Goal: Task Accomplishment & Management: Complete application form

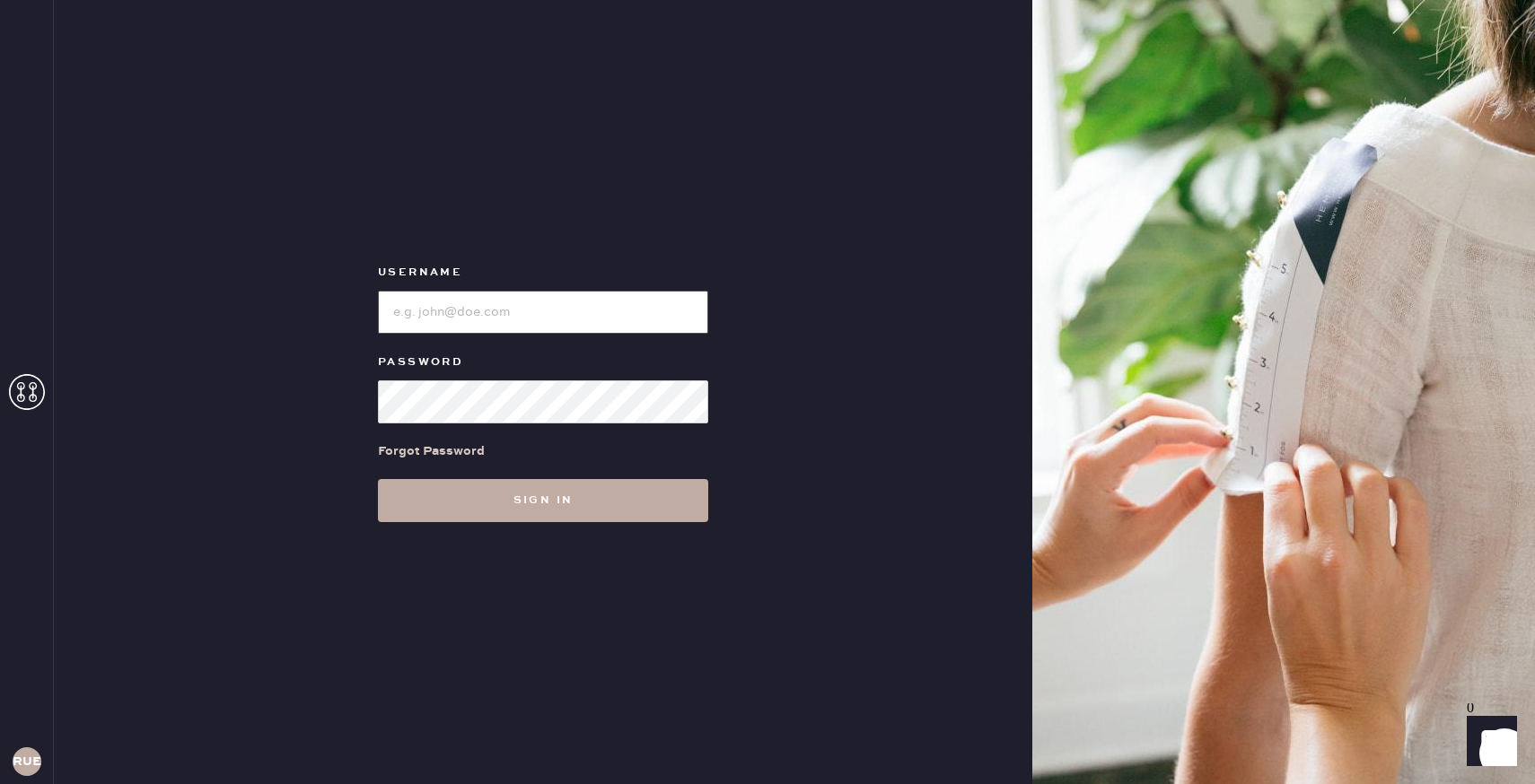
type input "reformationuppereastside"
click at [658, 509] on button "Sign in" at bounding box center [543, 500] width 330 height 43
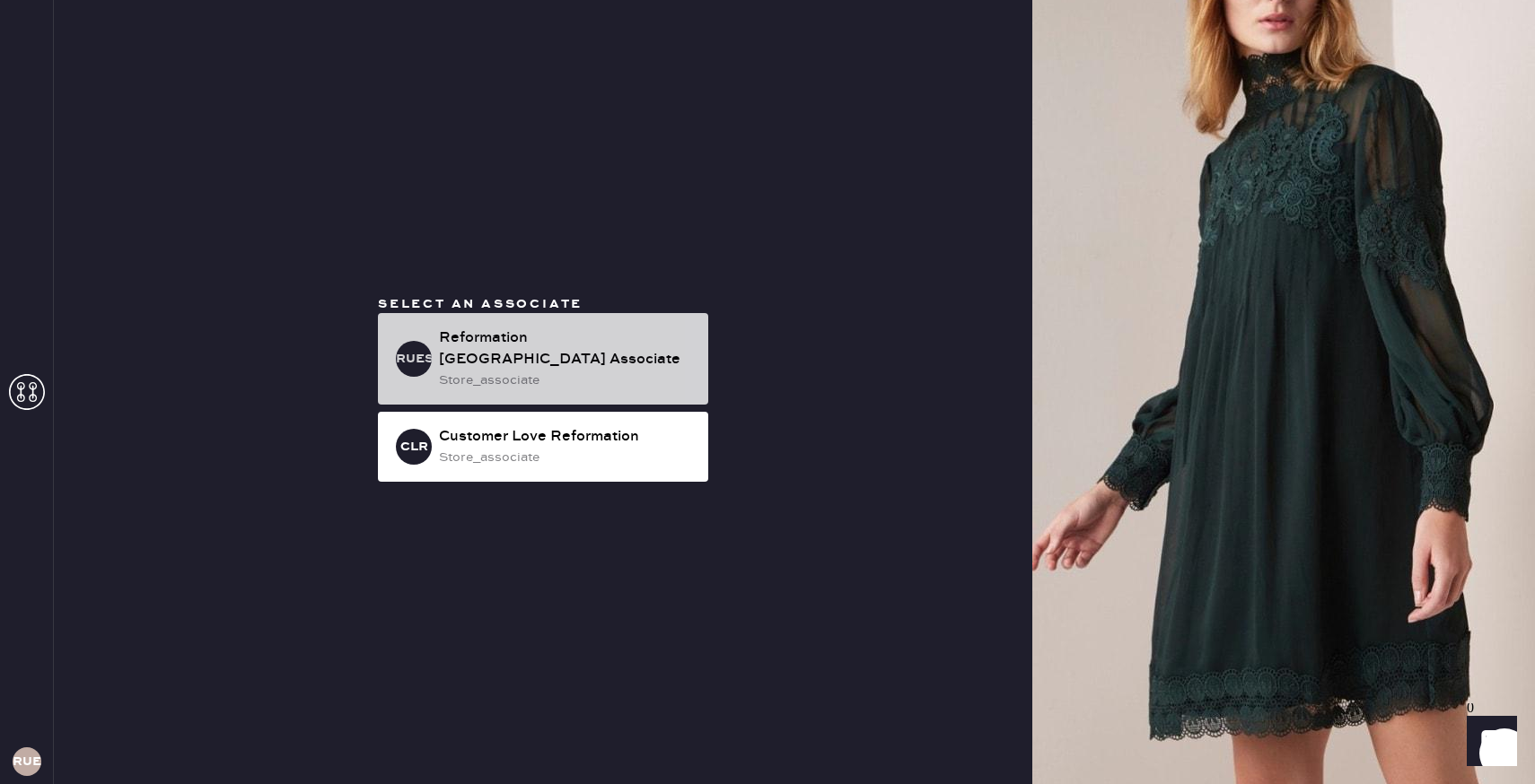
click at [593, 366] on div "Reformation [GEOGRAPHIC_DATA] Associate" at bounding box center [565, 348] width 254 height 43
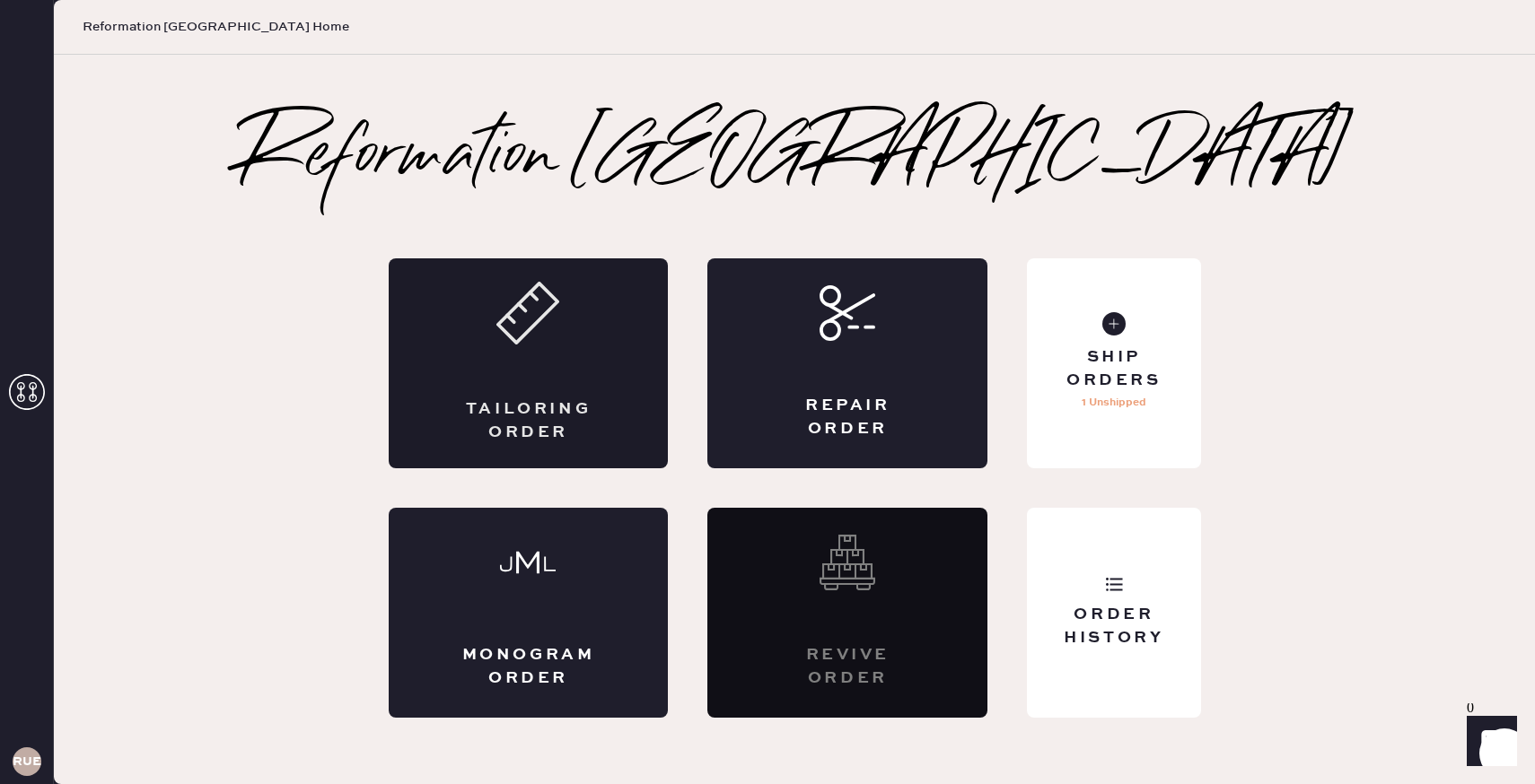
click at [600, 369] on div "Tailoring Order" at bounding box center [528, 363] width 280 height 210
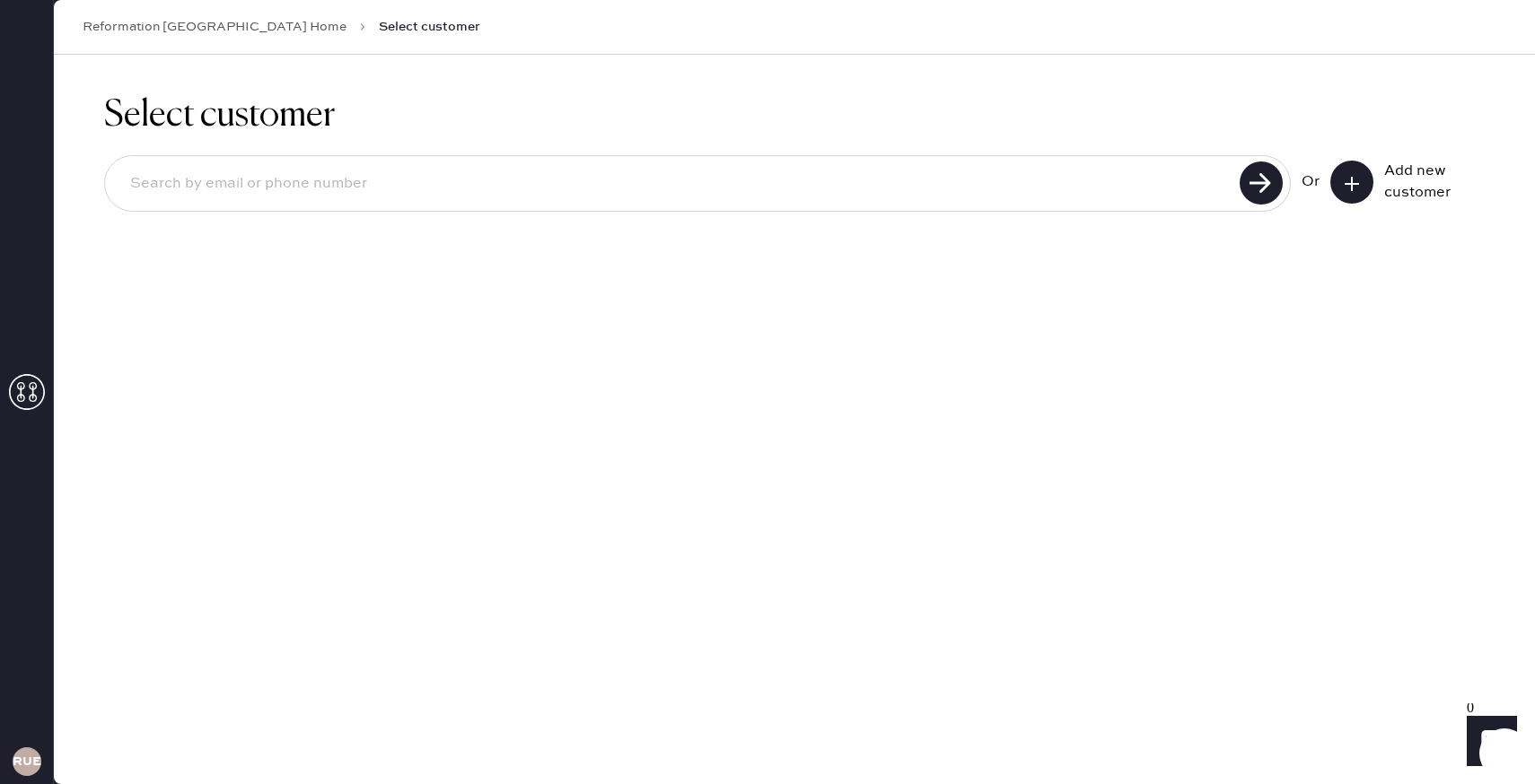
click at [484, 178] on input at bounding box center [675, 183] width 1118 height 41
type input "[EMAIL_ADDRESS][DOMAIN_NAME]"
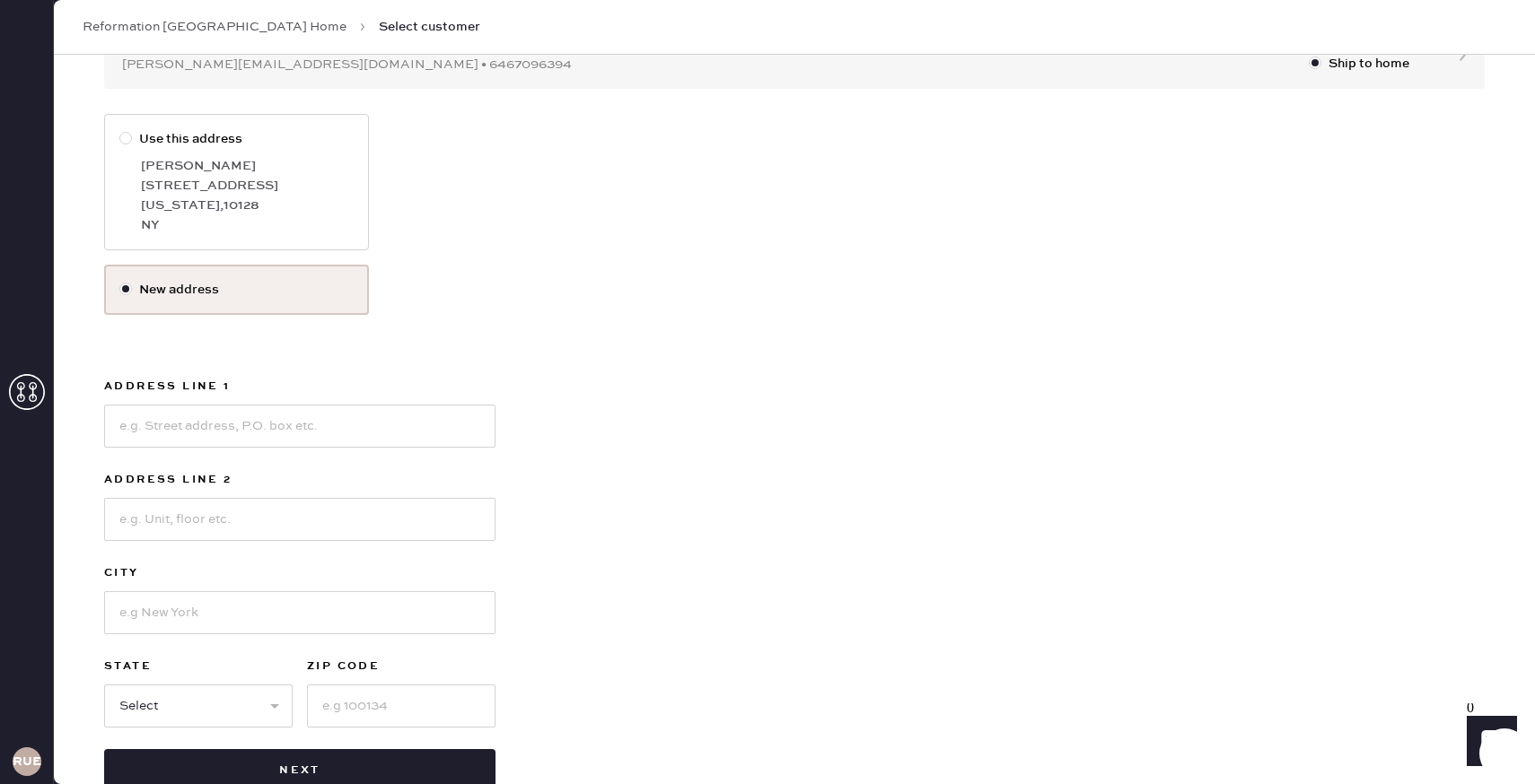
scroll to position [194, 0]
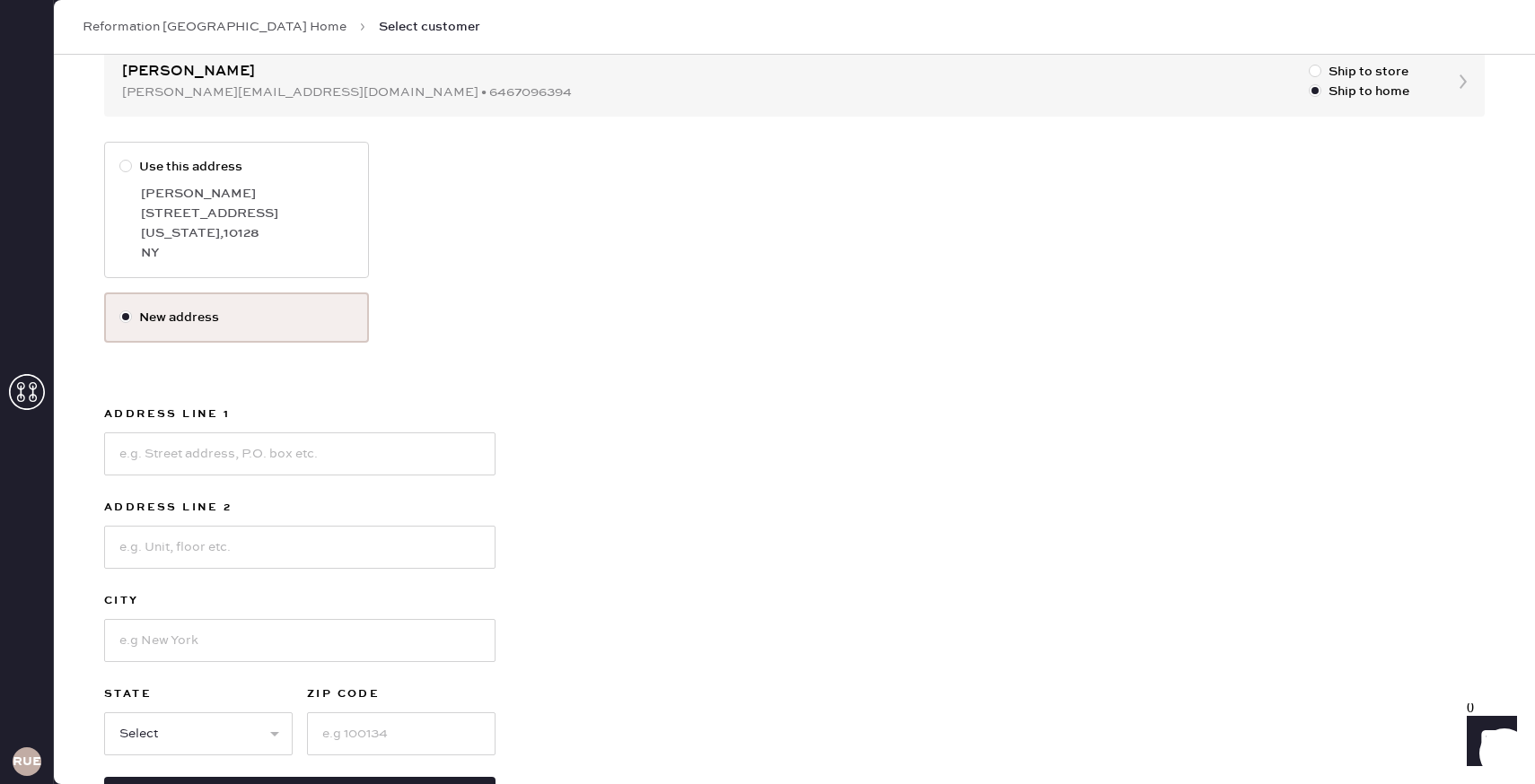
click at [316, 247] on div "NY" at bounding box center [247, 253] width 213 height 20
click at [120, 158] on input "Use this address" at bounding box center [119, 157] width 1 height 1
radio input "true"
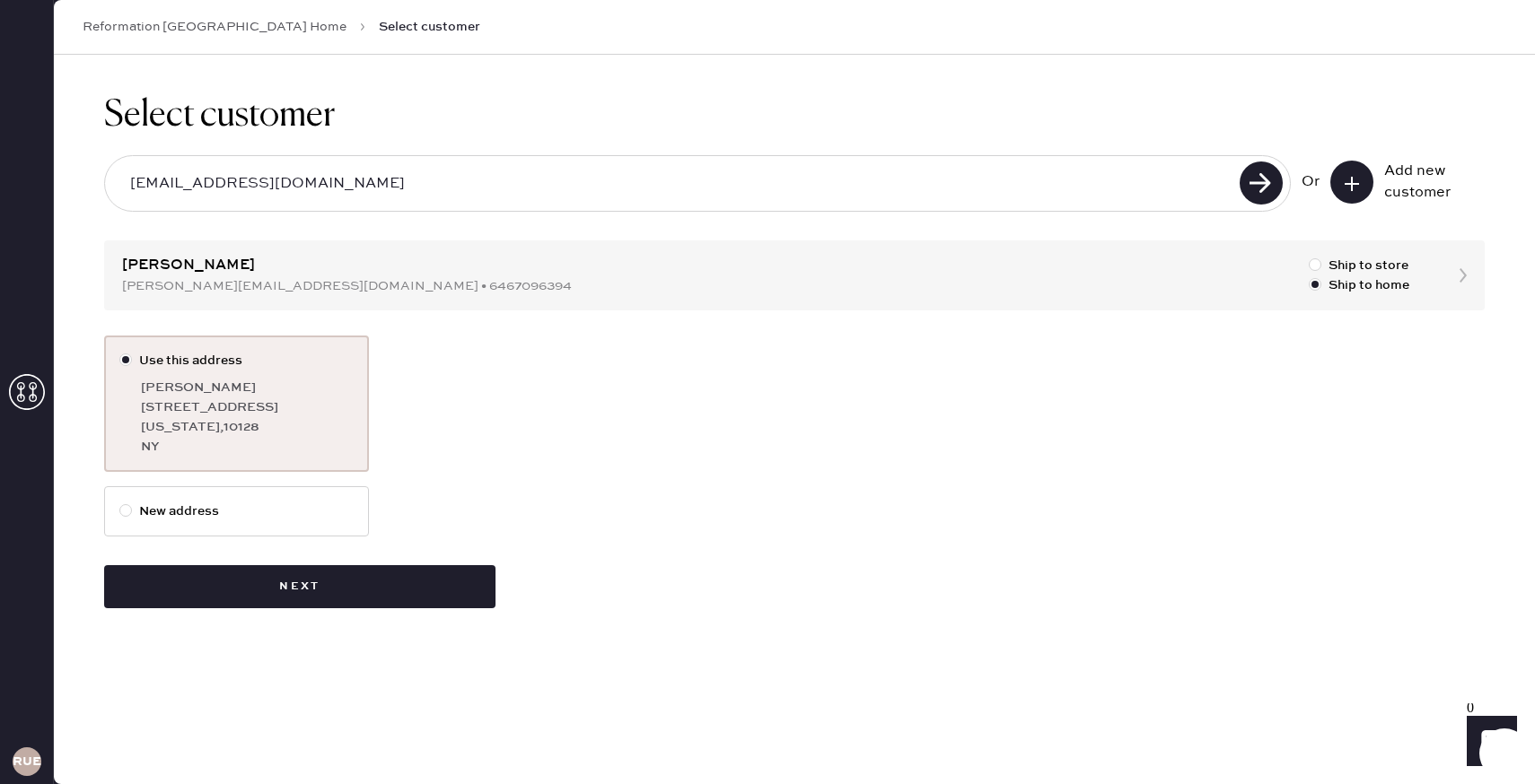
scroll to position [0, 0]
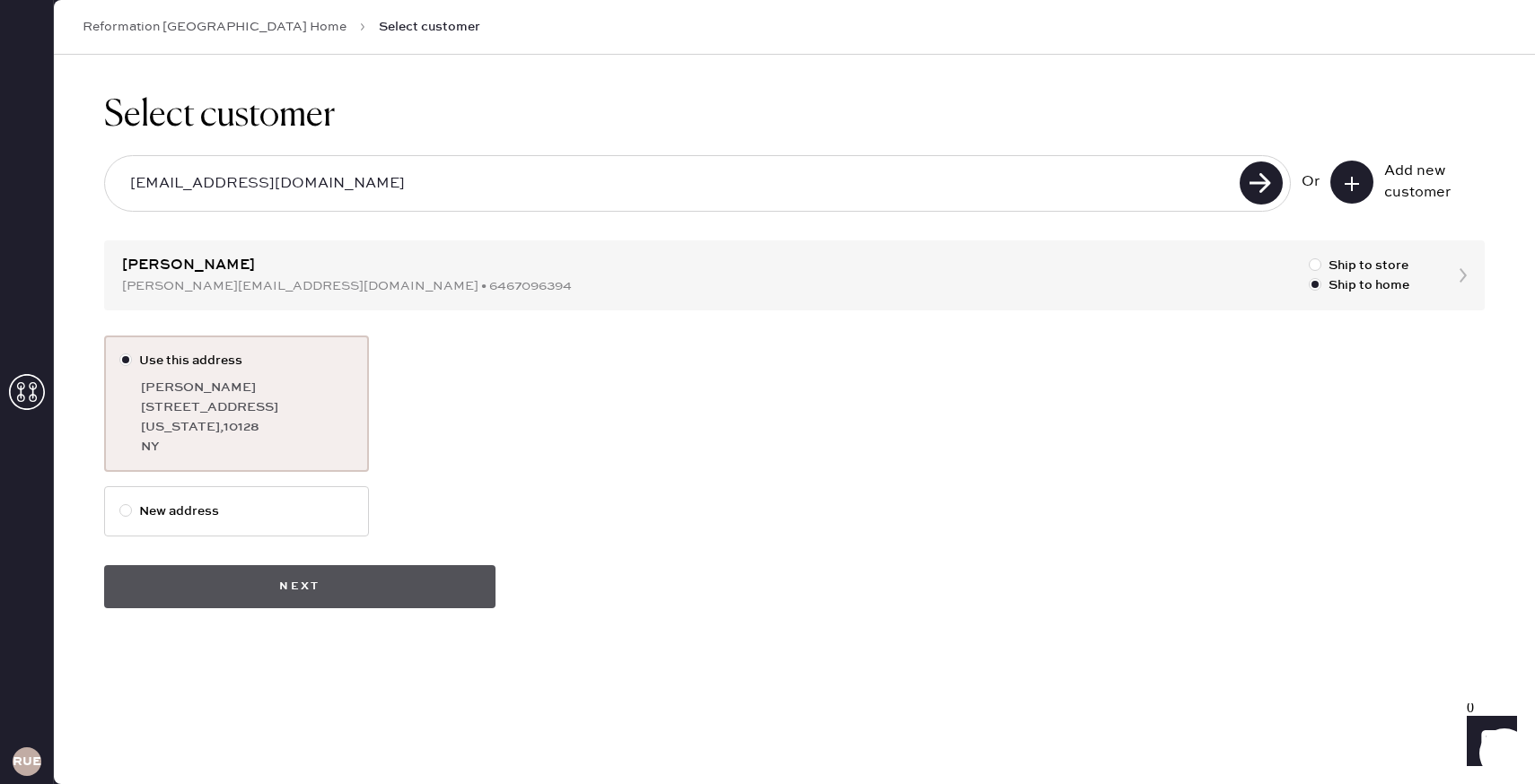
click at [420, 573] on button "Next" at bounding box center [299, 586] width 391 height 43
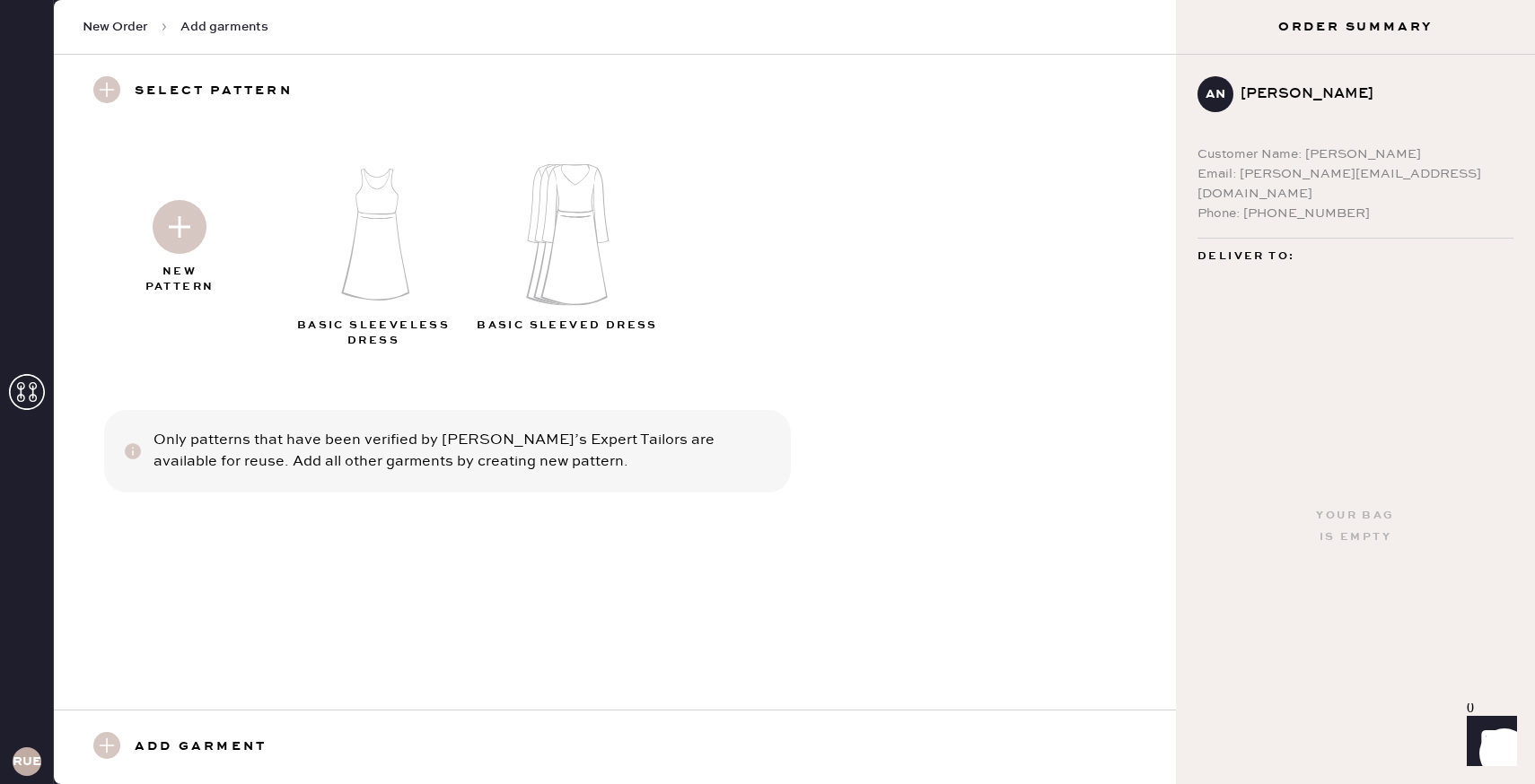
click at [185, 236] on img at bounding box center [179, 226] width 54 height 54
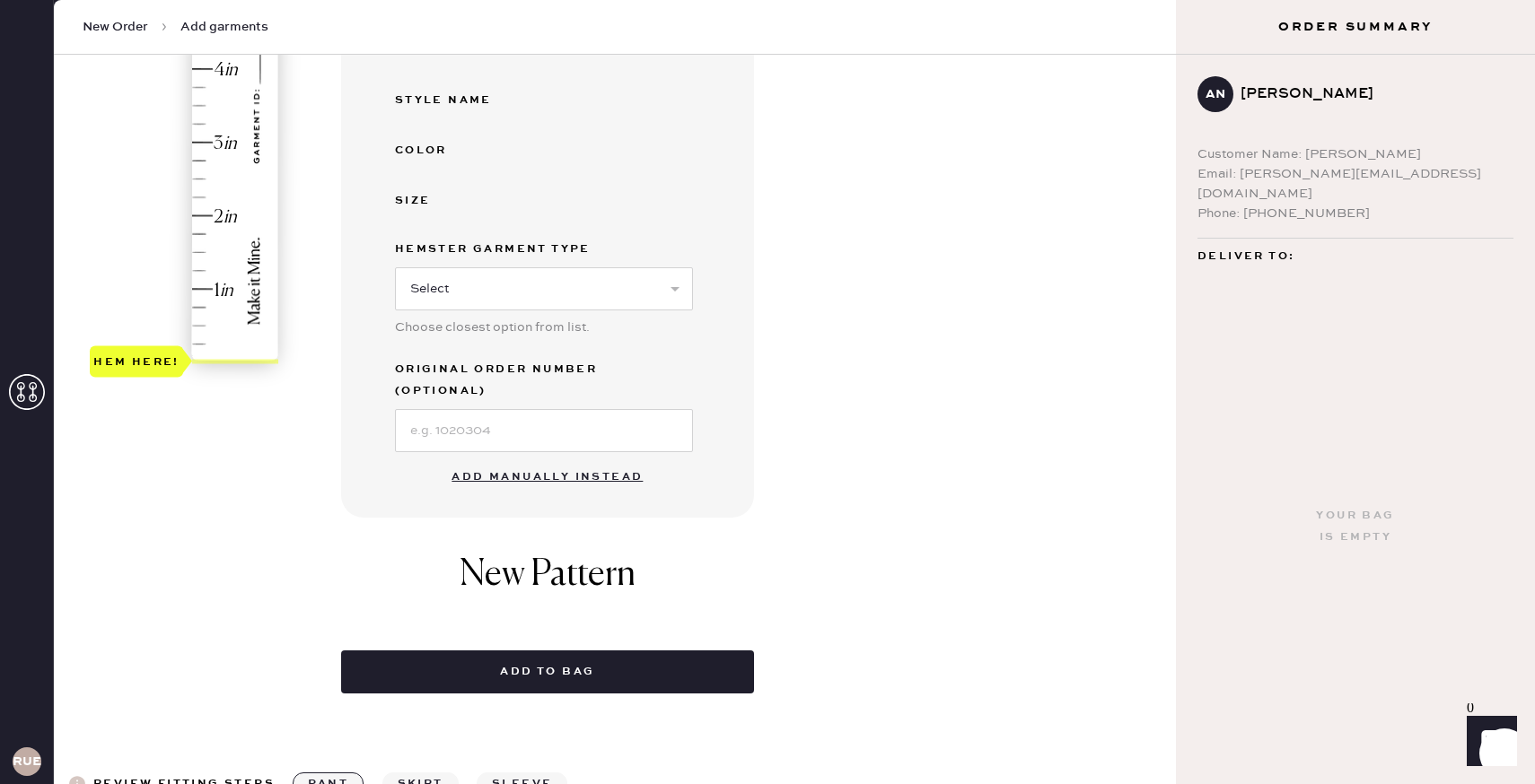
scroll to position [418, 0]
click at [586, 458] on button "Add manually instead" at bounding box center [546, 475] width 213 height 36
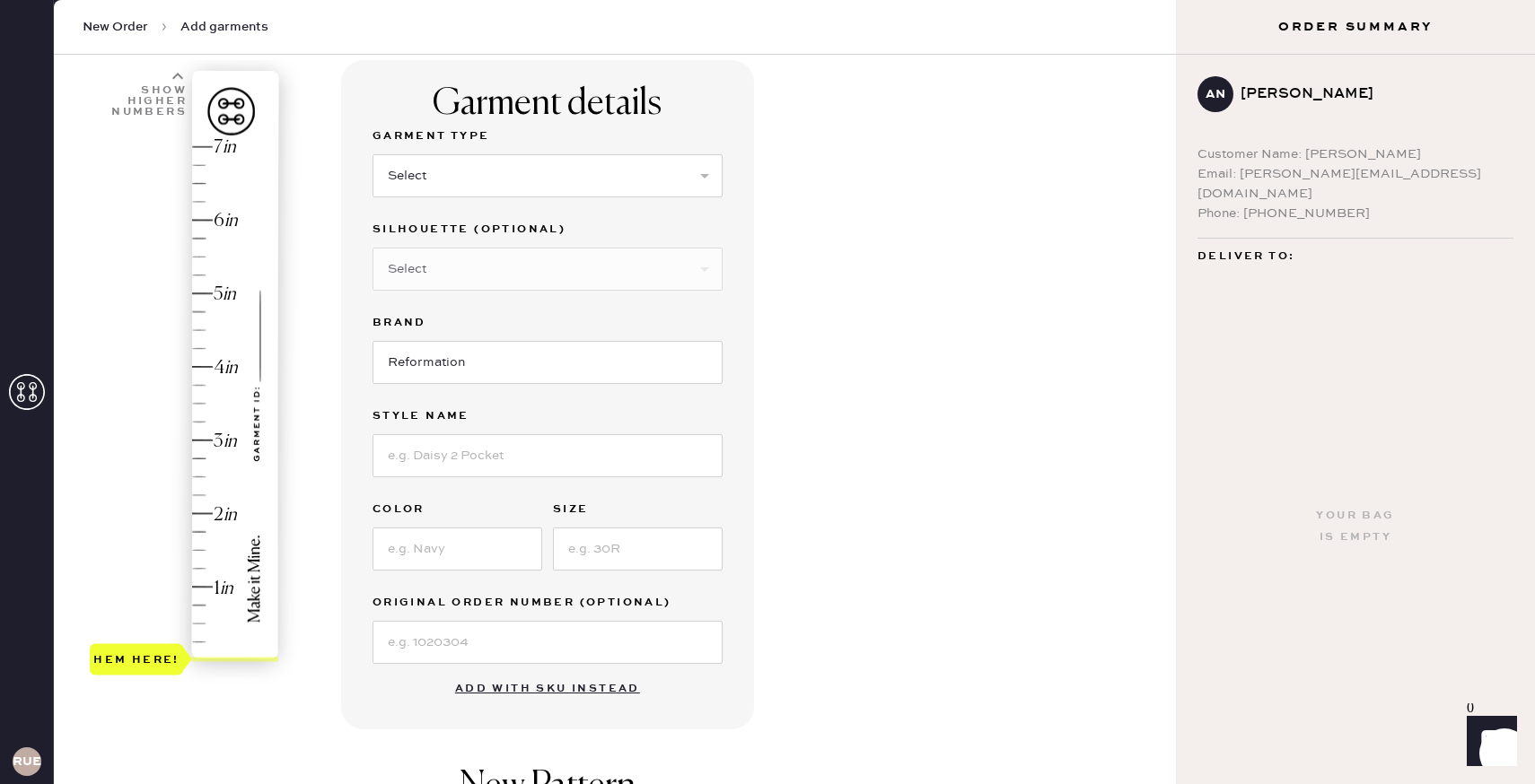
scroll to position [101, 0]
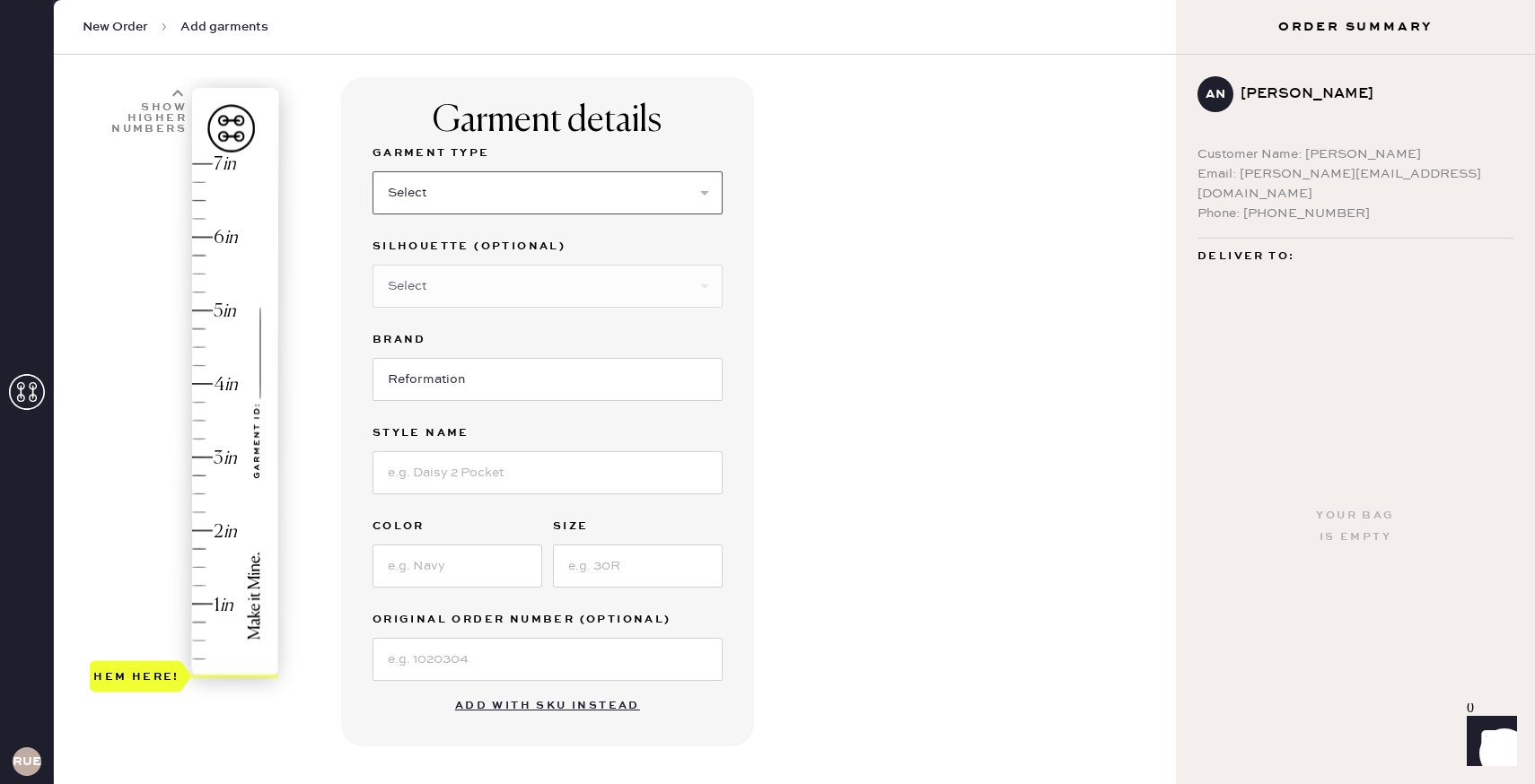
click at [526, 184] on select "Select Basic Skirt Jeans Leggings Pants Shorts Basic Sleeved Dress Basic Sleeve…" at bounding box center [547, 192] width 350 height 43
click at [689, 187] on select "Select Basic Skirt Jeans Leggings Pants Shorts Basic Sleeved Dress Basic Sleeve…" at bounding box center [547, 192] width 350 height 43
select select "4"
click at [598, 289] on select "Select Joggers Shorts Cropped Flare Boot Cut Straight Skinny Other" at bounding box center [547, 285] width 350 height 43
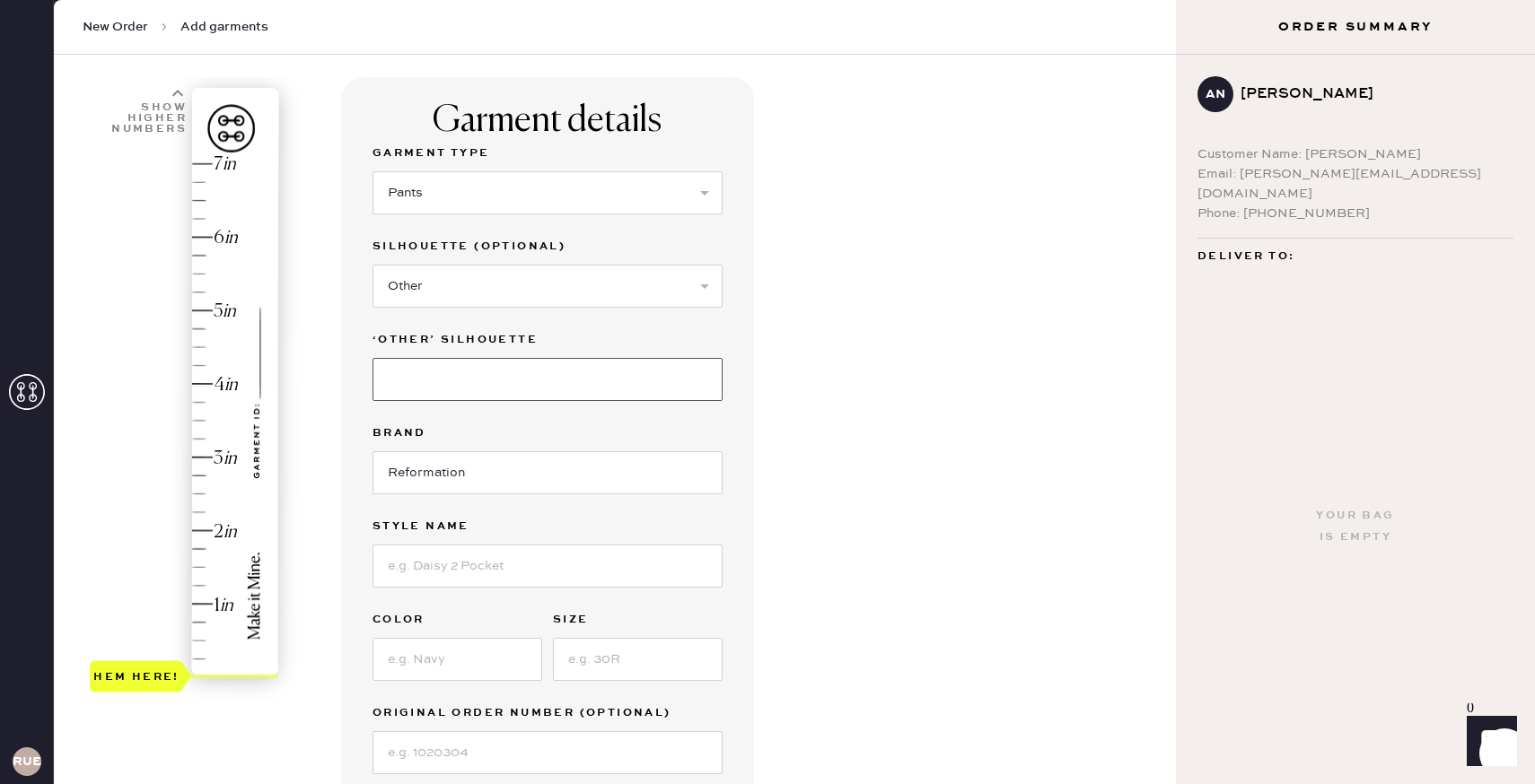
click at [553, 389] on input at bounding box center [547, 379] width 350 height 43
click at [495, 279] on select "Select Joggers Shorts Cropped Flare Boot Cut Straight Skinny Other" at bounding box center [547, 285] width 350 height 43
select select "14"
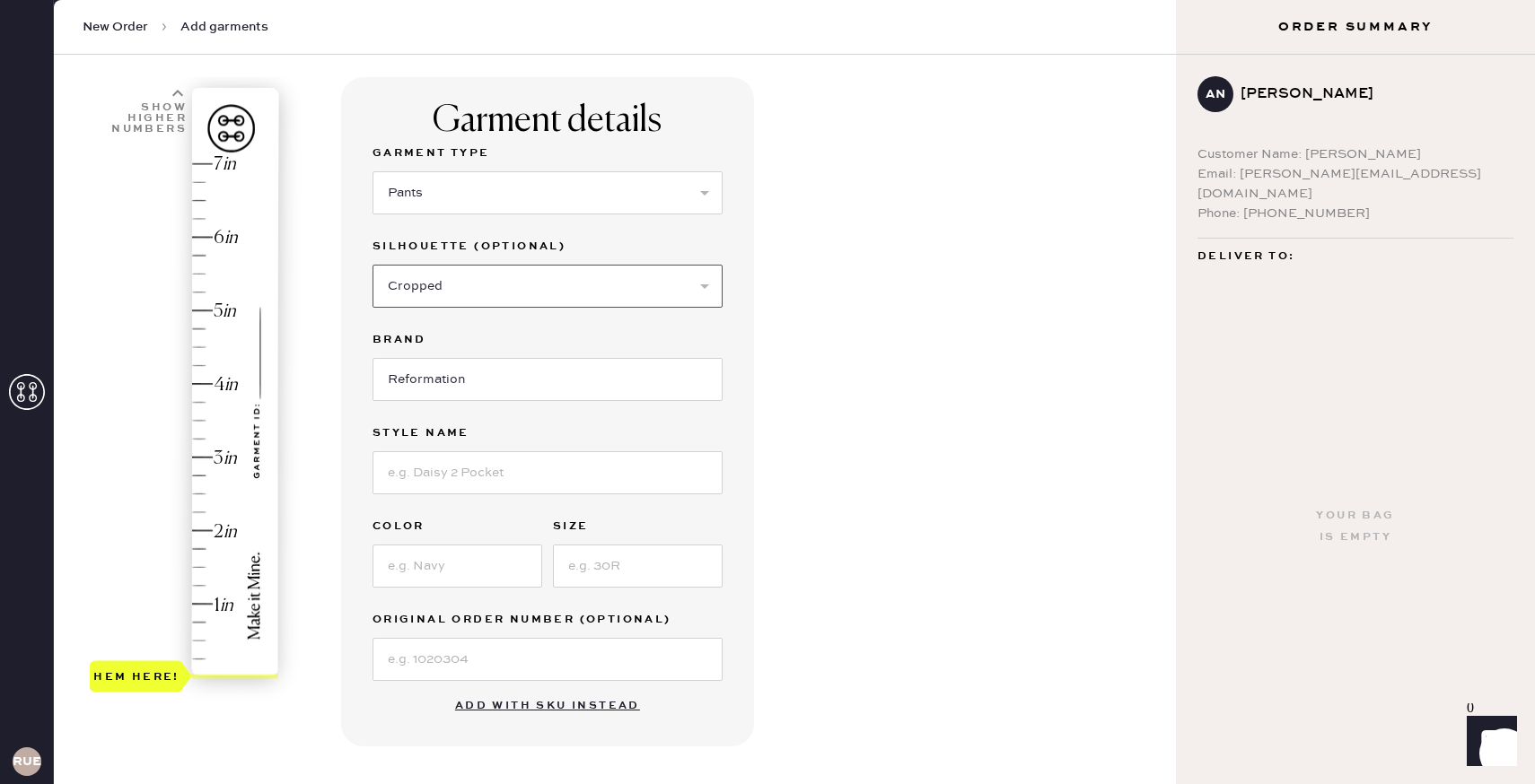
scroll to position [150, 0]
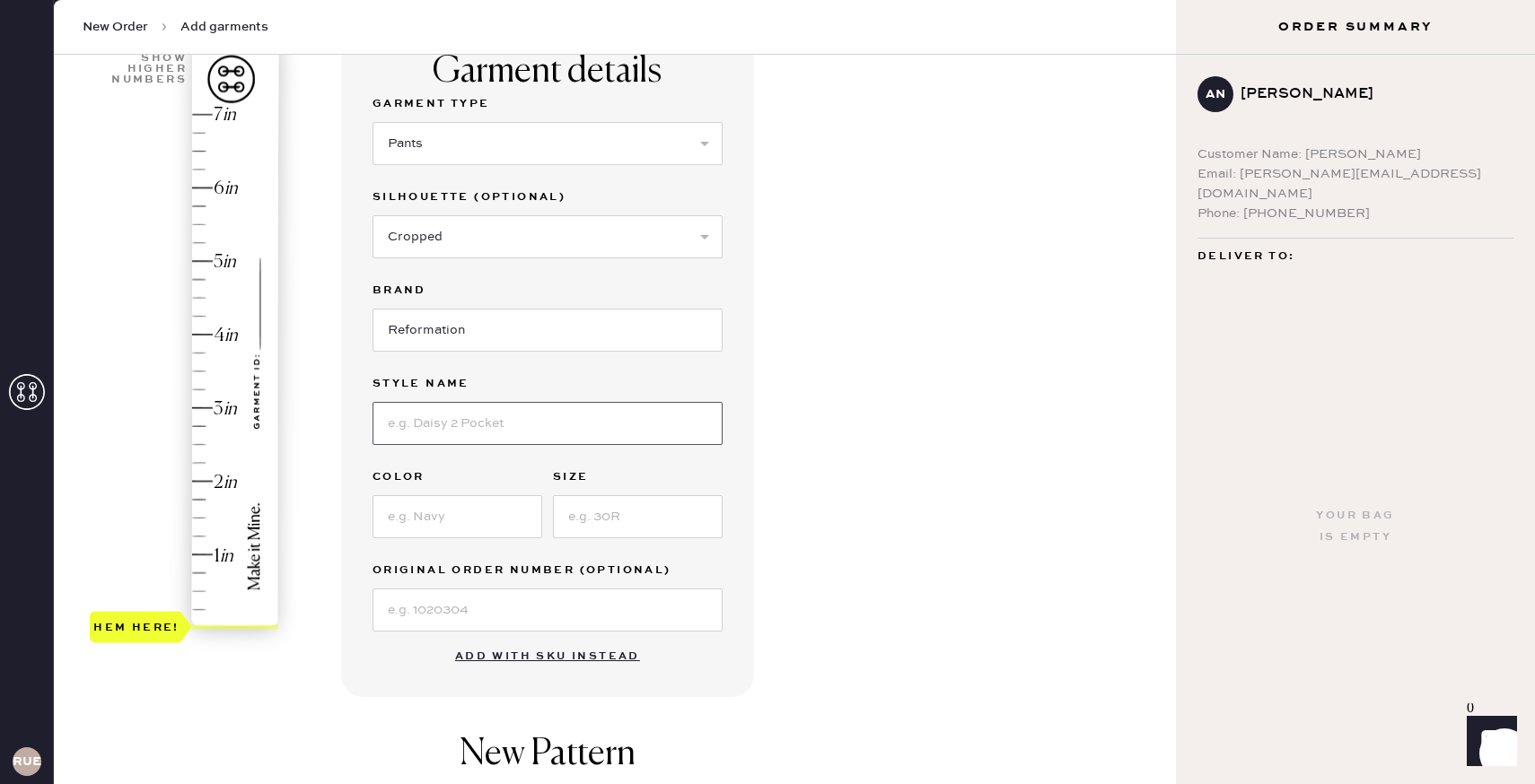
click at [482, 426] on input at bounding box center [547, 423] width 350 height 43
type input "[PERSON_NAME] Pant"
click at [444, 511] on input at bounding box center [457, 516] width 170 height 43
type input "Black and white stripped"
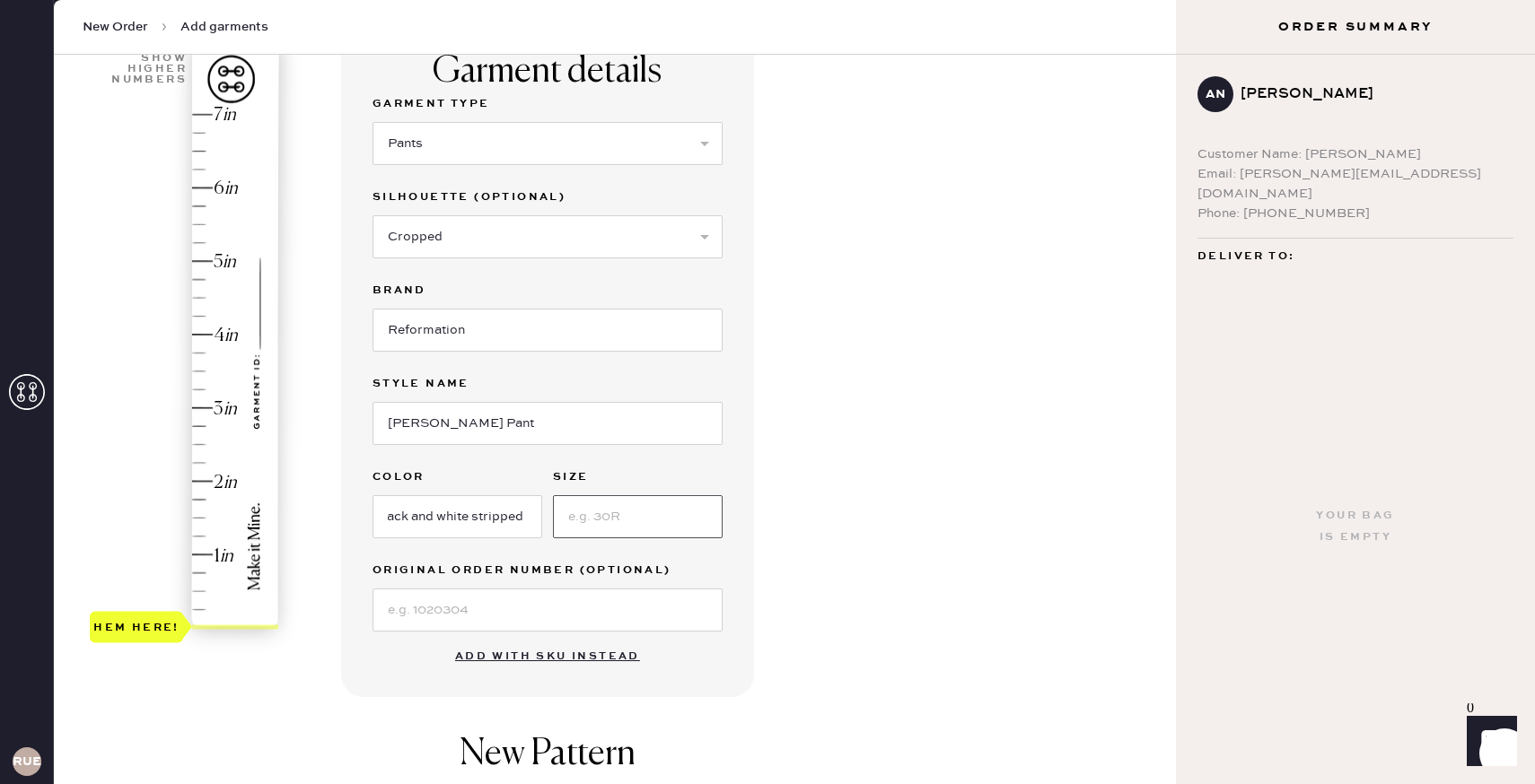
click at [584, 521] on input at bounding box center [638, 516] width 170 height 43
type input "x"
type input "XS"
click at [489, 604] on input at bounding box center [547, 610] width 350 height 43
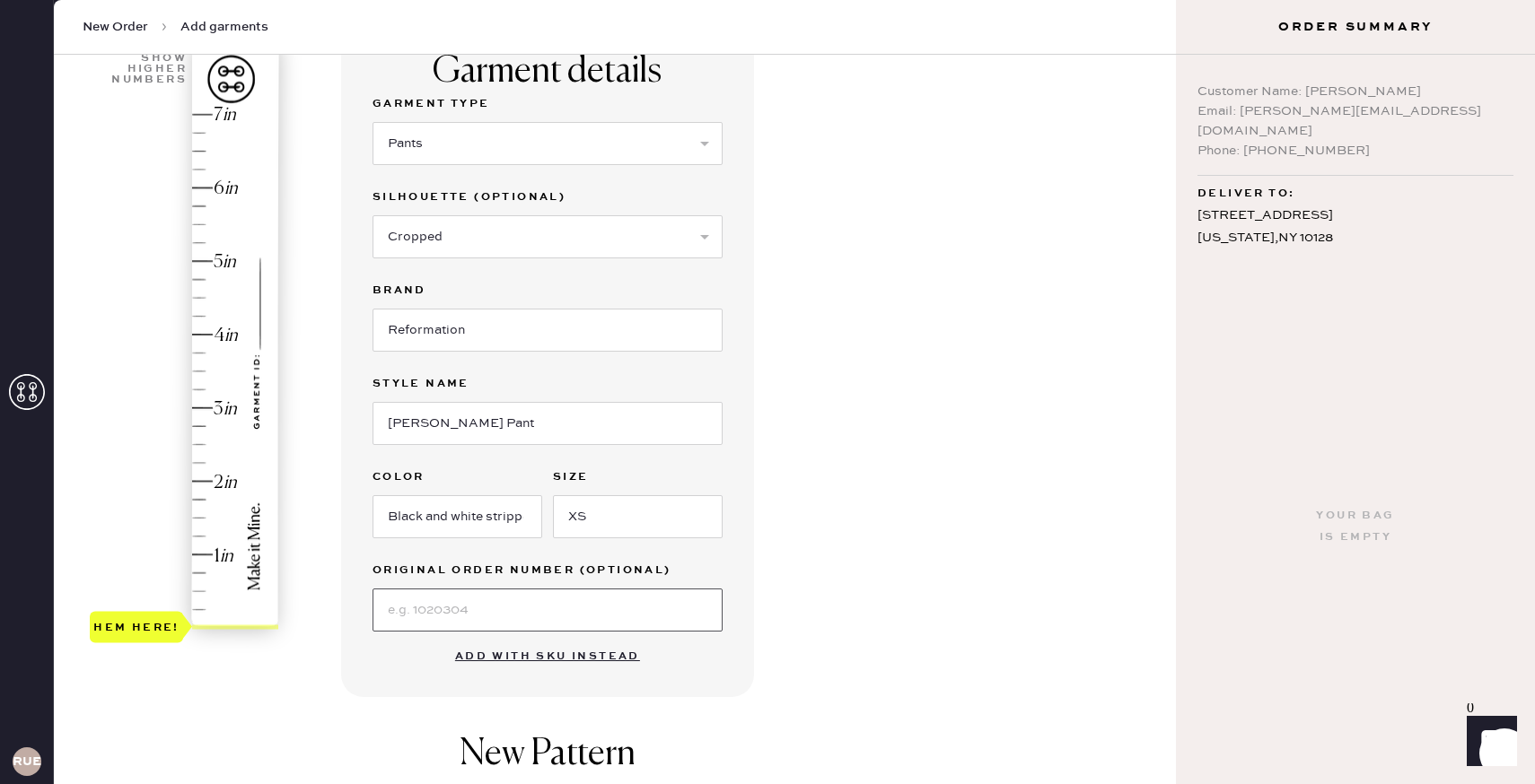
scroll to position [62, 0]
type input "3"
click at [199, 410] on div "Hem here!" at bounding box center [185, 371] width 192 height 530
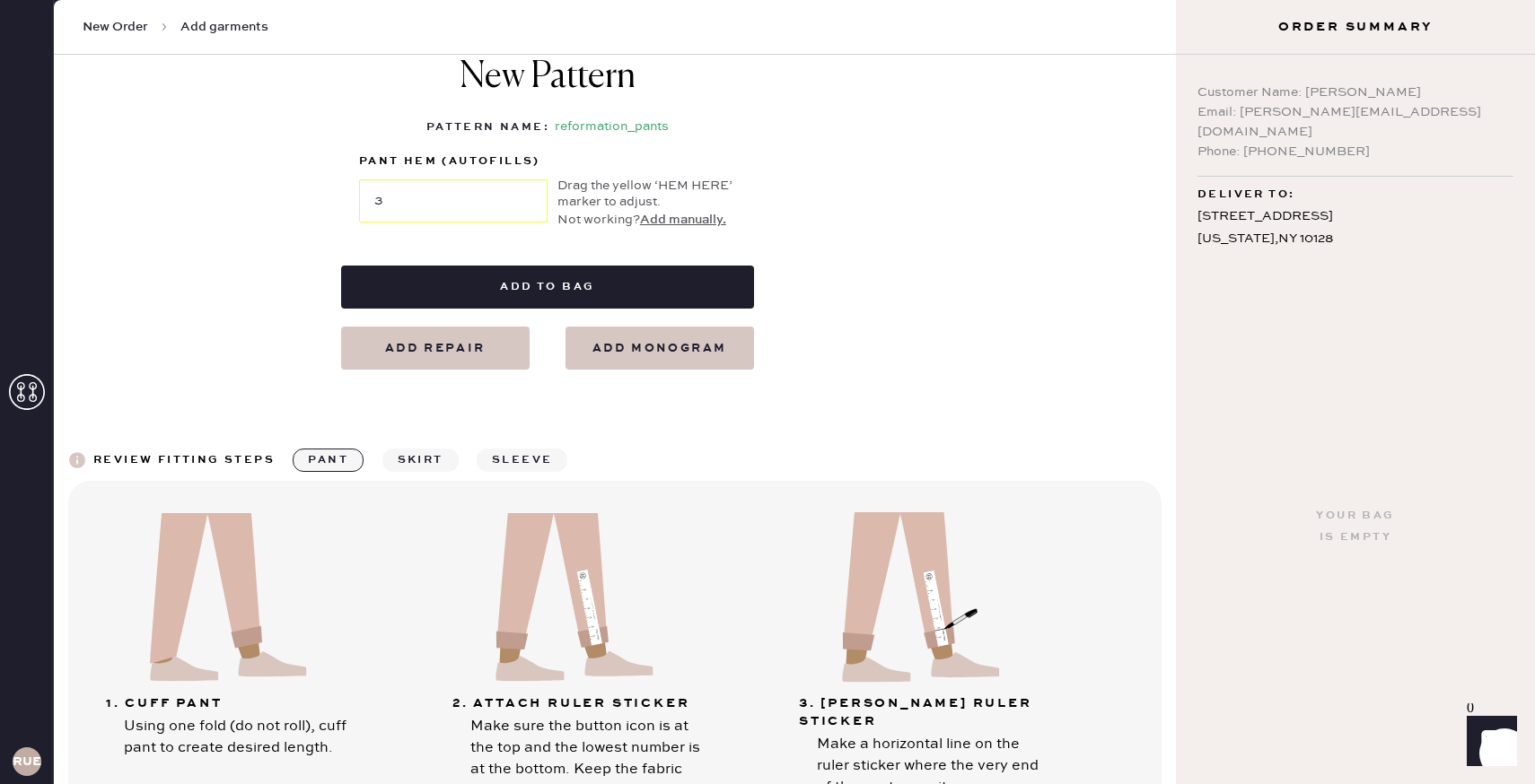
scroll to position [792, 0]
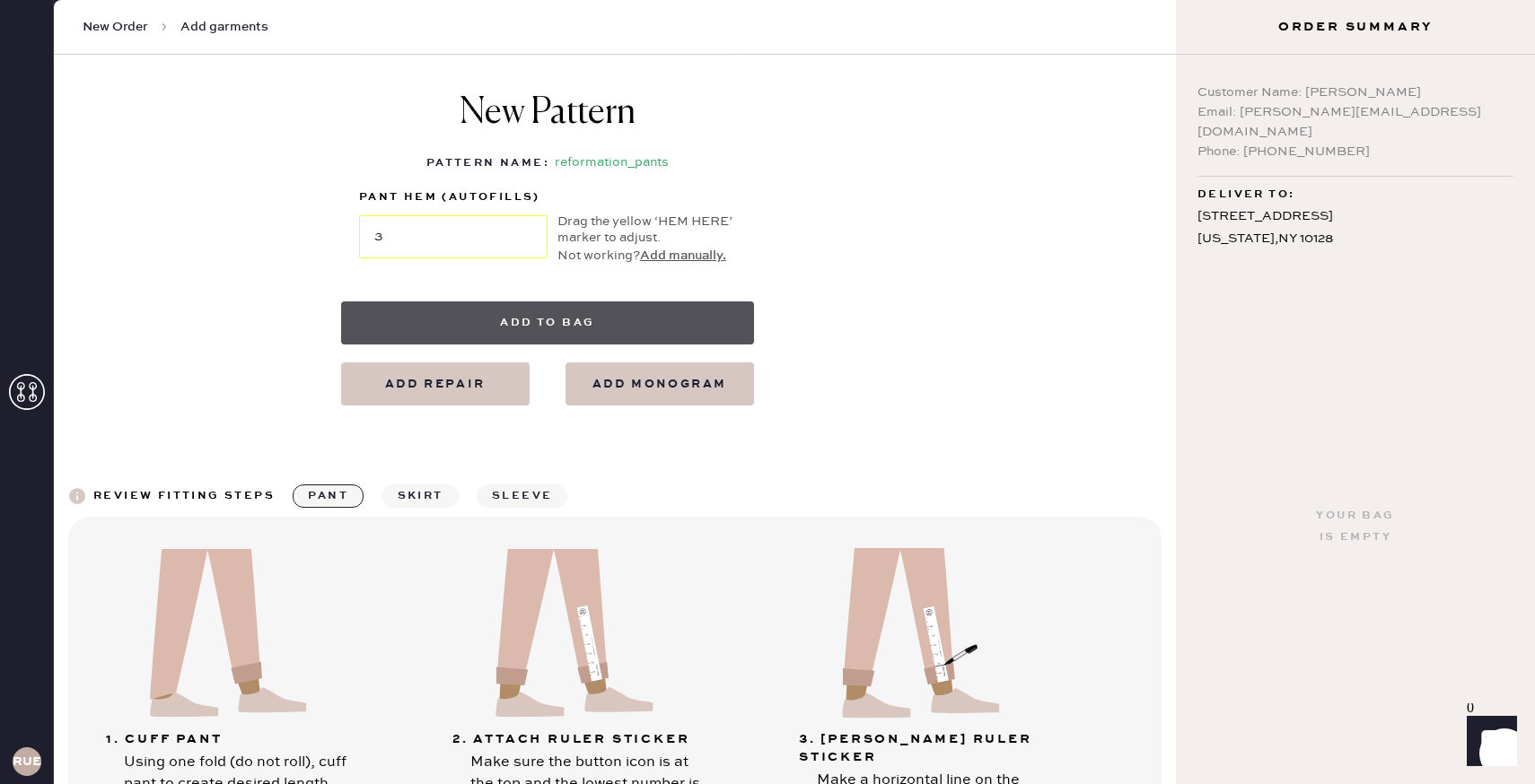
click at [607, 323] on button "Add to bag" at bounding box center [547, 323] width 413 height 43
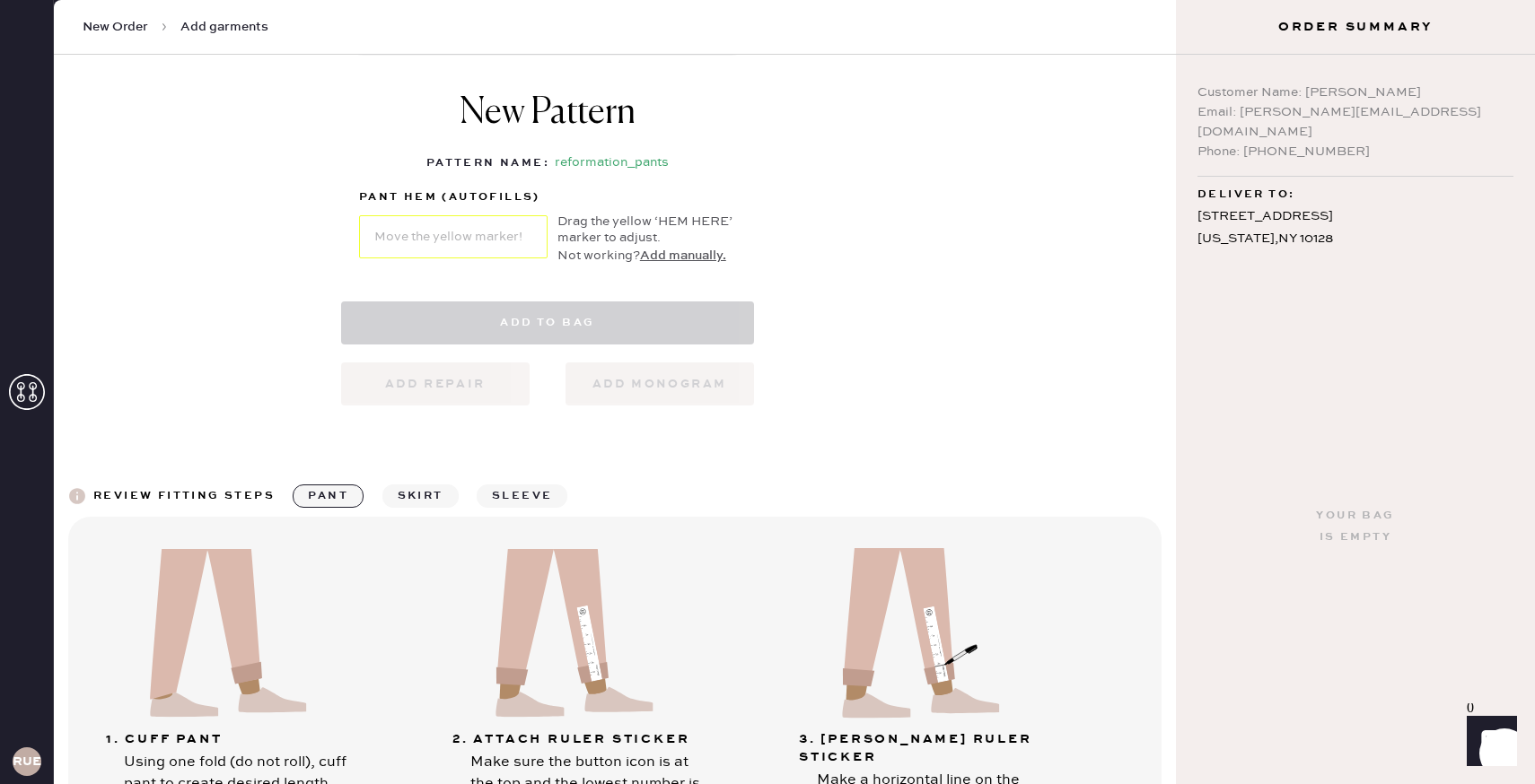
select select "4"
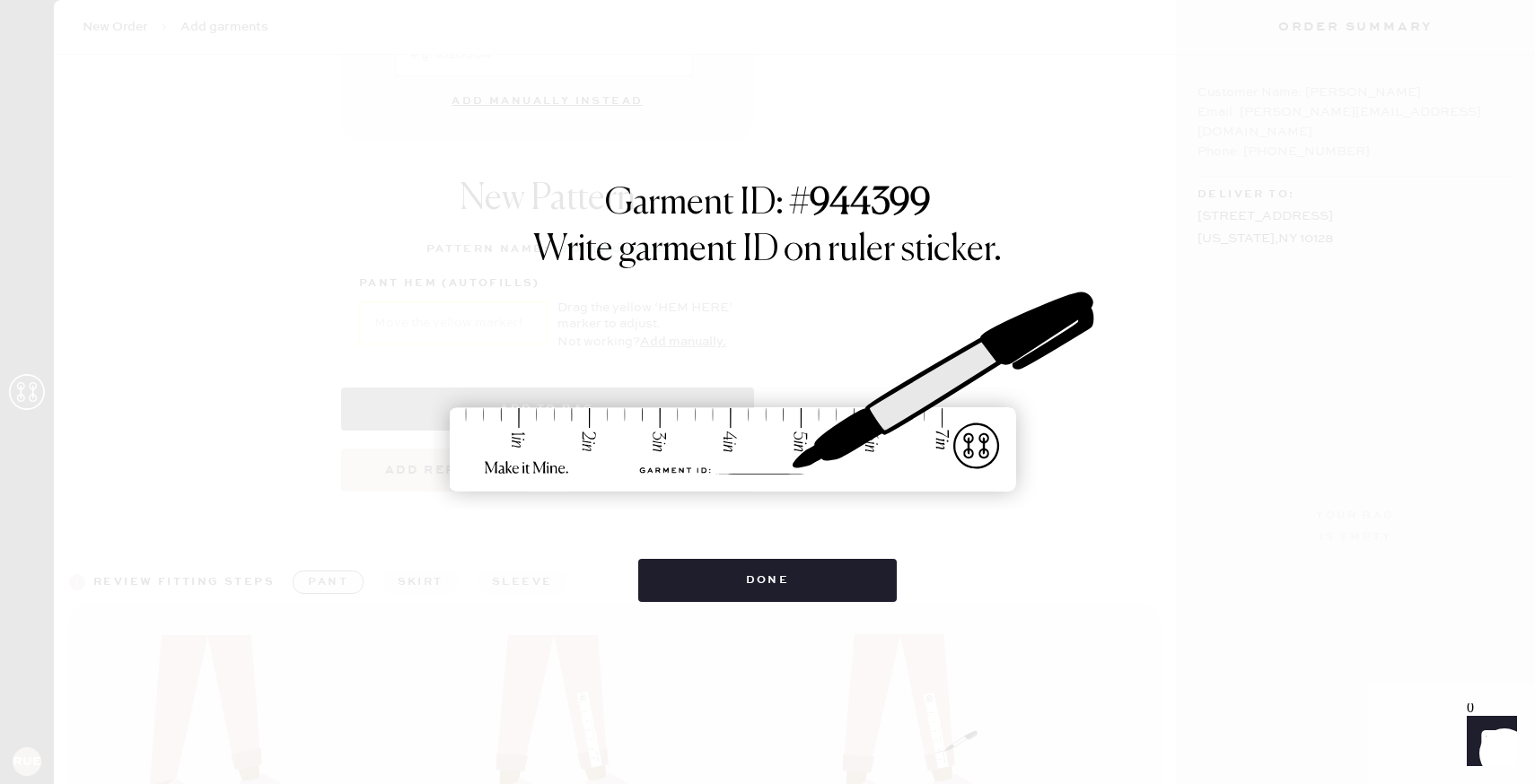
scroll to position [0, 0]
click at [745, 570] on button "Done" at bounding box center [768, 580] width 259 height 43
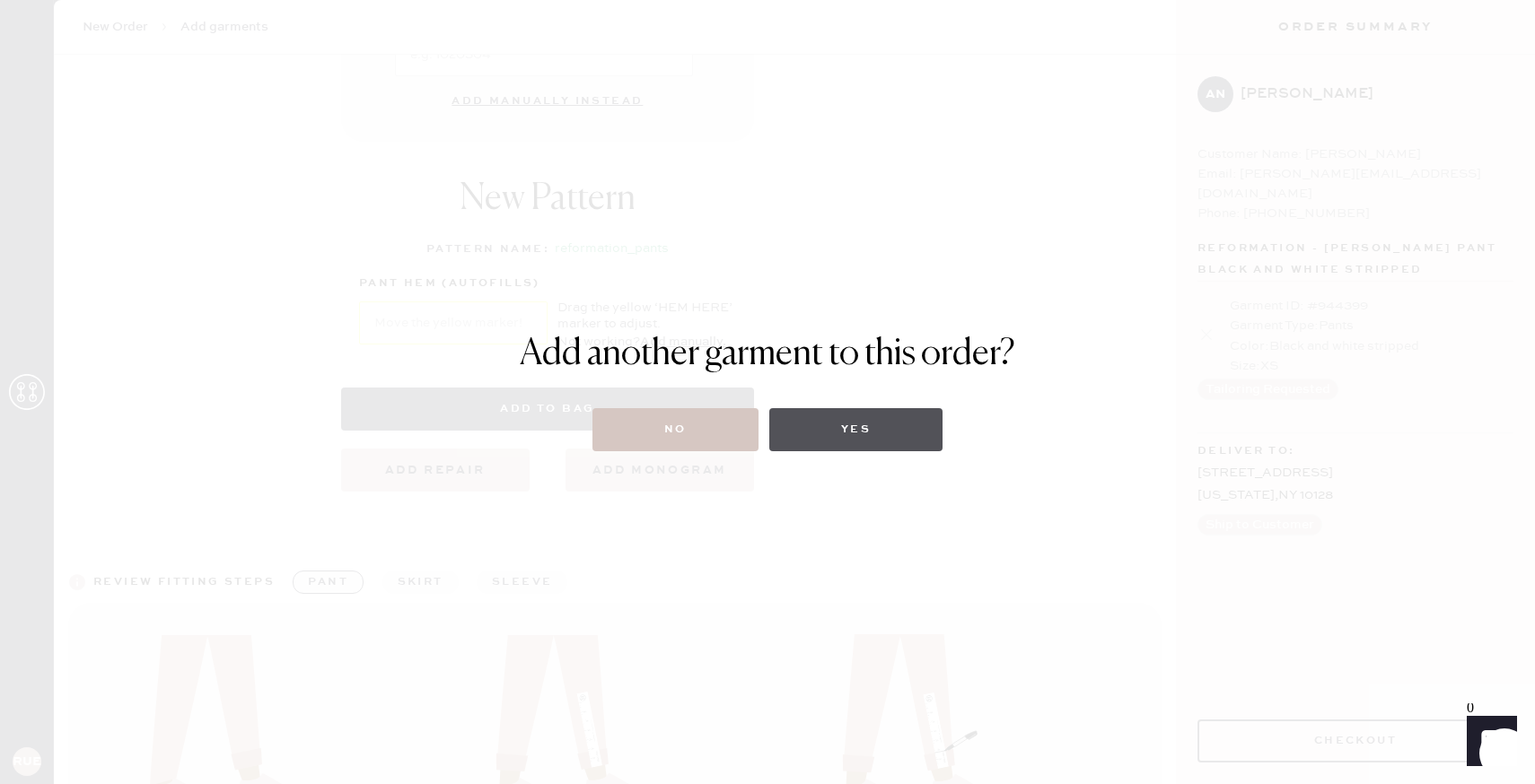
click at [819, 434] on button "Yes" at bounding box center [856, 429] width 173 height 43
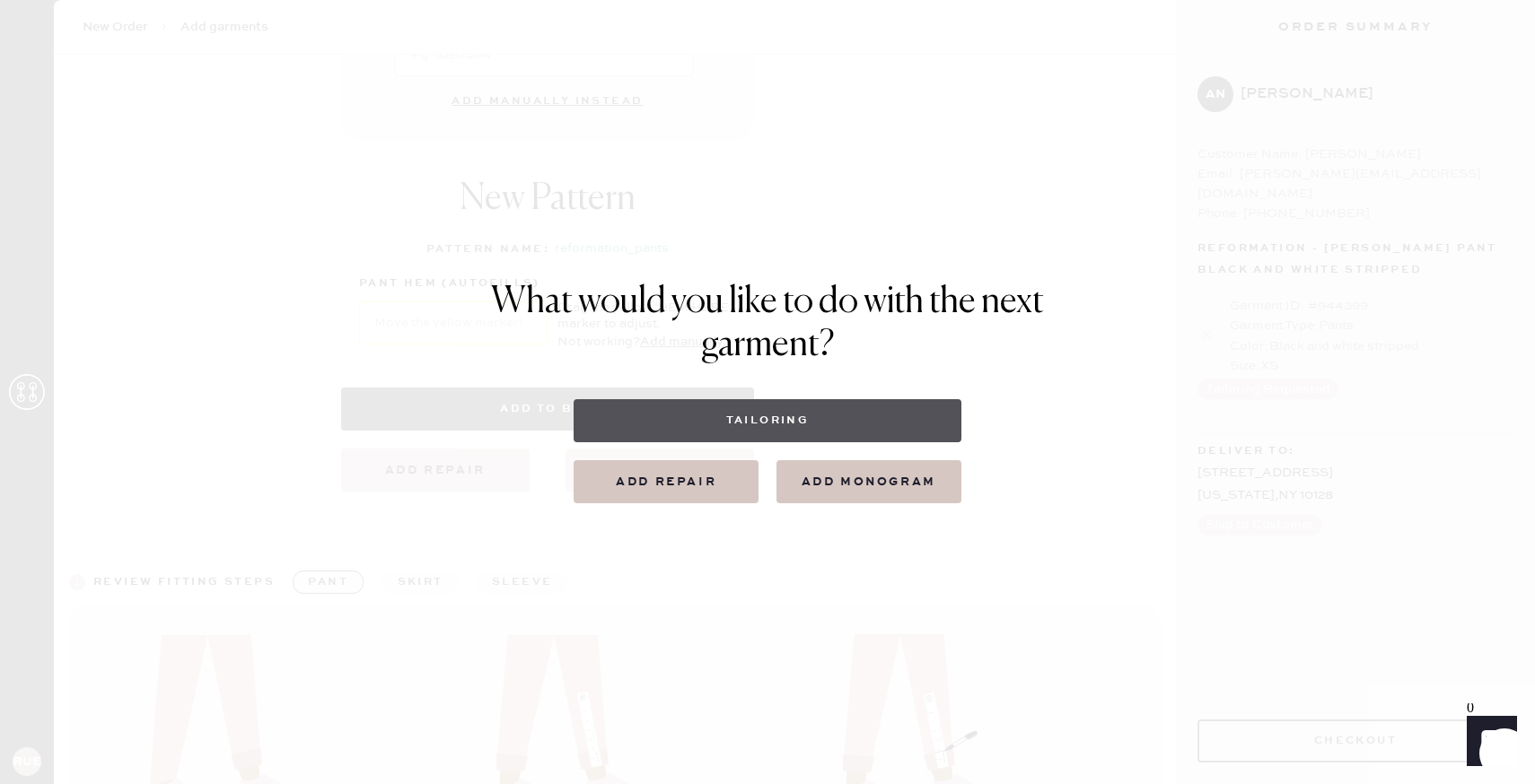
click at [789, 422] on button "Tailoring" at bounding box center [767, 420] width 387 height 43
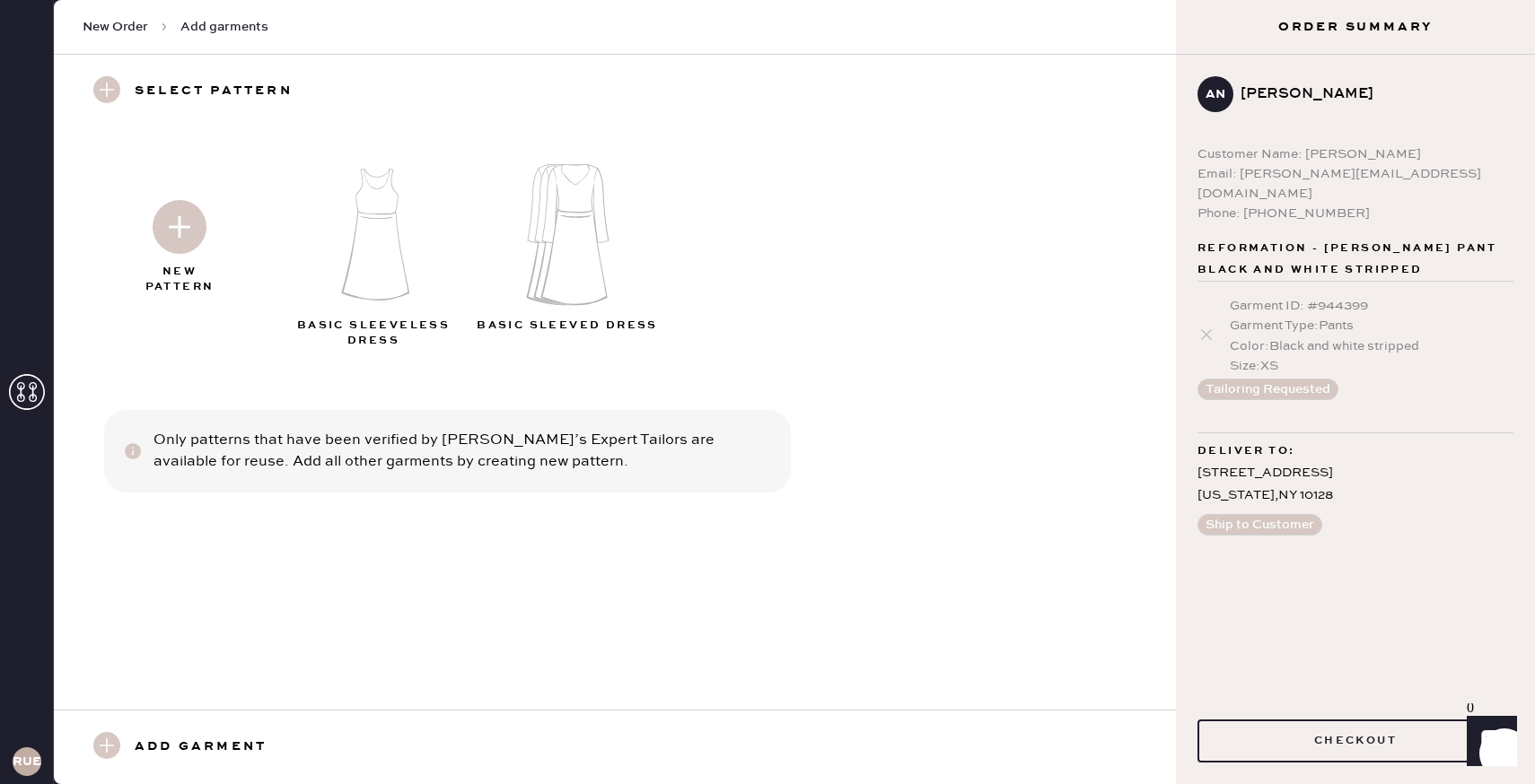
click at [187, 221] on img at bounding box center [179, 226] width 54 height 54
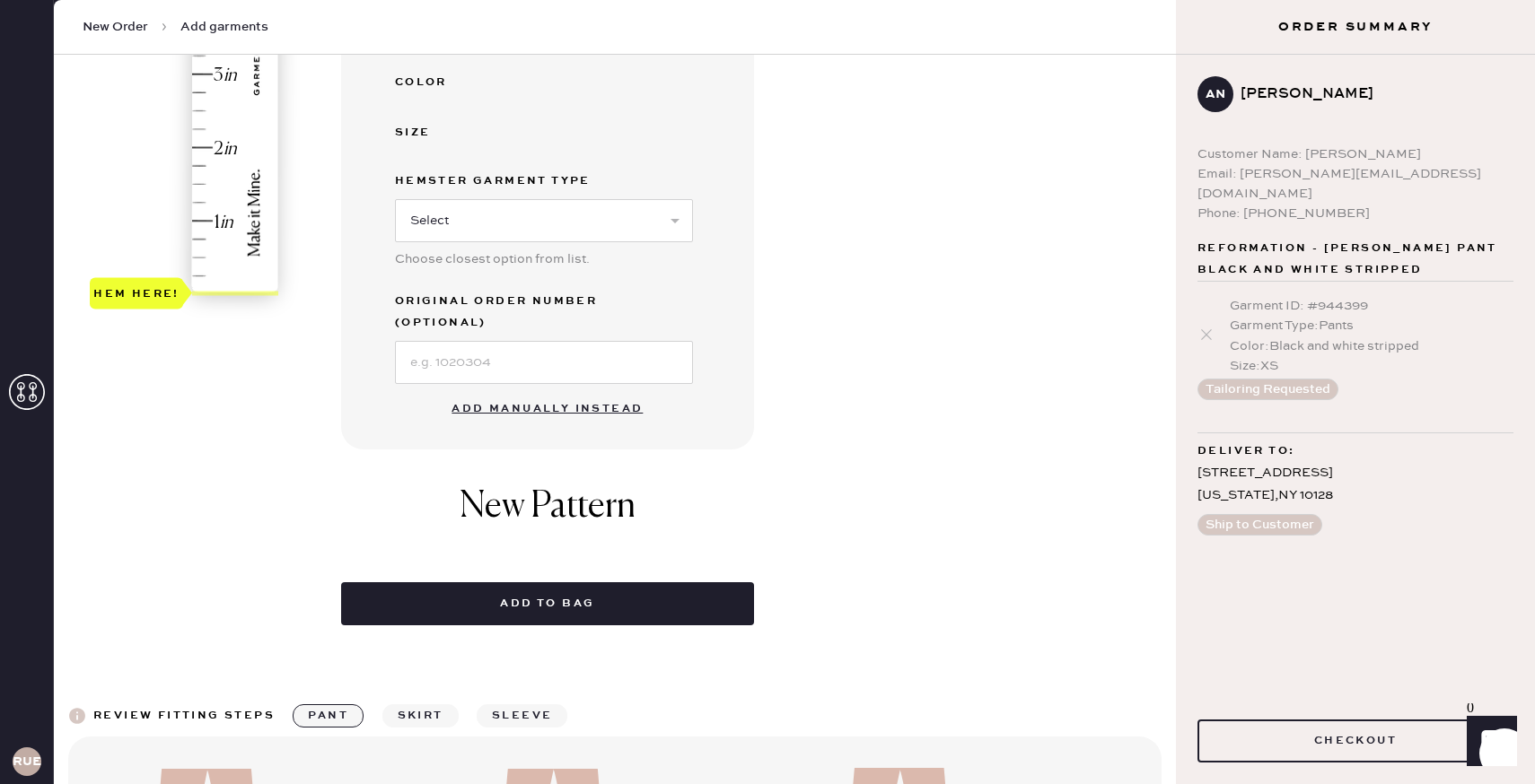
scroll to position [525, 0]
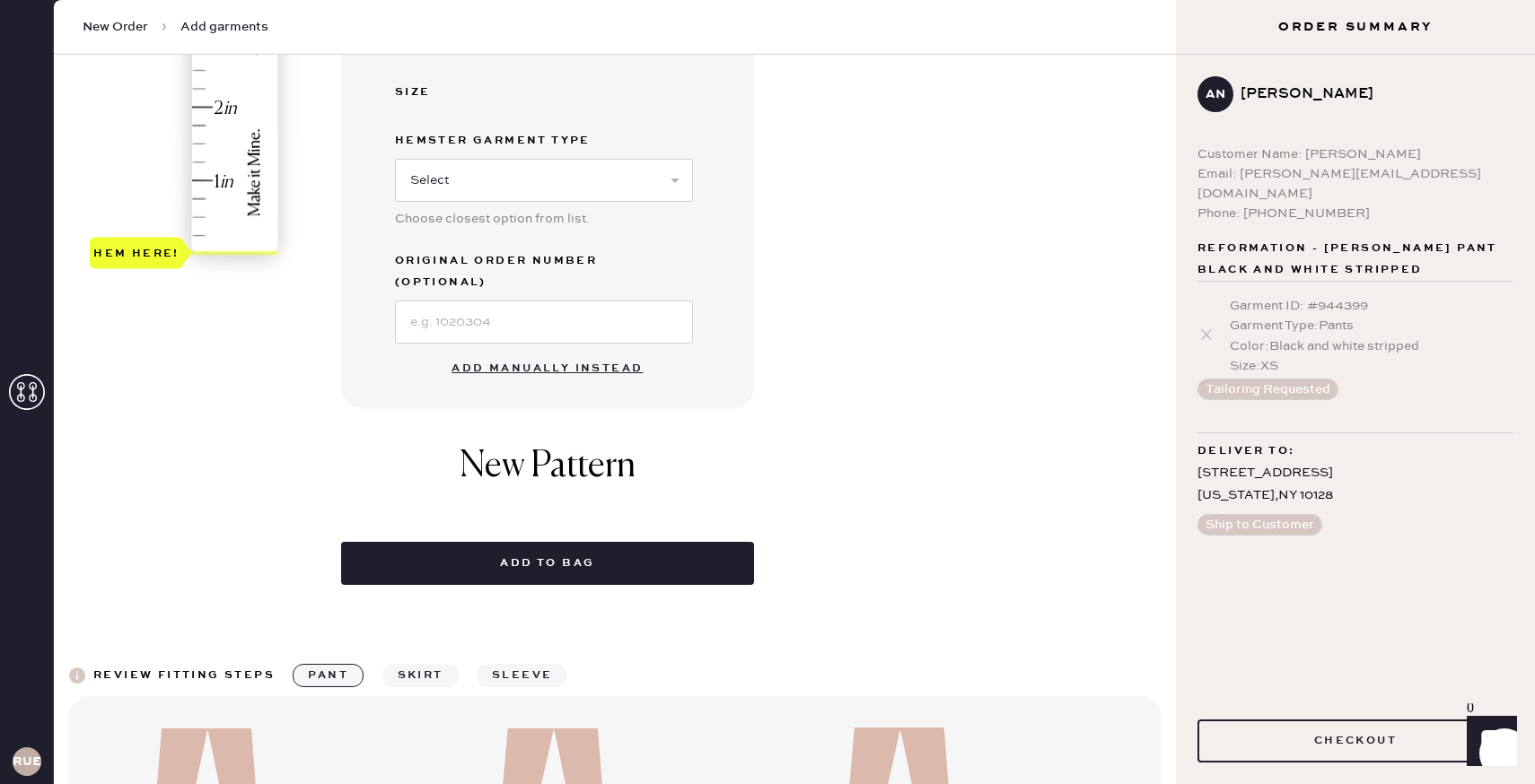
click at [565, 353] on button "Add manually instead" at bounding box center [546, 368] width 213 height 36
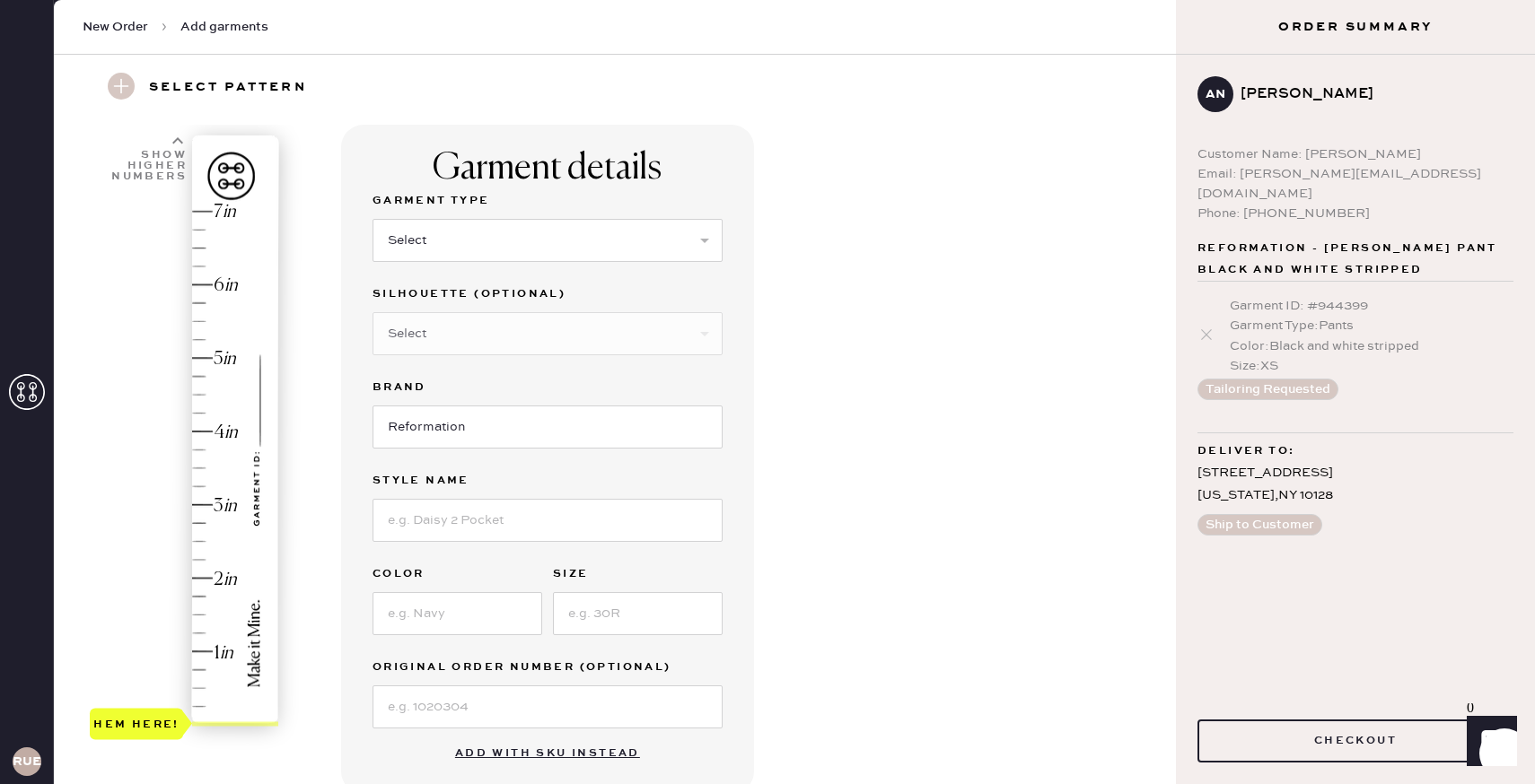
scroll to position [22, 0]
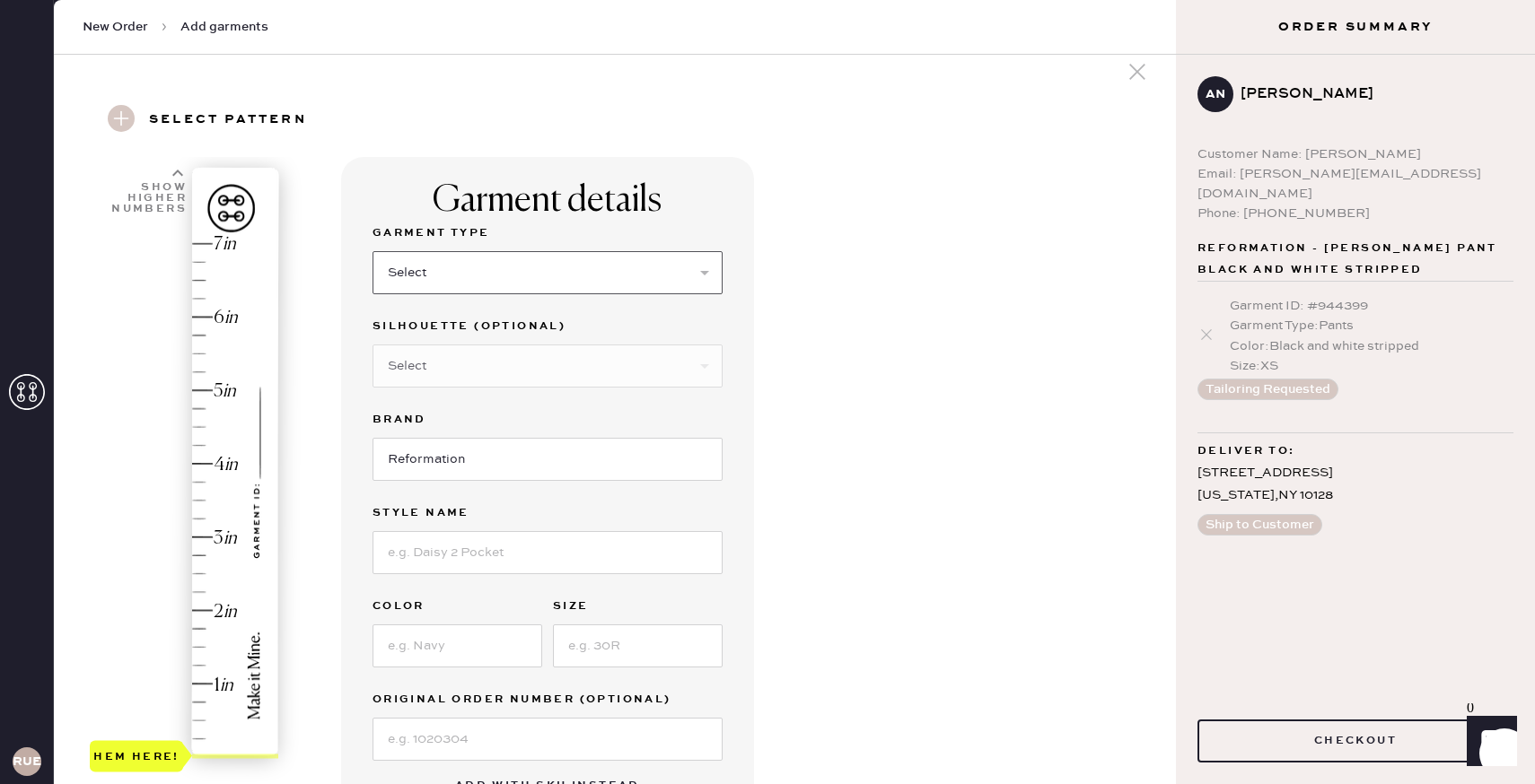
click at [531, 266] on select "Select Basic Skirt Jeans Leggings Pants Shorts Basic Sleeved Dress Basic Sleeve…" at bounding box center [547, 273] width 350 height 43
select select "4"
click at [503, 371] on select "Select Joggers Shorts Cropped Flare Boot Cut Straight Skinny Other" at bounding box center [547, 366] width 350 height 43
select select "14"
type input "3"
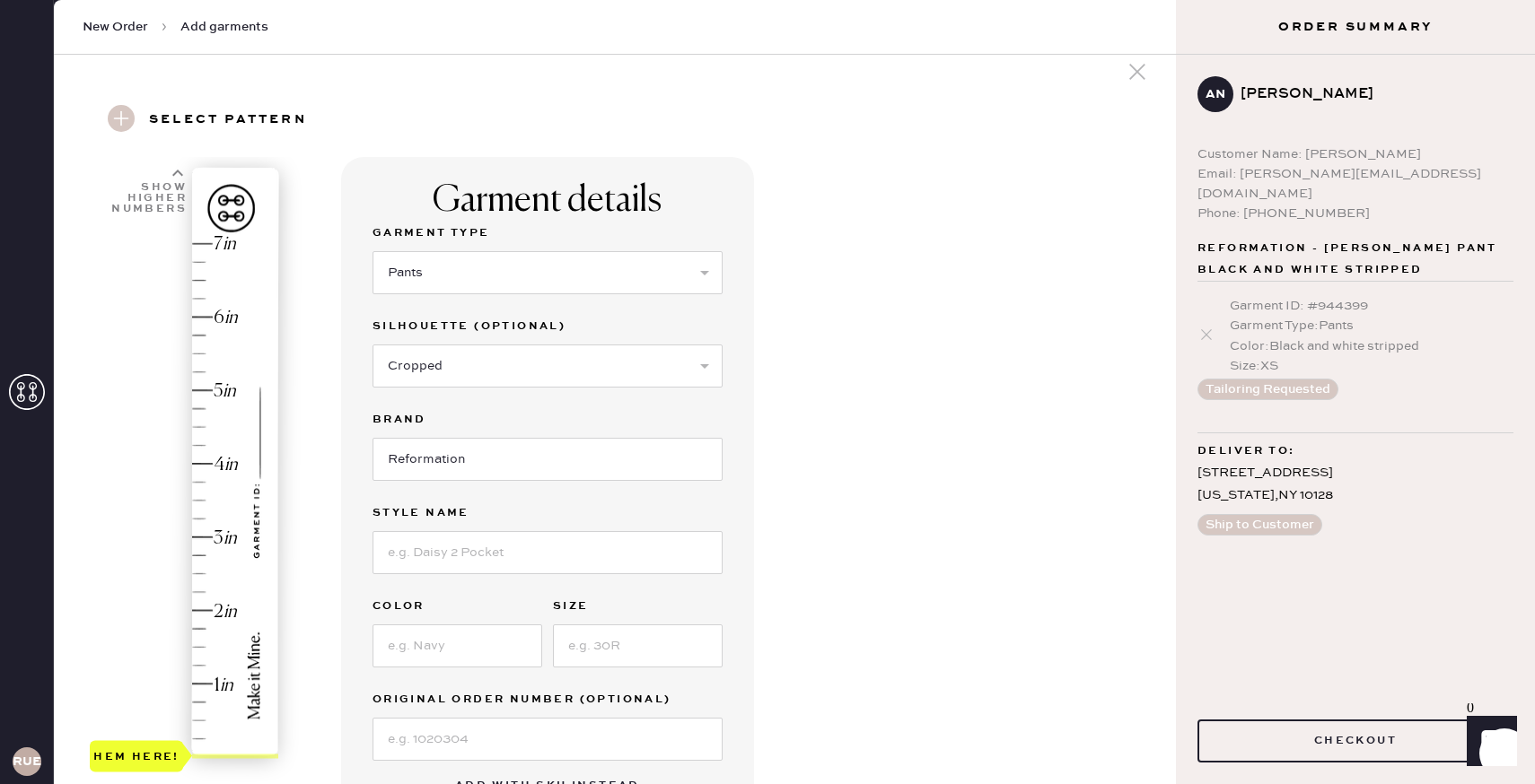
click at [197, 531] on div "Hem here!" at bounding box center [185, 500] width 192 height 530
click at [525, 557] on input at bounding box center [547, 552] width 350 height 43
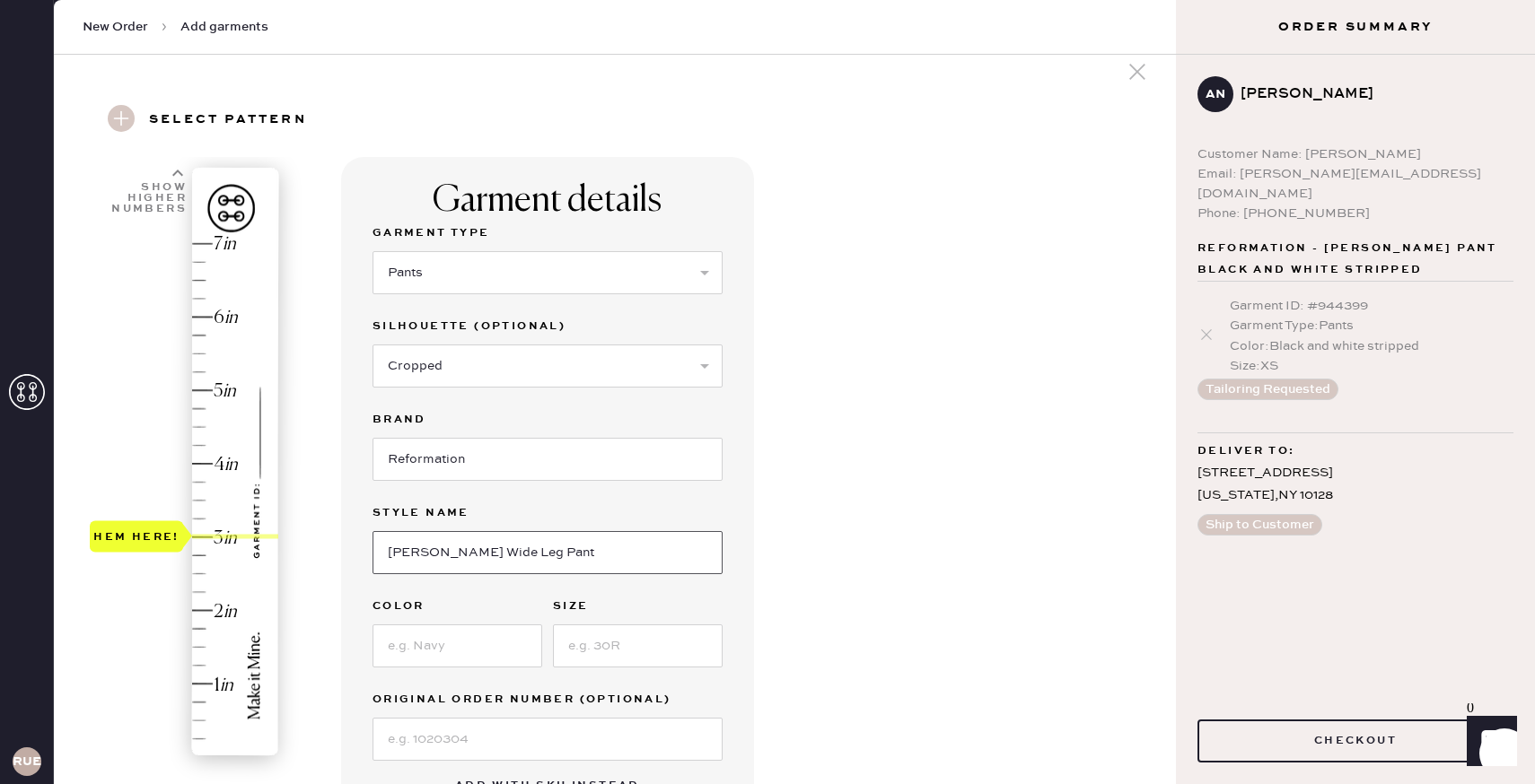
type input "[PERSON_NAME] Wide Leg Pant"
click at [503, 639] on input at bounding box center [457, 645] width 170 height 43
type input "[PERSON_NAME] Stripe"
click at [633, 650] on input at bounding box center [638, 645] width 170 height 43
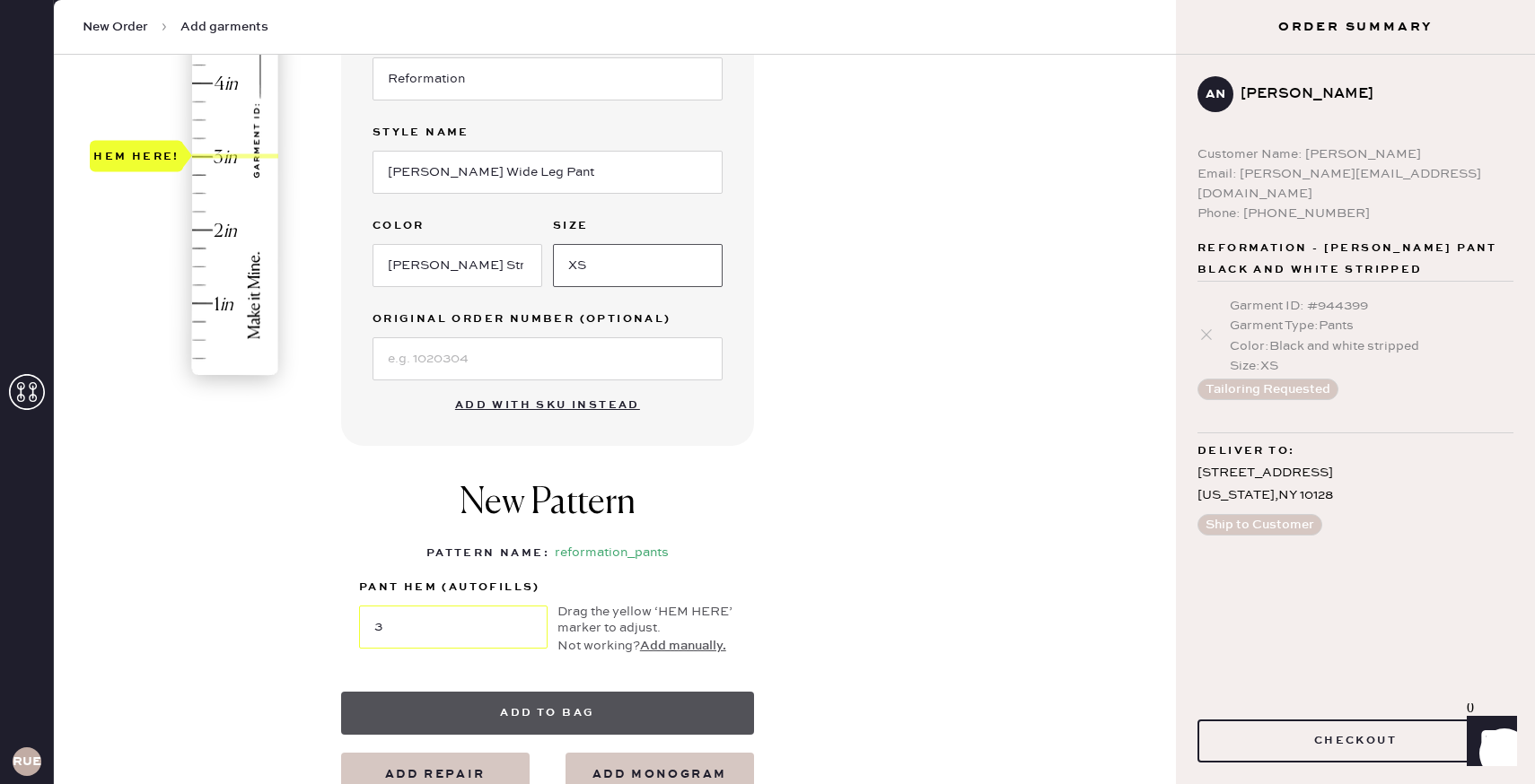
scroll to position [406, 0]
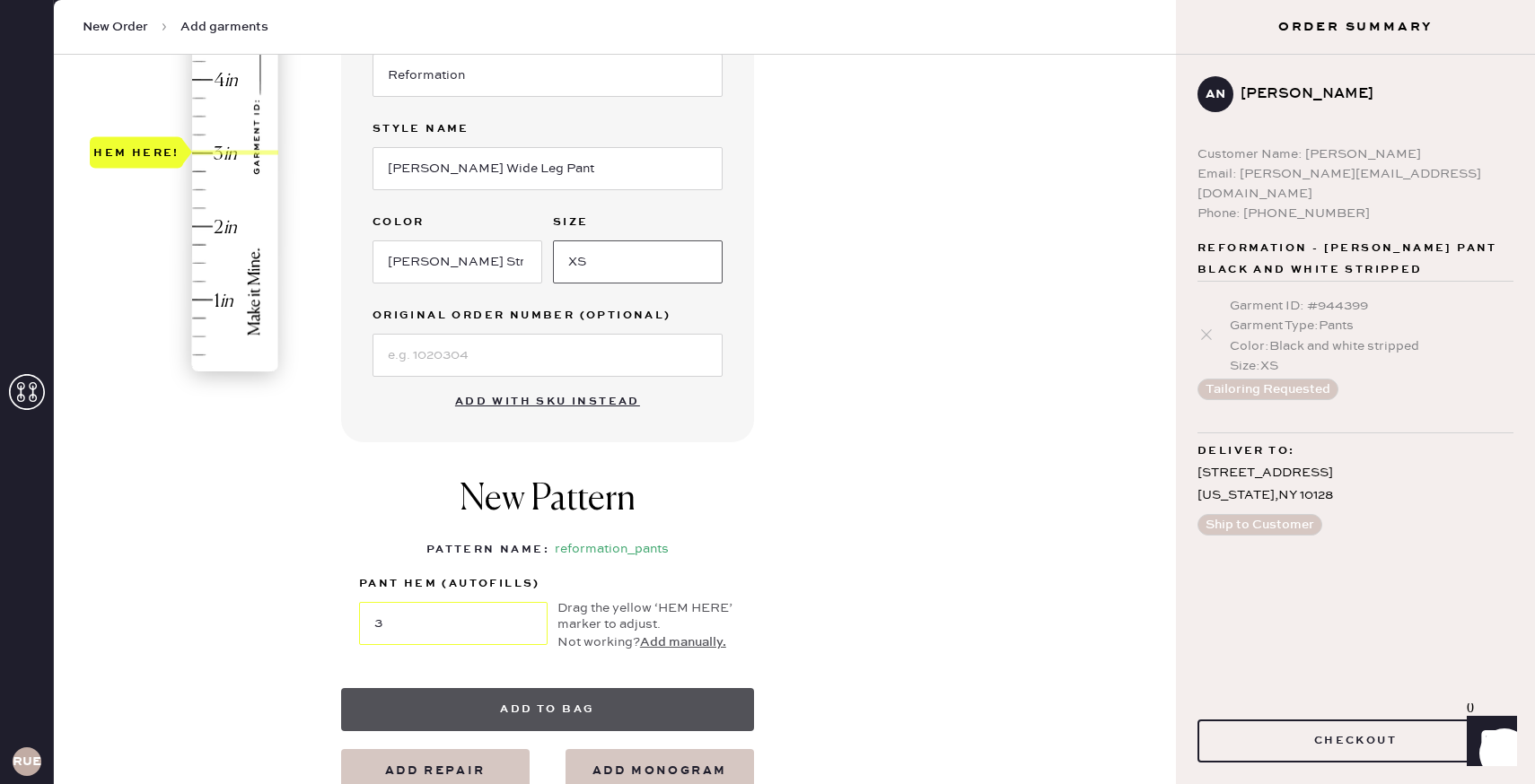
type input "XS"
click at [595, 706] on button "Add to bag" at bounding box center [547, 709] width 413 height 43
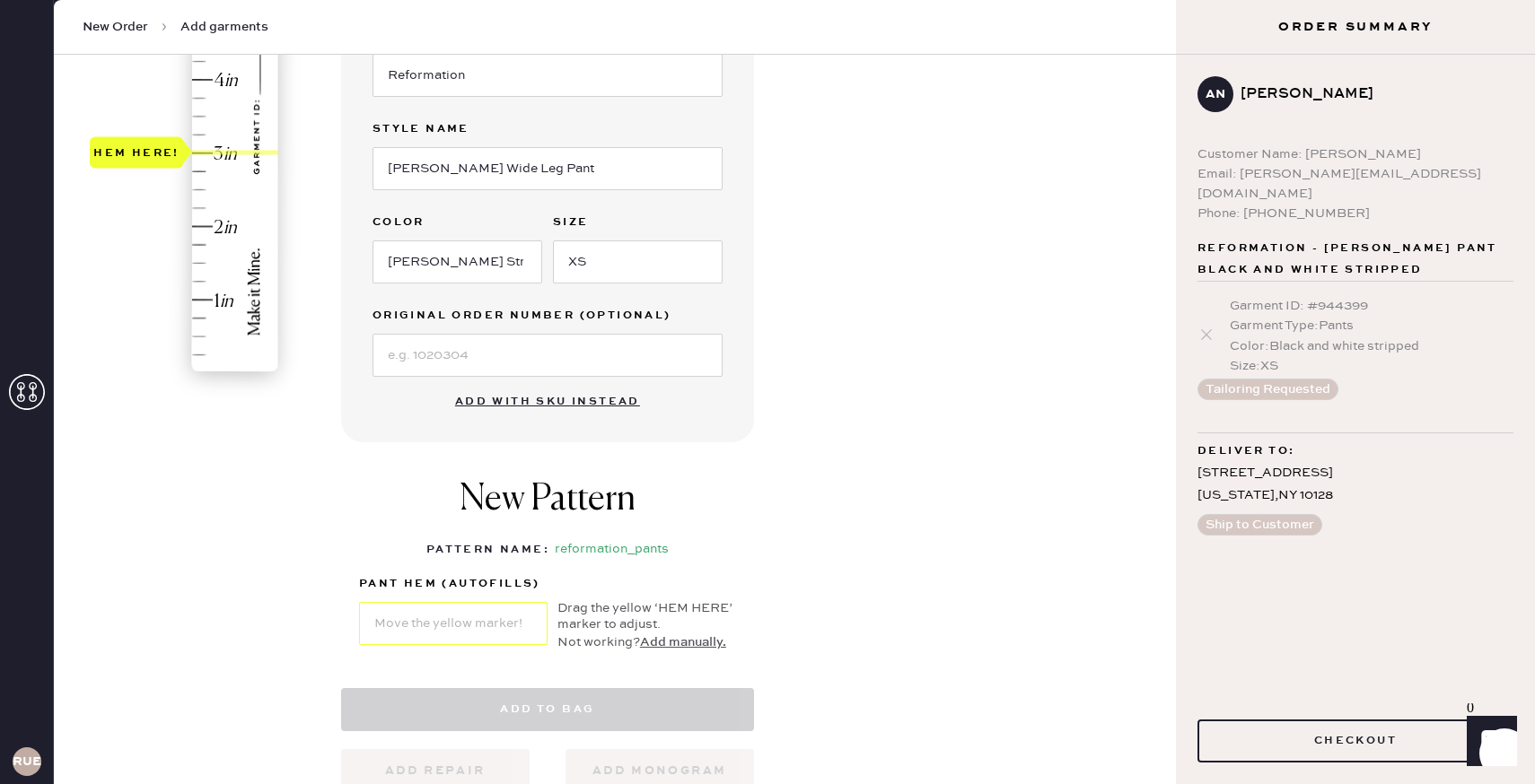
select select "4"
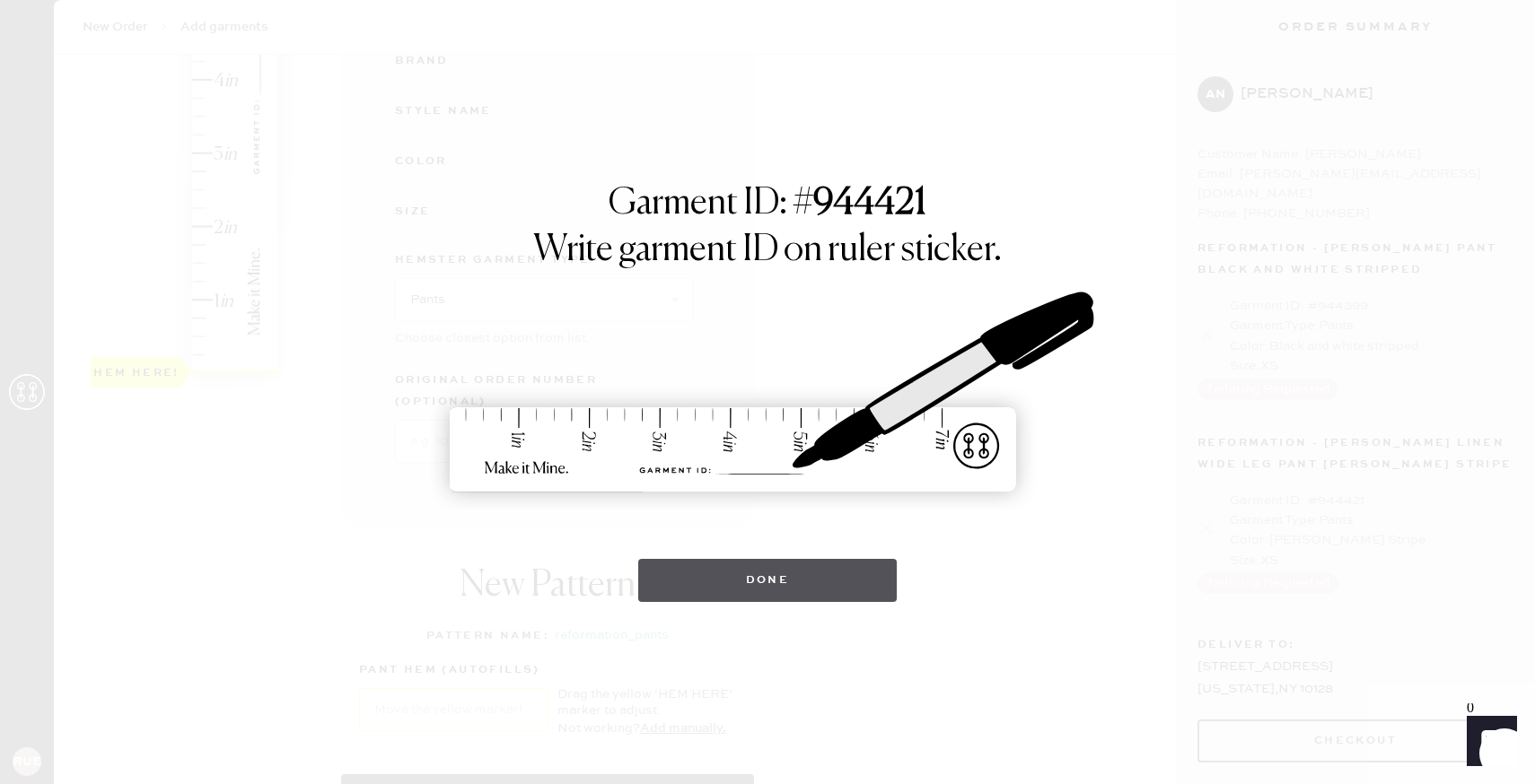
click at [700, 590] on button "Done" at bounding box center [768, 580] width 259 height 43
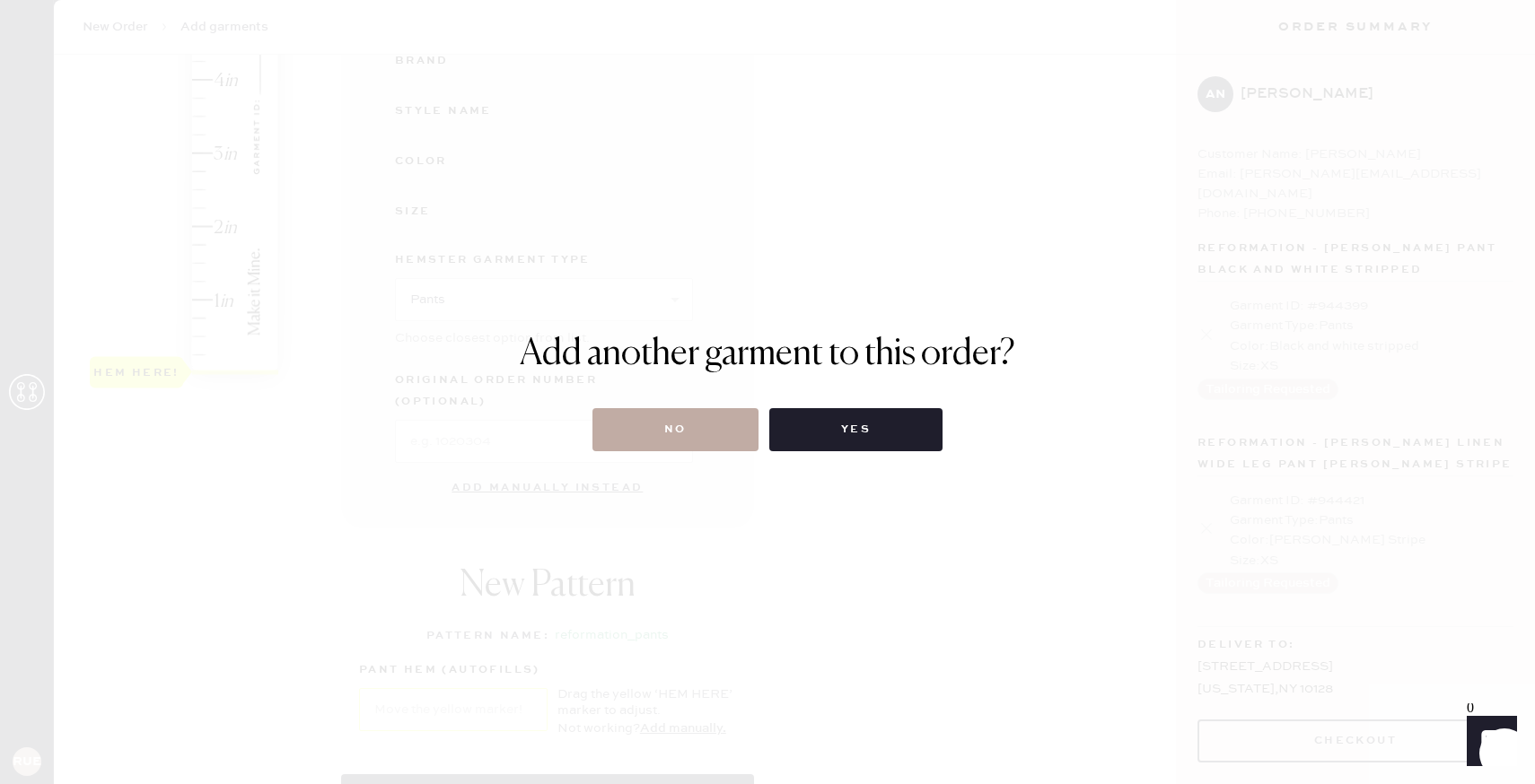
click at [724, 441] on button "No" at bounding box center [676, 429] width 166 height 43
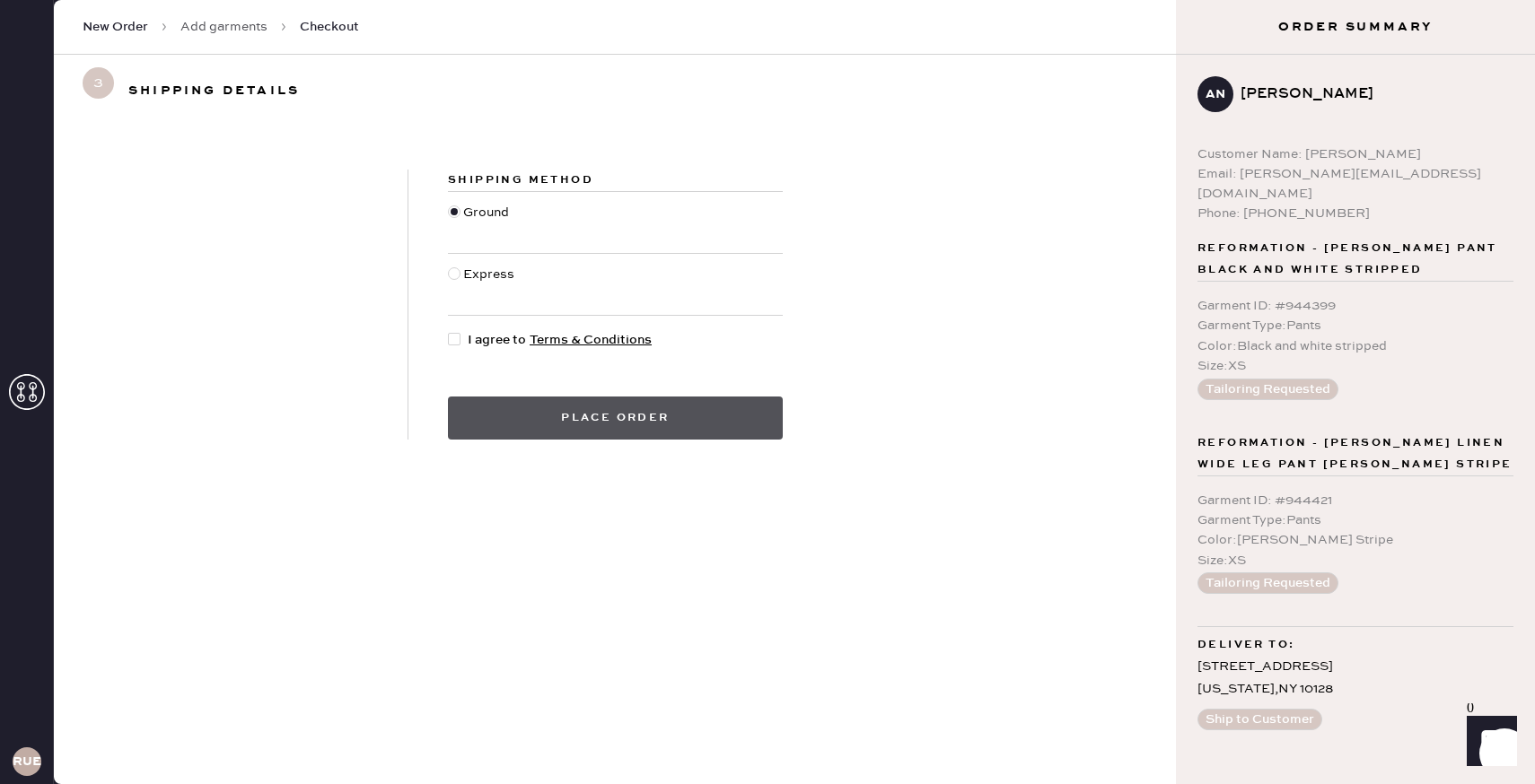
click at [707, 420] on button "Place order" at bounding box center [615, 418] width 335 height 43
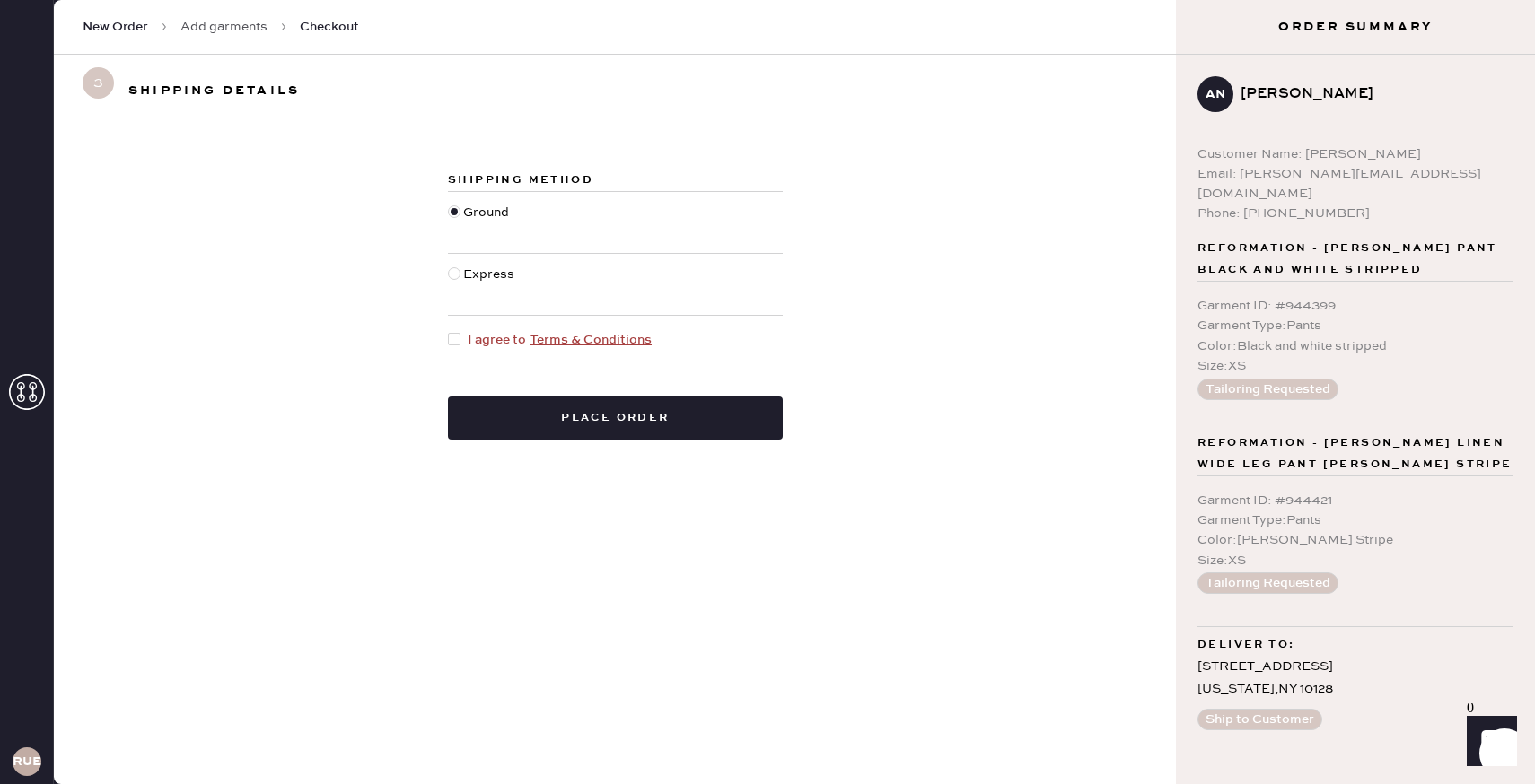
click at [457, 344] on div at bounding box center [458, 340] width 20 height 20
click at [449, 331] on input "I agree to Terms & Conditions" at bounding box center [448, 330] width 1 height 1
checkbox input "true"
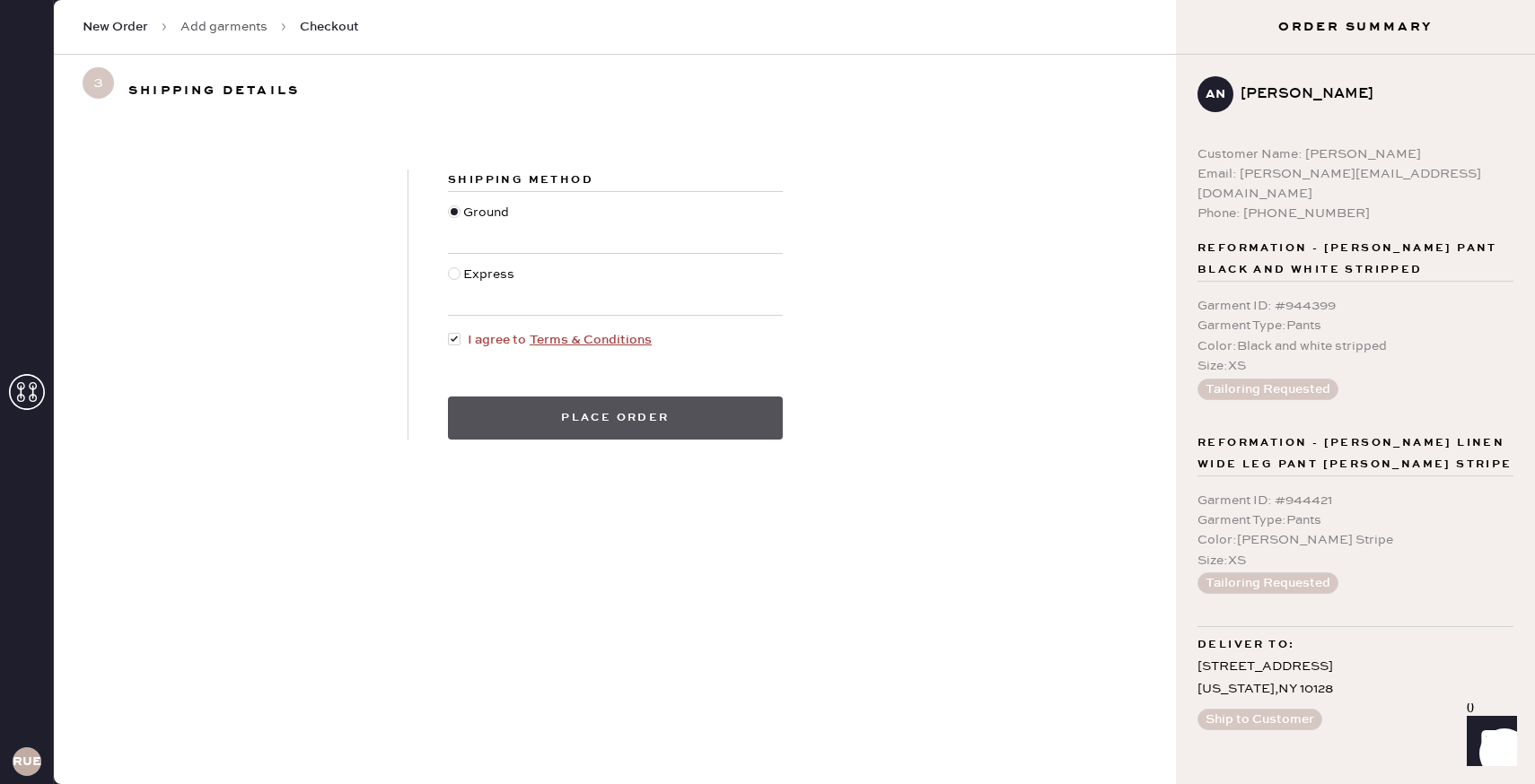
click at [498, 415] on button "Place order" at bounding box center [615, 418] width 335 height 43
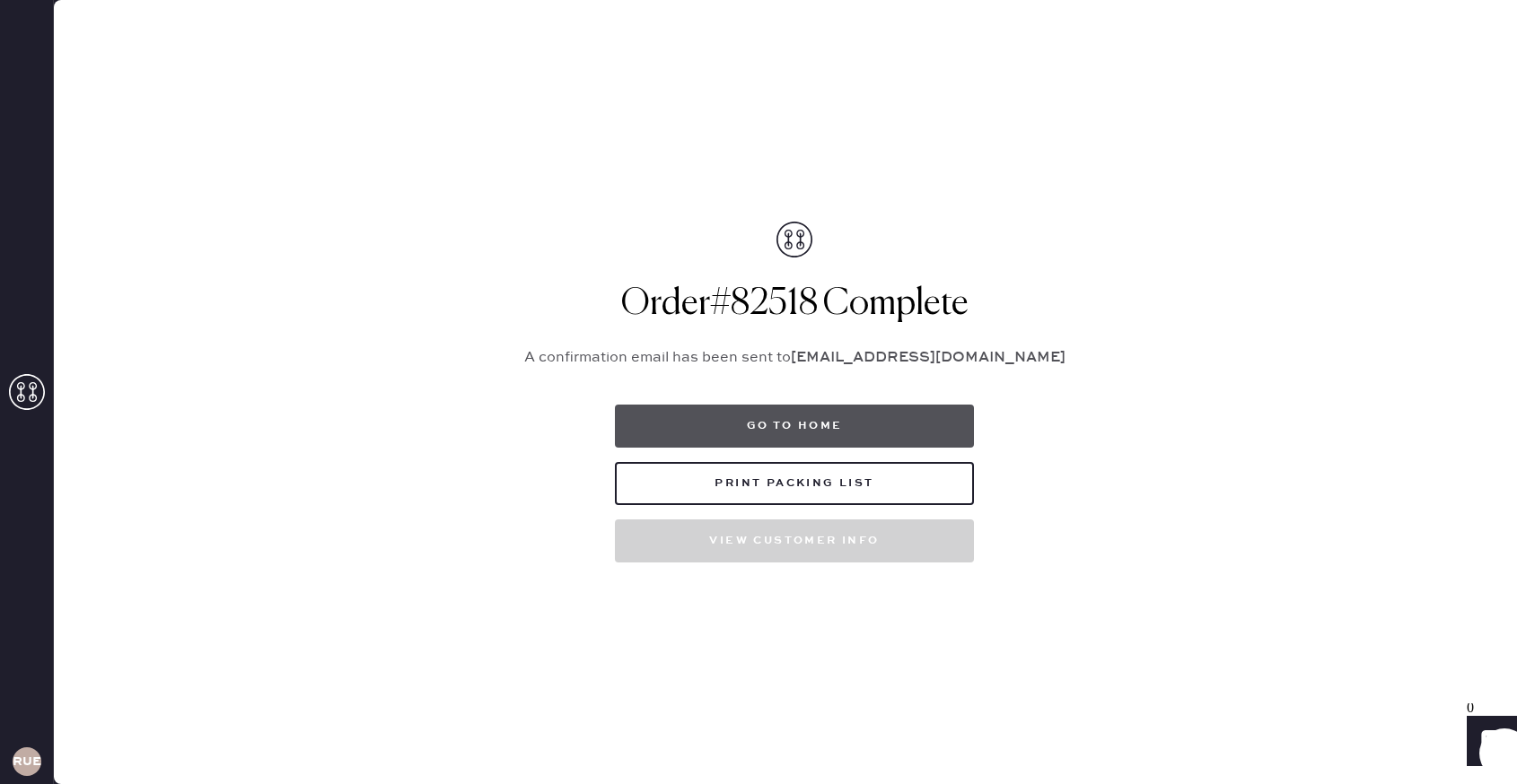
click at [778, 406] on button "Go to home" at bounding box center [794, 426] width 359 height 43
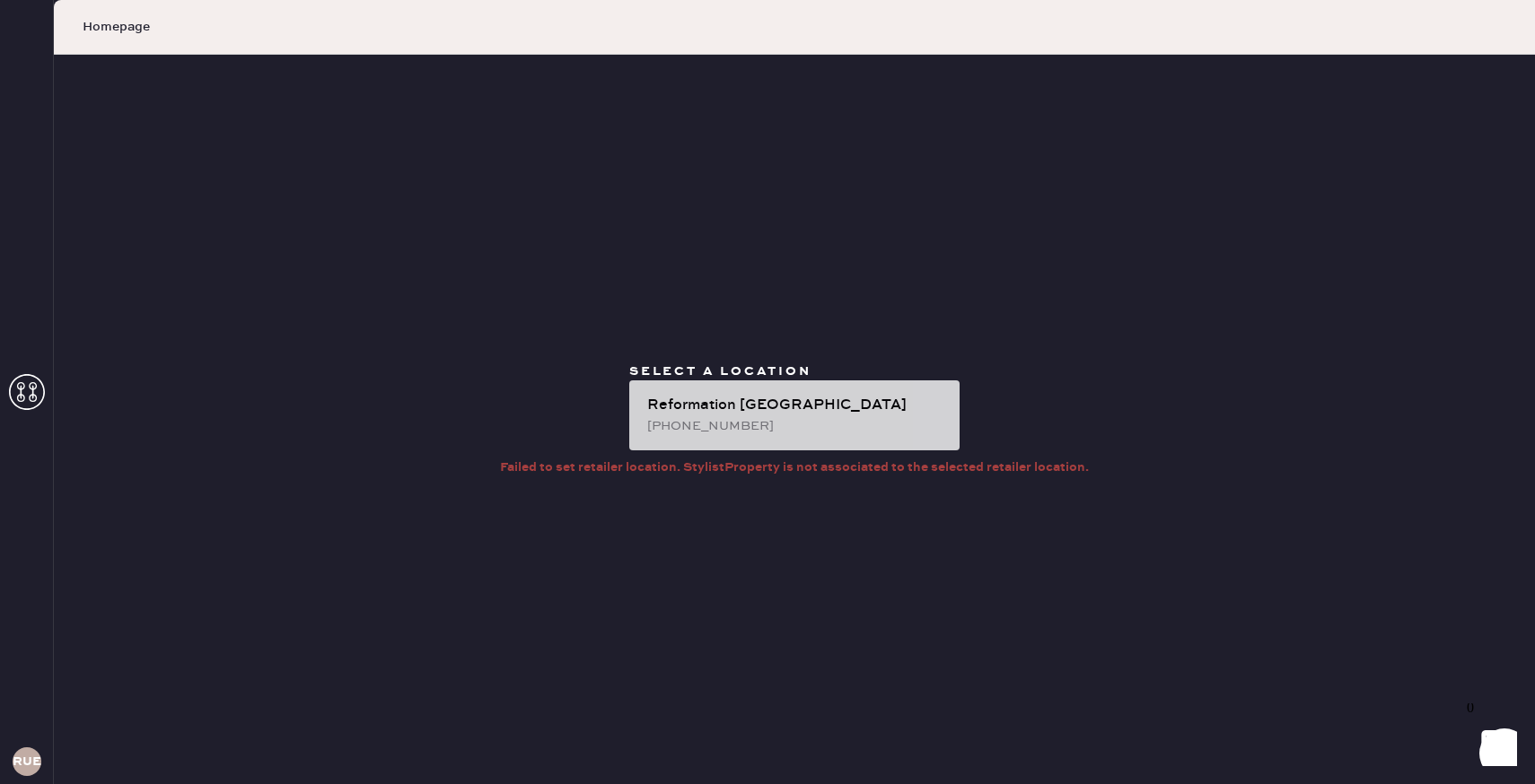
click at [744, 421] on div "[PHONE_NUMBER]" at bounding box center [796, 427] width 298 height 20
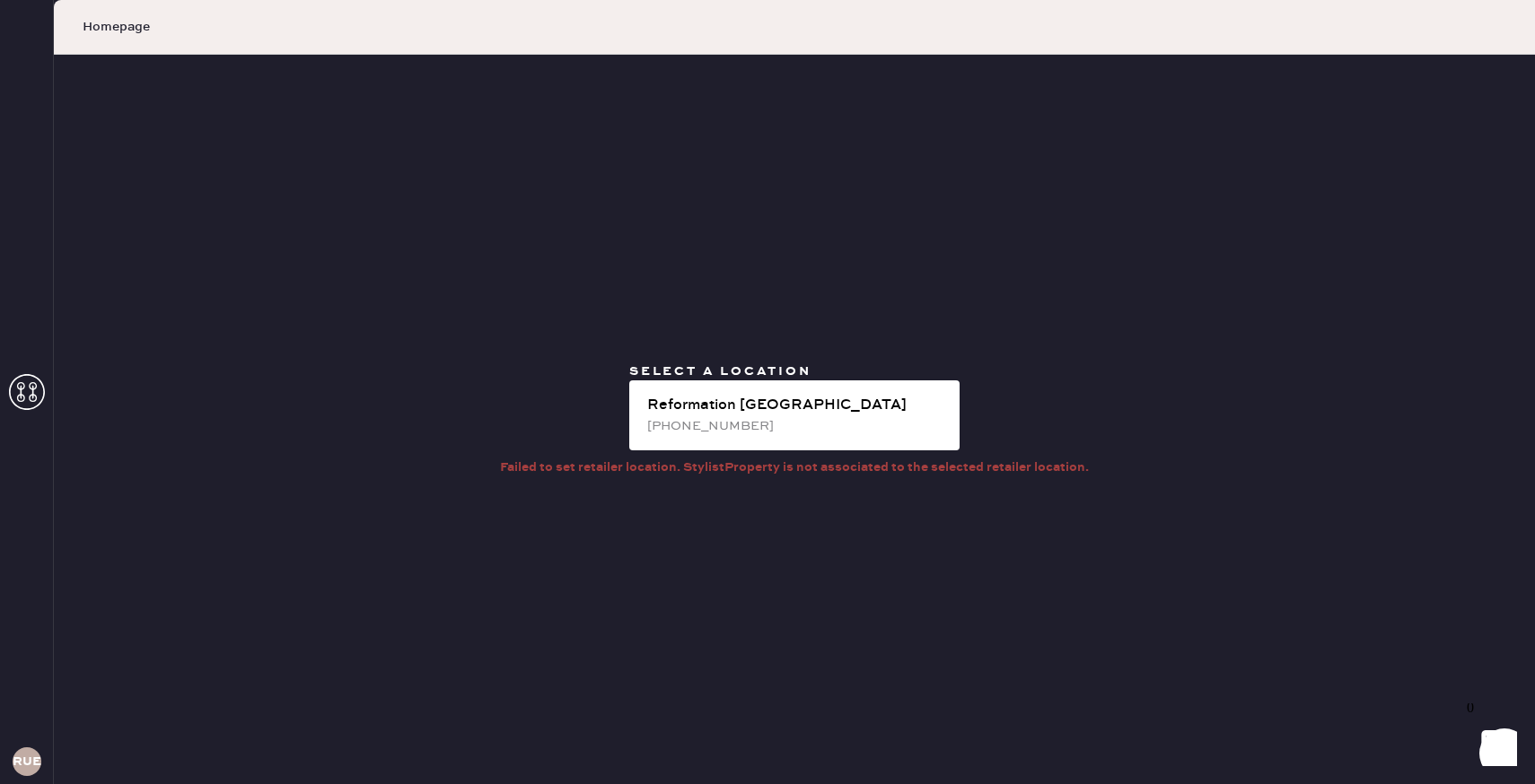
click at [25, 387] on use at bounding box center [26, 391] width 36 height 36
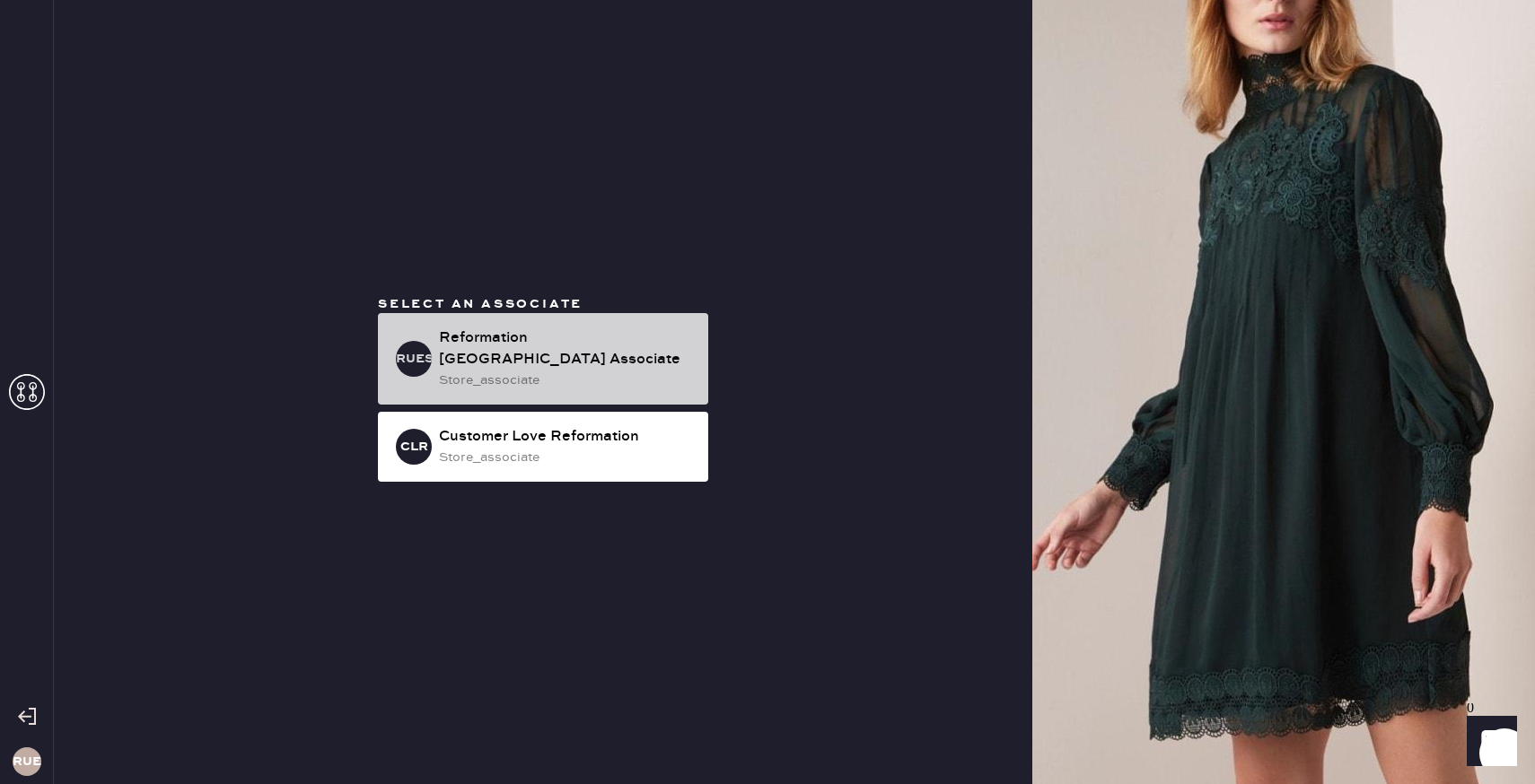
click at [441, 365] on div "Reformation [GEOGRAPHIC_DATA] Associate" at bounding box center [565, 348] width 254 height 43
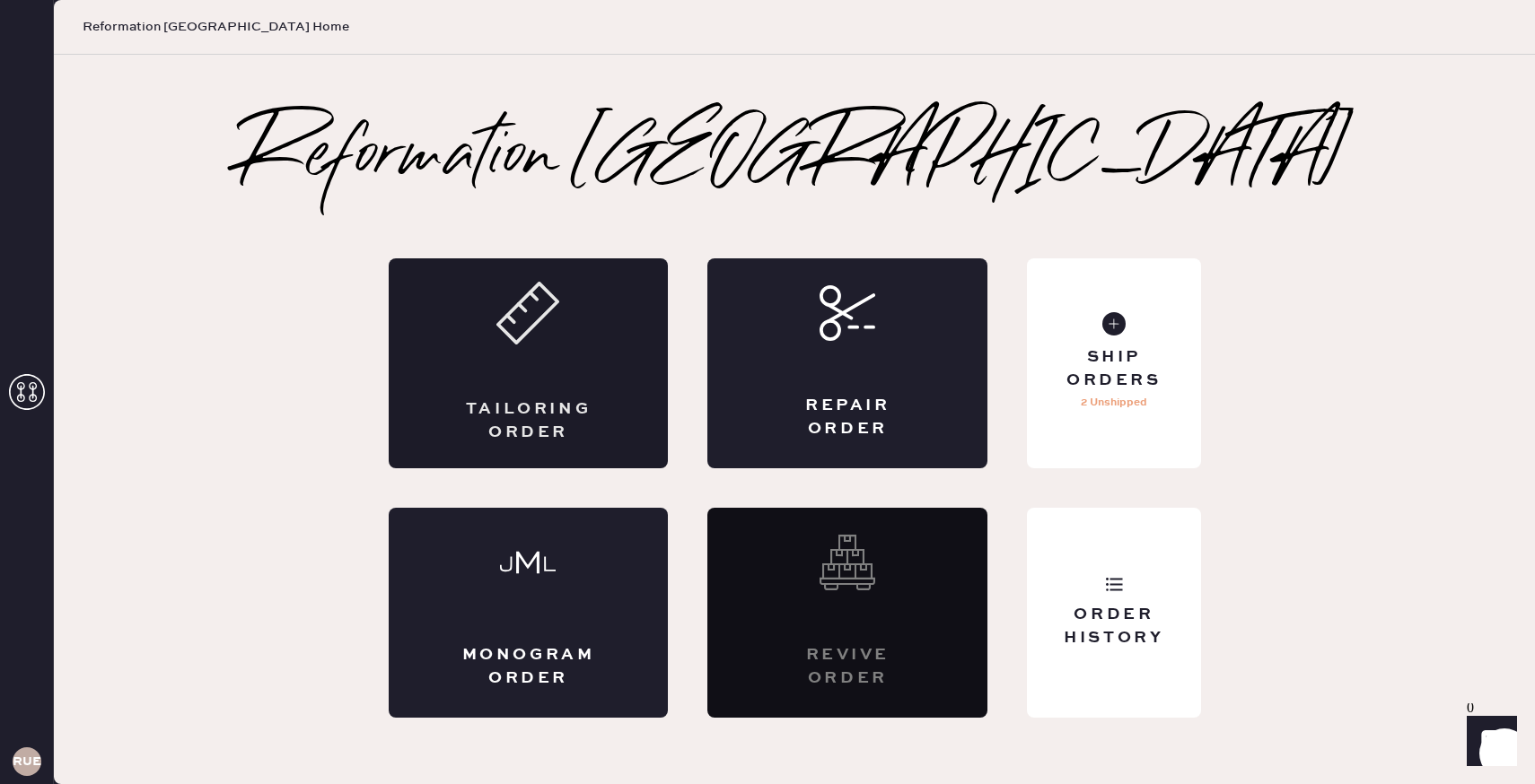
click at [576, 422] on div "Tailoring Order" at bounding box center [529, 420] width 137 height 45
click at [817, 420] on div "Repair Order" at bounding box center [847, 417] width 137 height 45
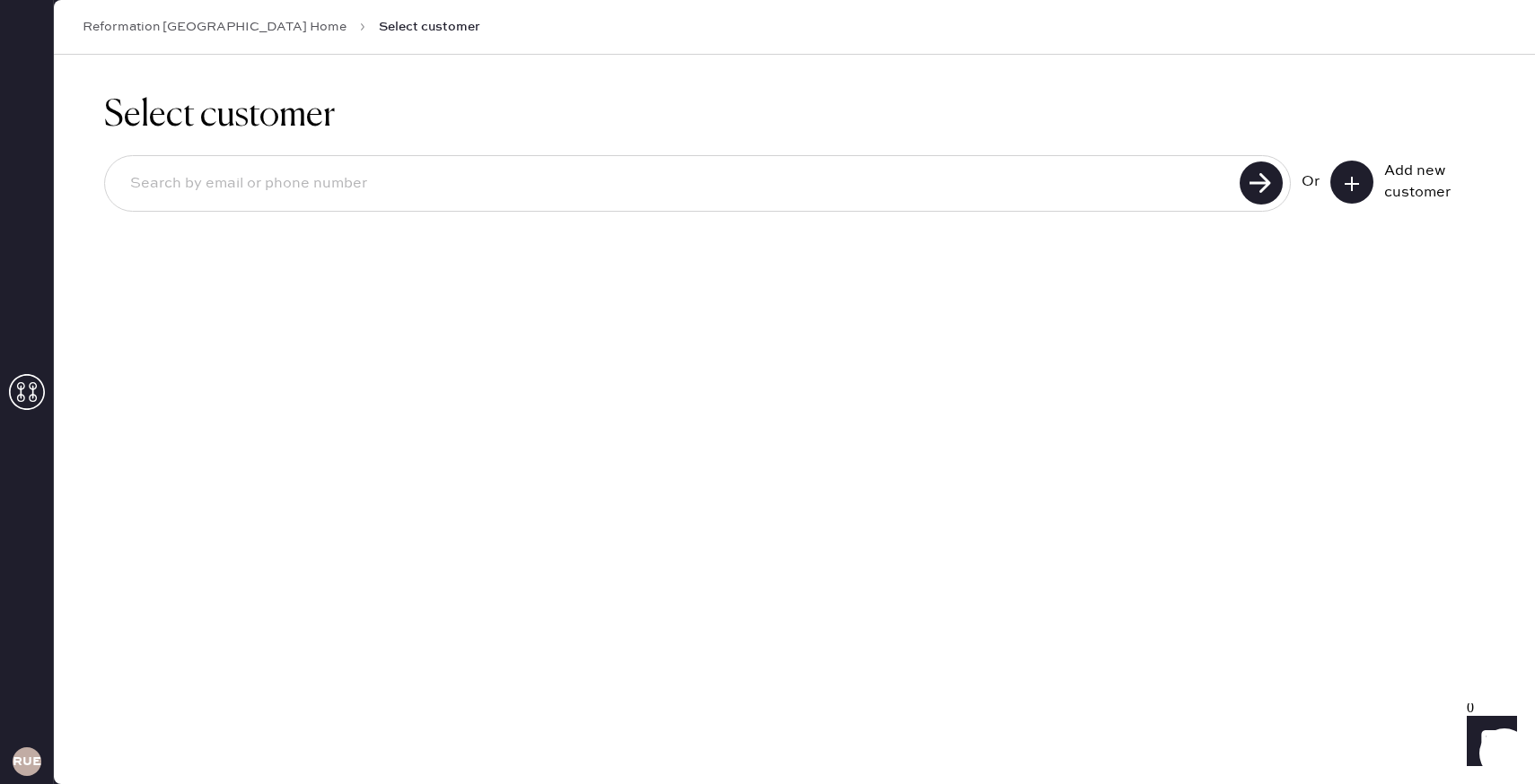
click at [1367, 164] on div "Add new customer" at bounding box center [1406, 181] width 154 height 43
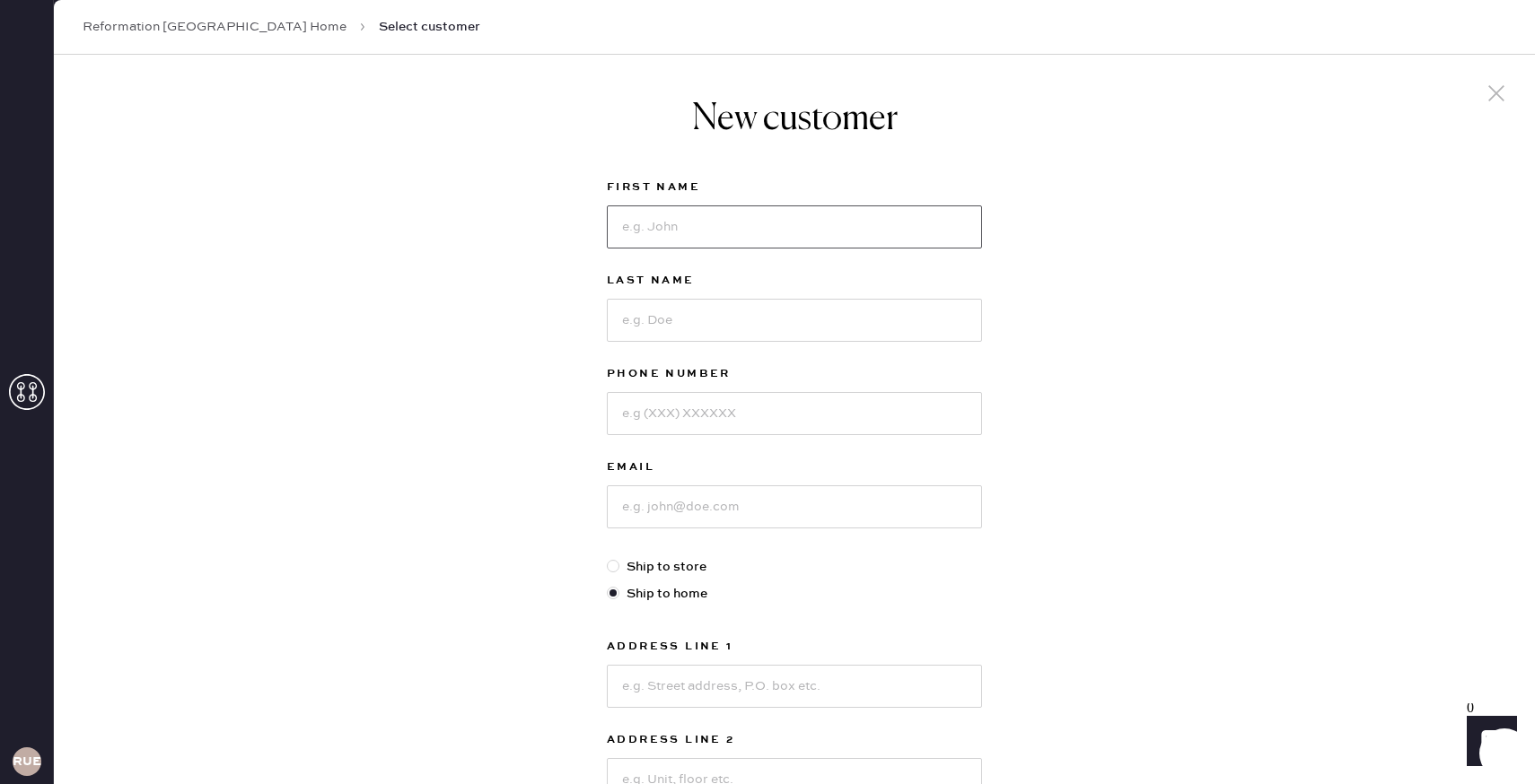
click at [907, 242] on input at bounding box center [793, 226] width 375 height 43
type input "Katya"
click at [825, 330] on input at bounding box center [793, 320] width 375 height 43
type input "[PERSON_NAME]"
click at [795, 434] on input at bounding box center [793, 413] width 375 height 43
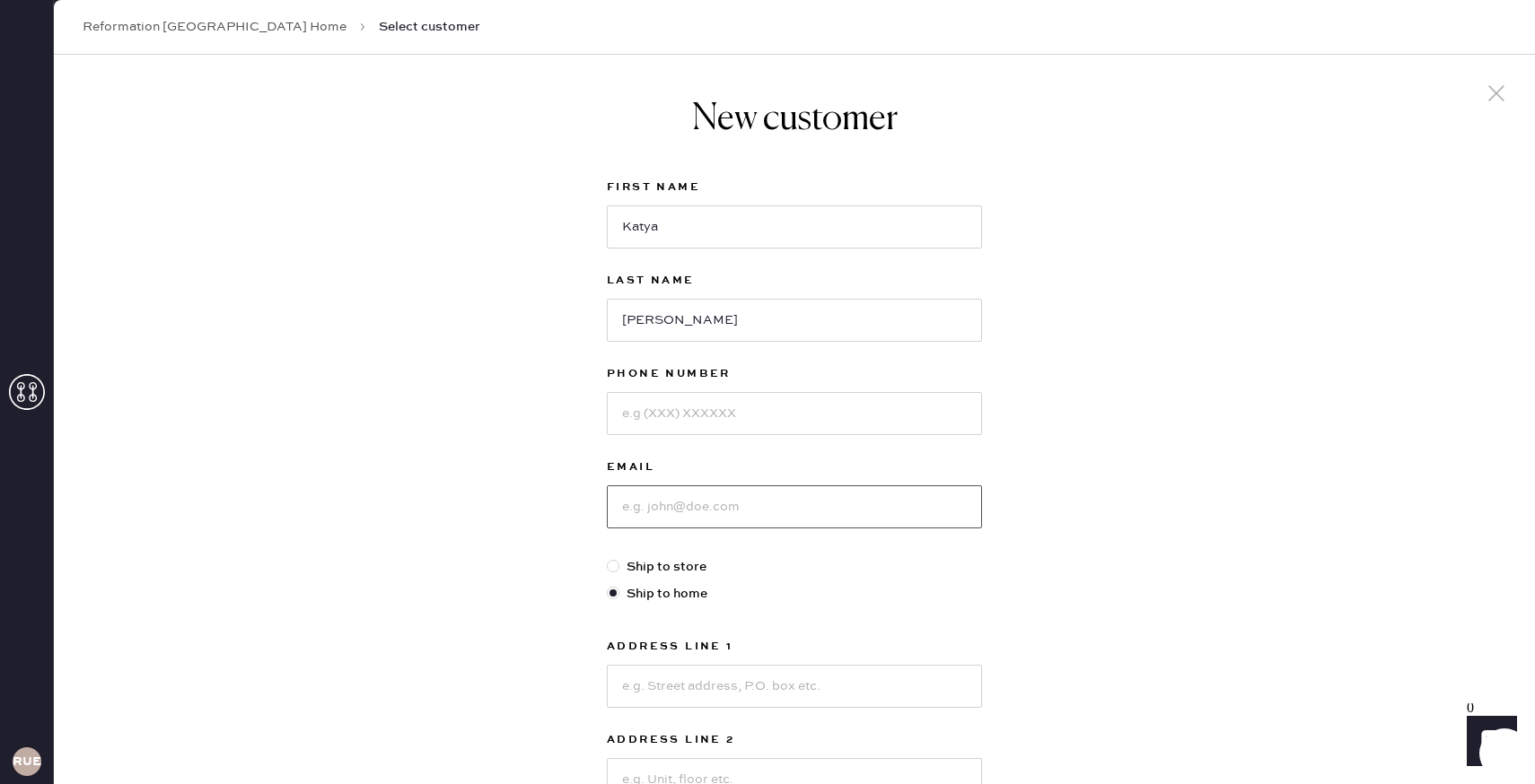
click at [676, 509] on input at bounding box center [793, 506] width 375 height 43
type input "[EMAIL_ADDRESS][DOMAIN_NAME]"
click at [662, 681] on input at bounding box center [793, 686] width 375 height 43
type input "135"
click at [730, 502] on input "[EMAIL_ADDRESS][DOMAIN_NAME]" at bounding box center [793, 506] width 375 height 43
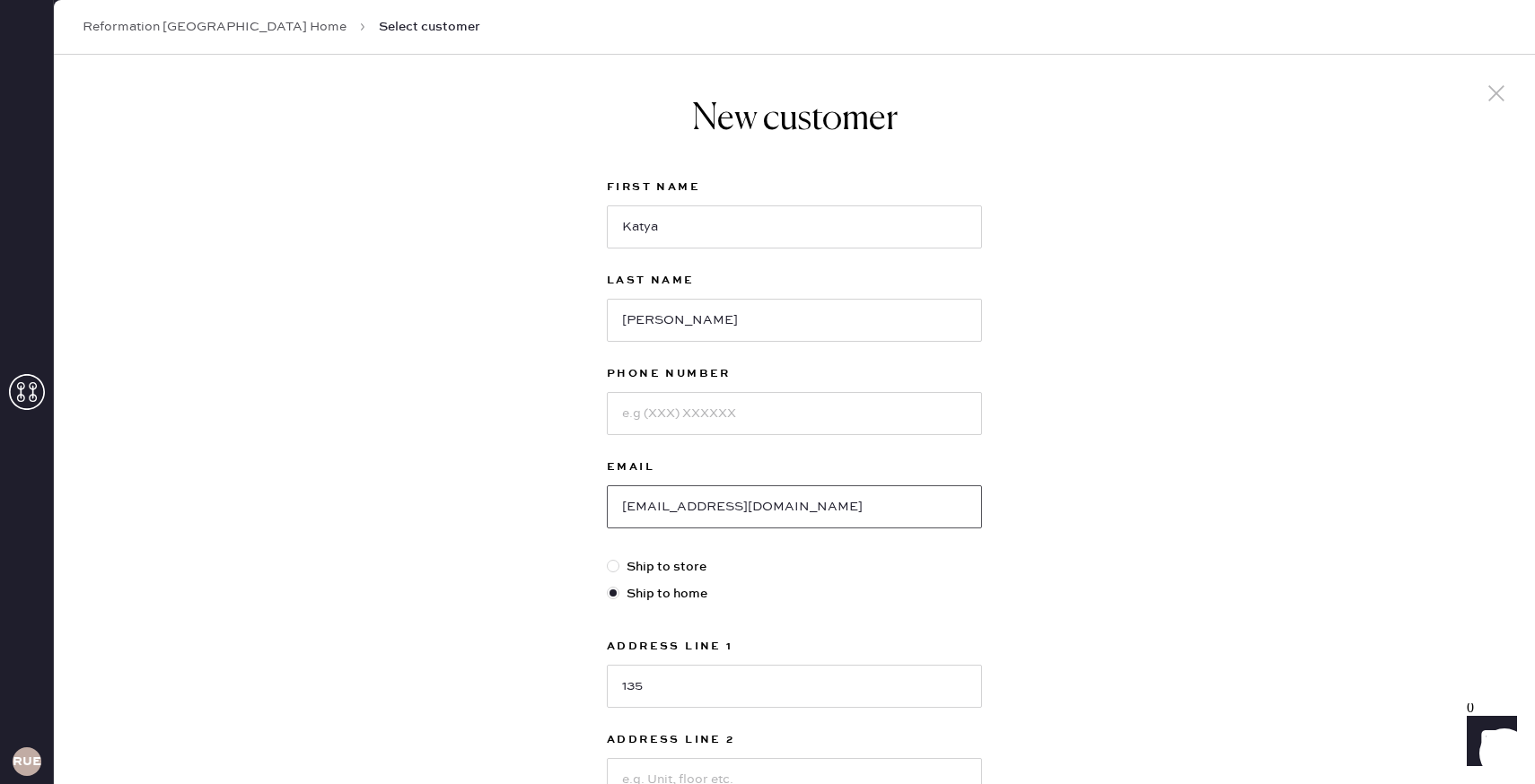
click at [730, 502] on input "[EMAIL_ADDRESS][DOMAIN_NAME]" at bounding box center [793, 506] width 375 height 43
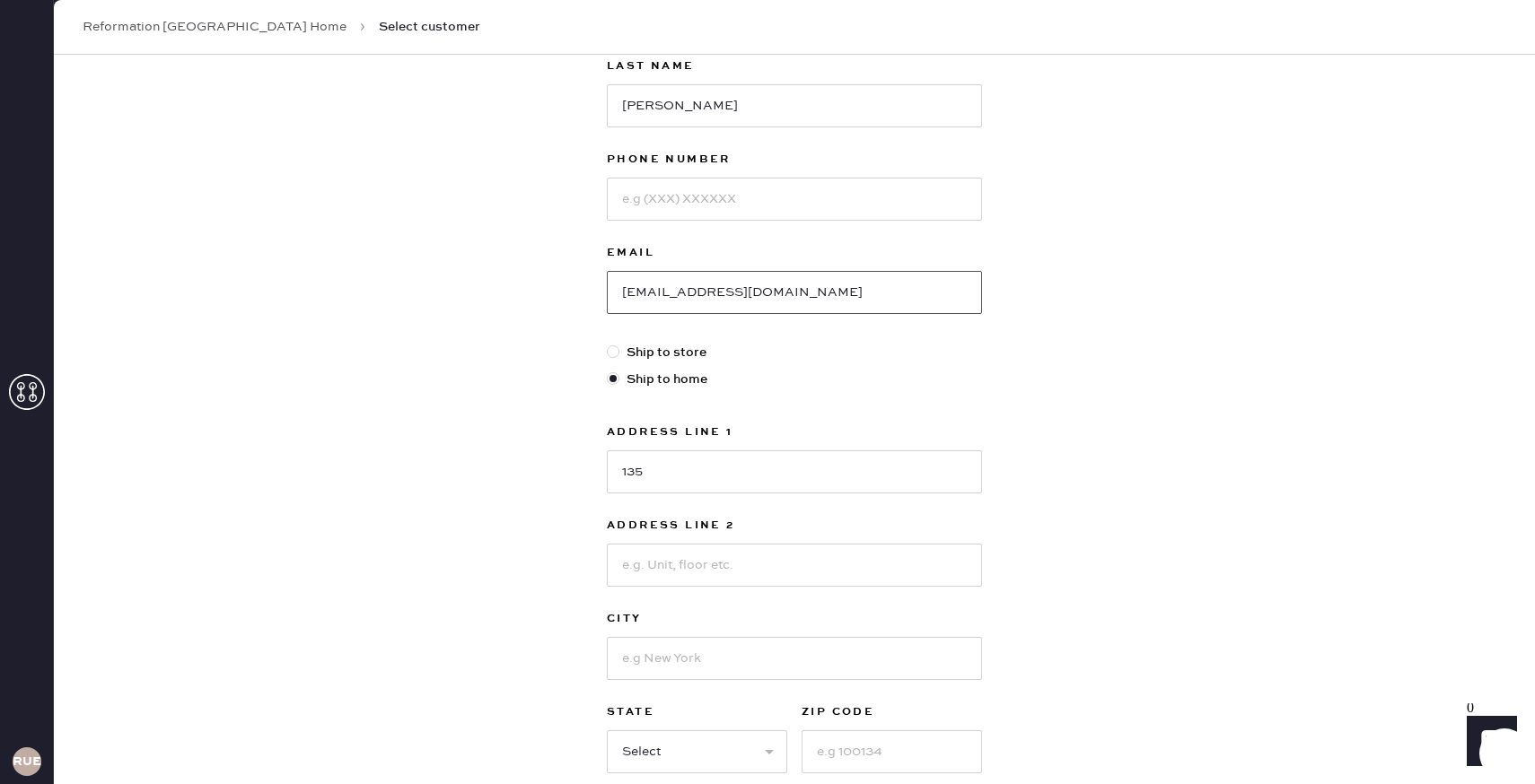
type input "[EMAIL_ADDRESS][DOMAIN_NAME]"
click at [695, 472] on input "135" at bounding box center [793, 471] width 375 height 43
type input "1"
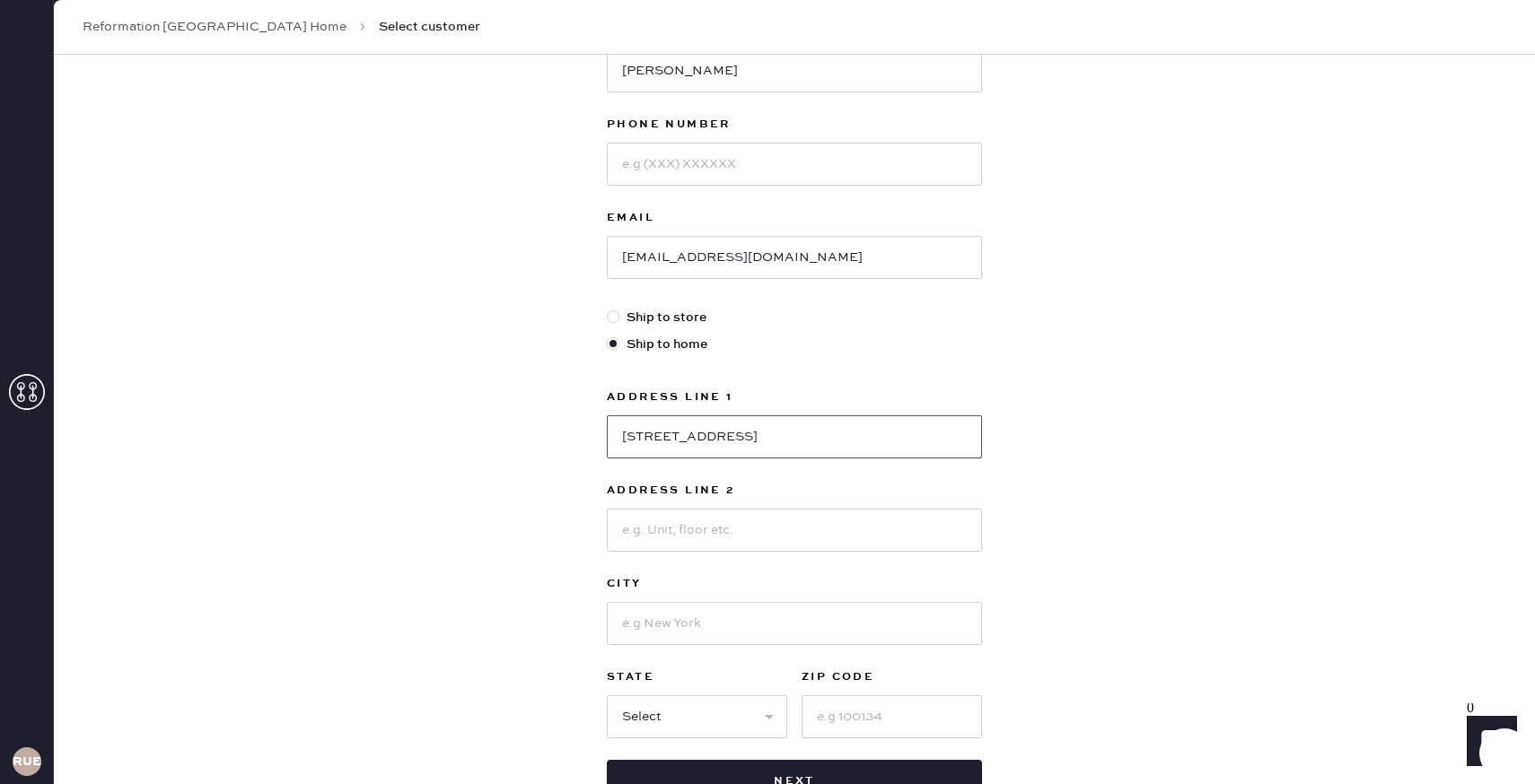
scroll to position [273, 0]
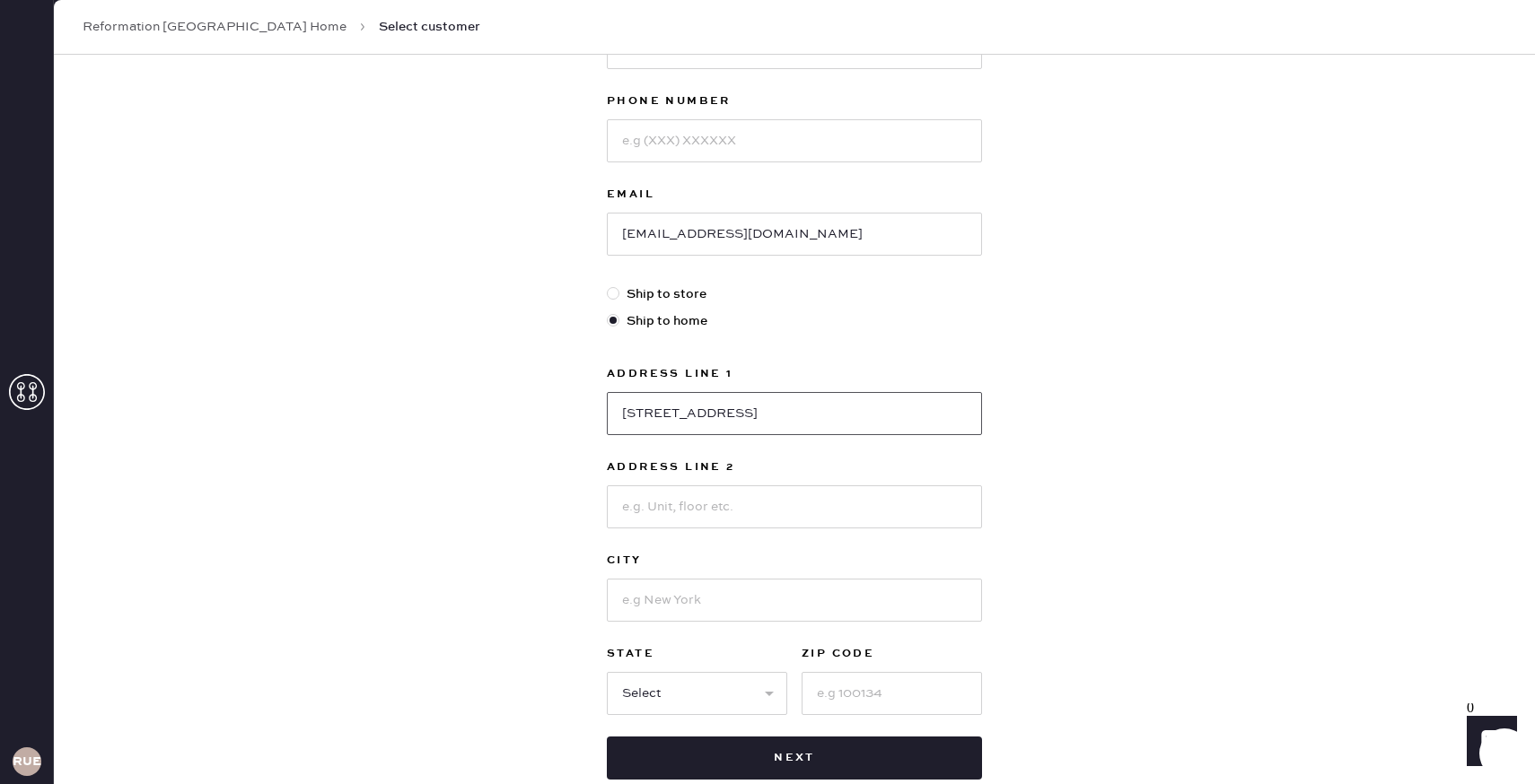
type input "[STREET_ADDRESS]"
click at [667, 593] on input at bounding box center [793, 600] width 375 height 43
type input "[US_STATE]"
click at [679, 675] on select "Select AK AL AR AZ CA CO CT [GEOGRAPHIC_DATA] DE FL [GEOGRAPHIC_DATA] HI [GEOGR…" at bounding box center [697, 693] width 181 height 43
select select "NY"
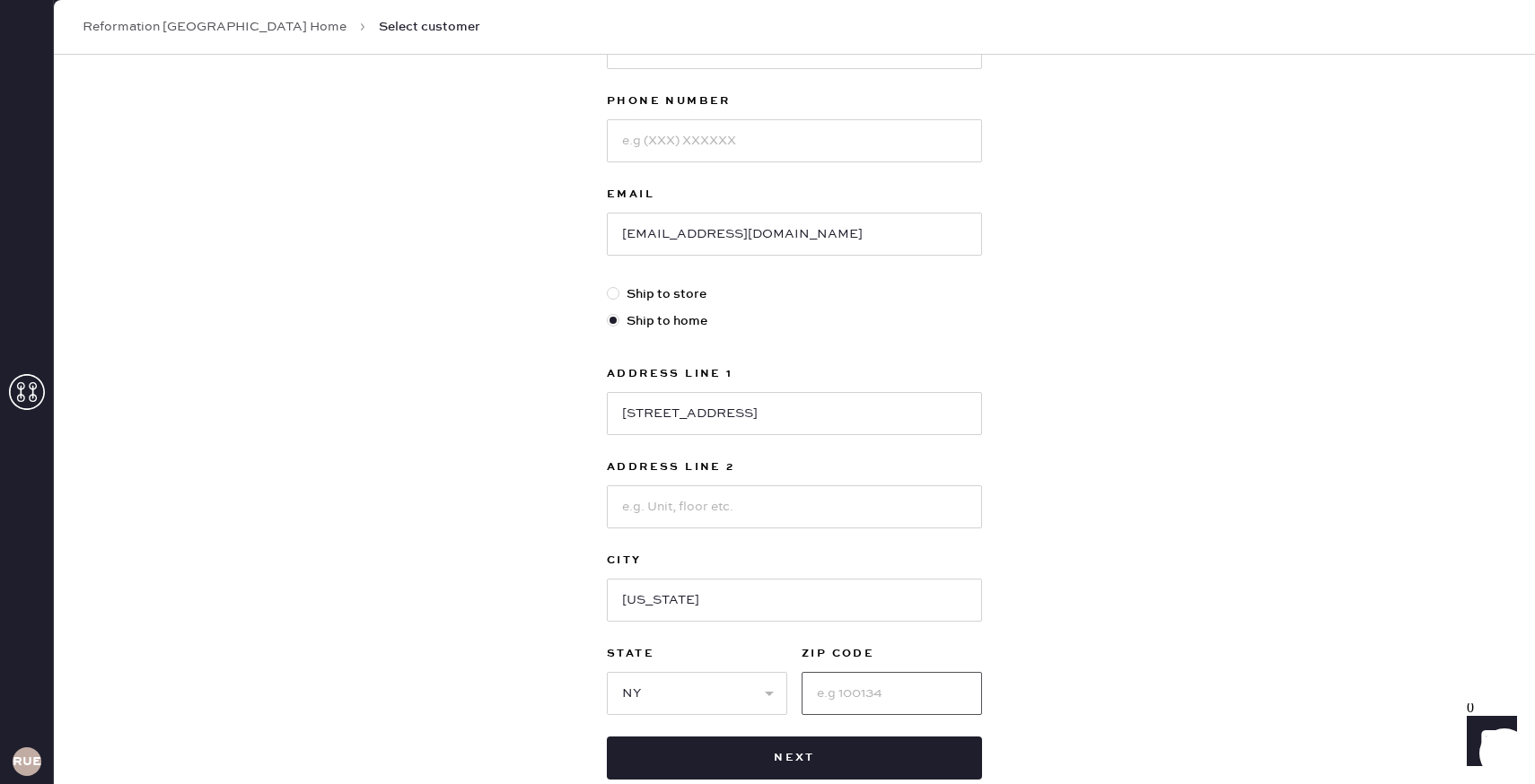
click at [872, 675] on input at bounding box center [892, 693] width 181 height 43
type input "10025"
click at [752, 516] on input at bounding box center [793, 506] width 375 height 43
type input "Apt 7s"
click at [822, 409] on input "[STREET_ADDRESS]" at bounding box center [793, 413] width 375 height 43
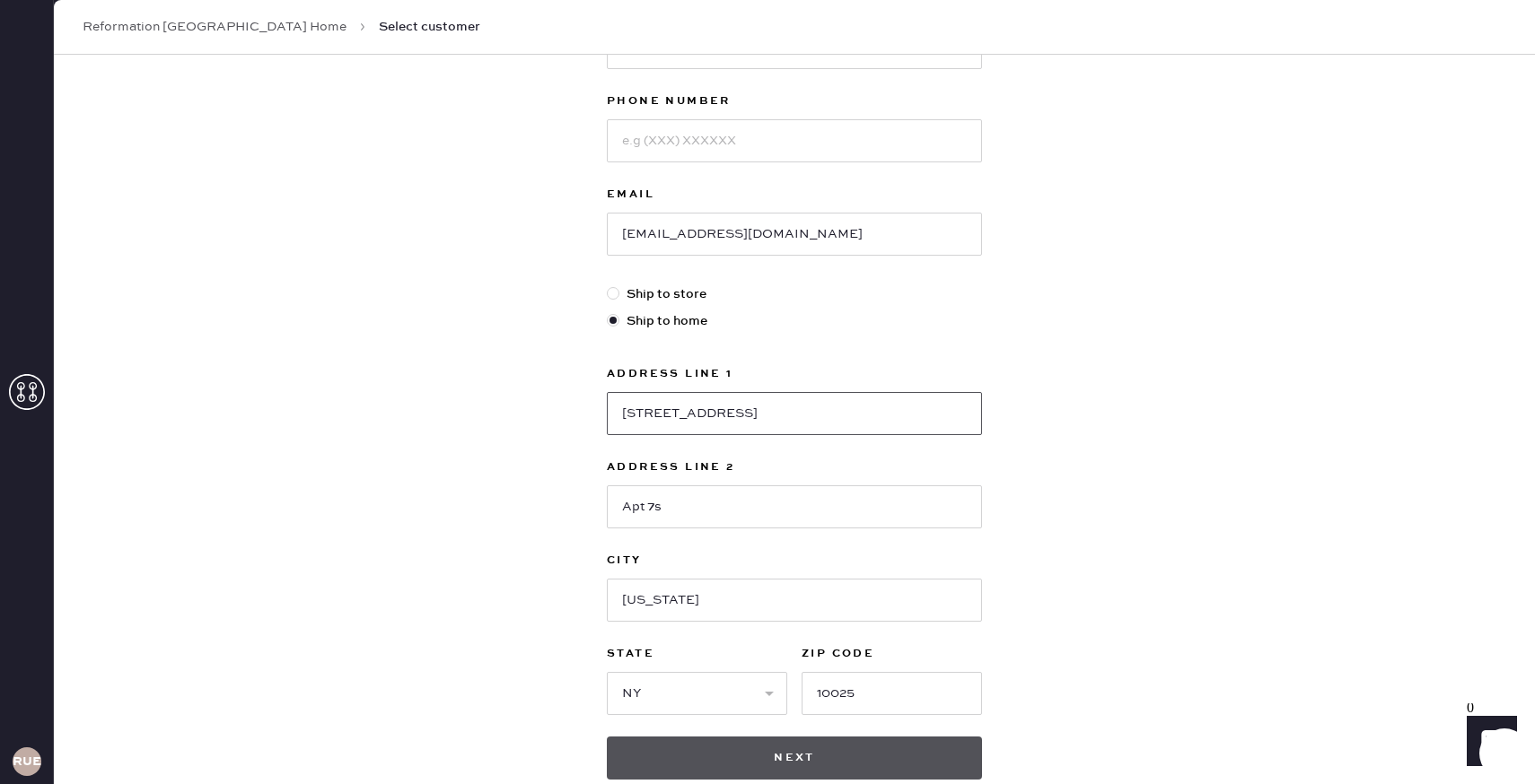
type input "[STREET_ADDRESS]"
click at [848, 766] on button "Next" at bounding box center [793, 758] width 375 height 43
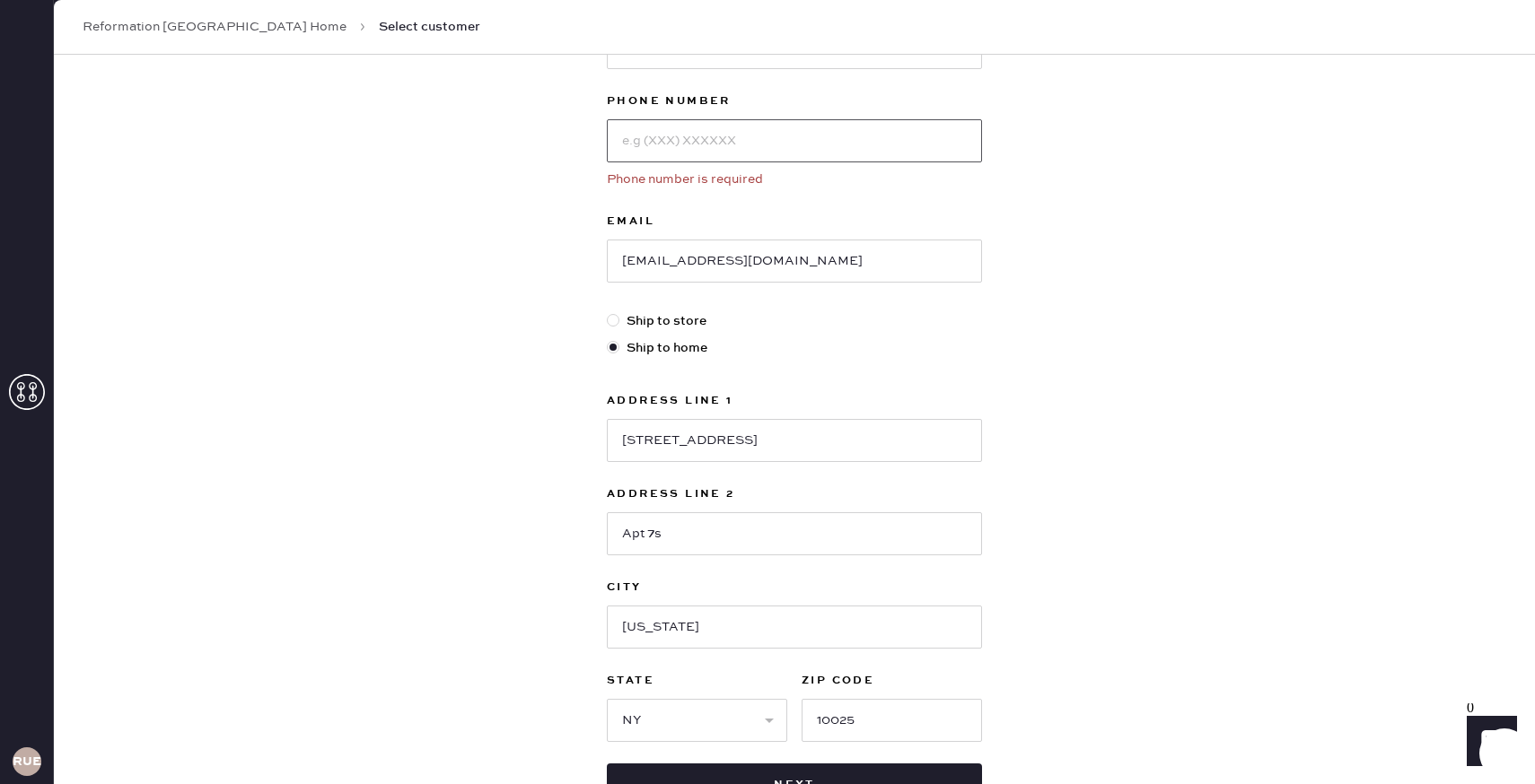
click at [727, 147] on input at bounding box center [793, 140] width 375 height 43
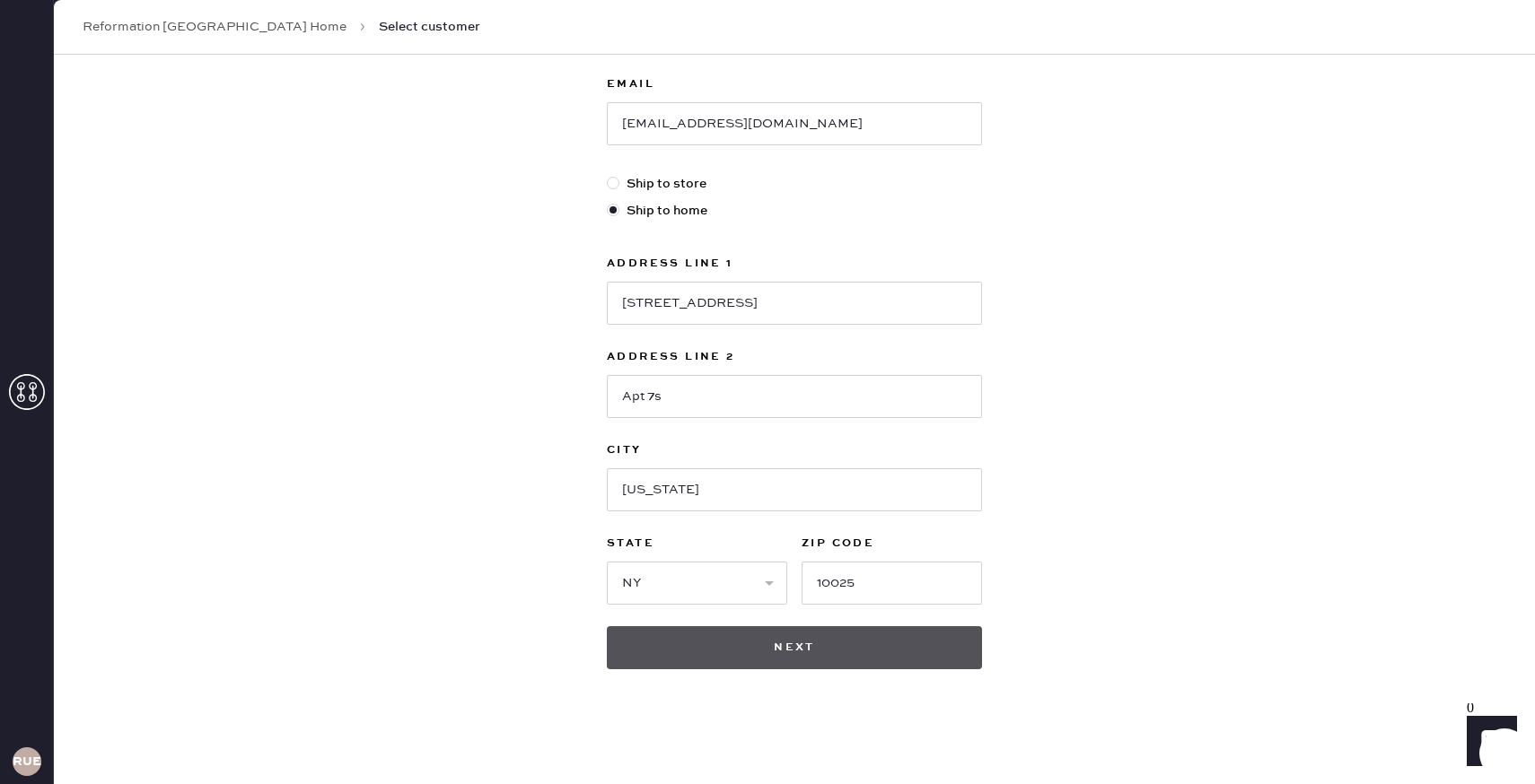
type input "8624141106"
click at [847, 651] on button "Next" at bounding box center [793, 647] width 375 height 43
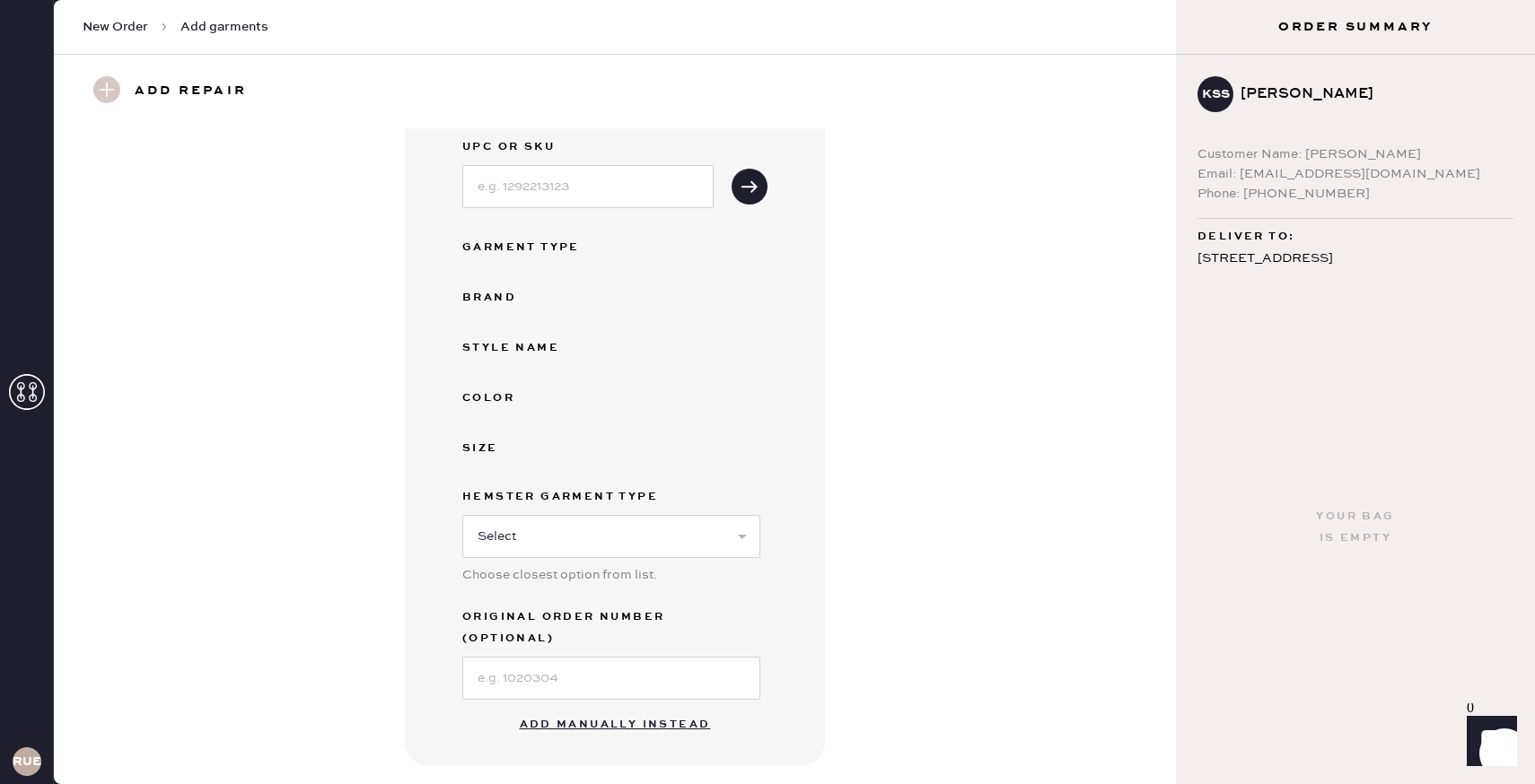
scroll to position [229, 0]
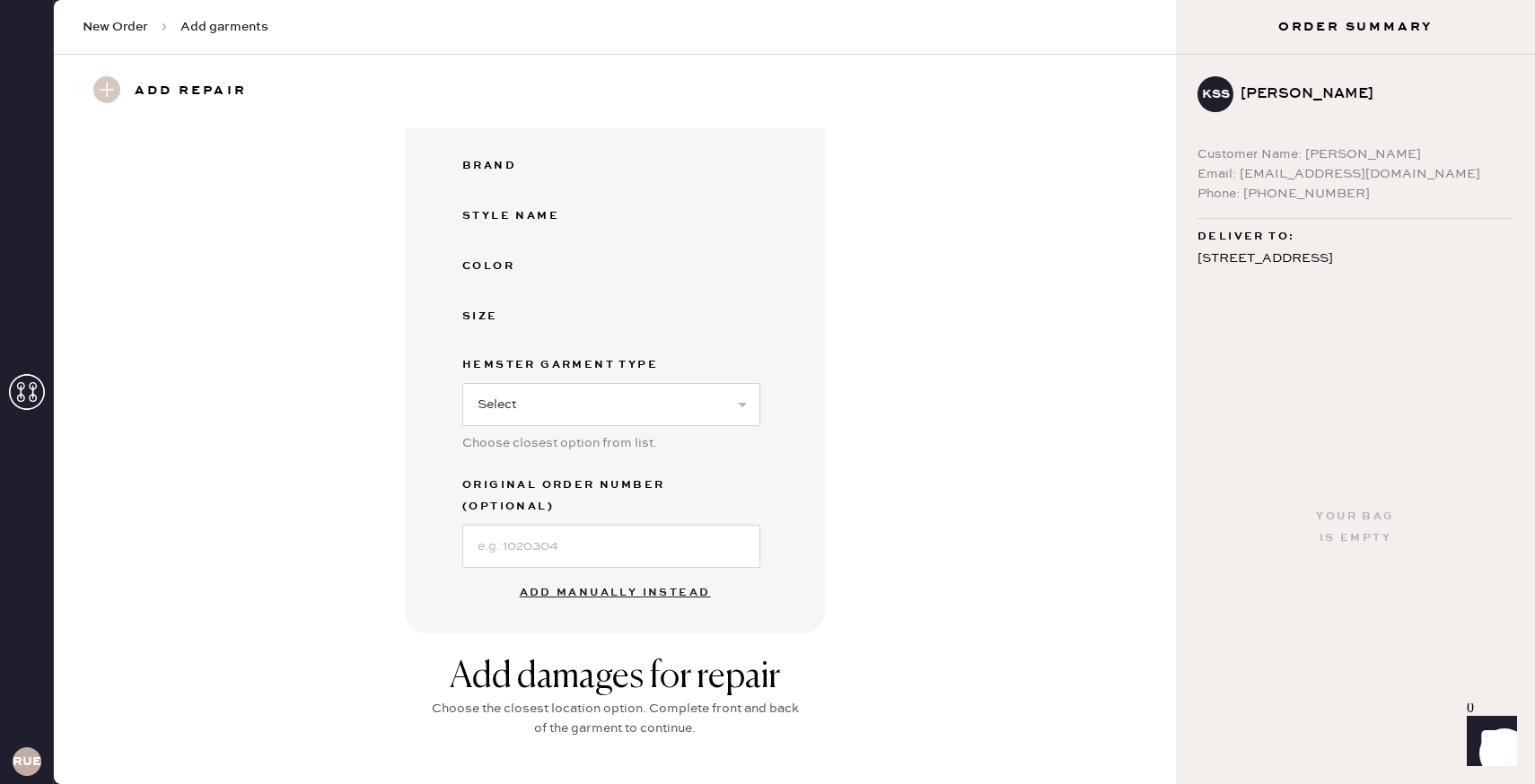
click at [602, 575] on button "Add manually instead" at bounding box center [615, 593] width 213 height 36
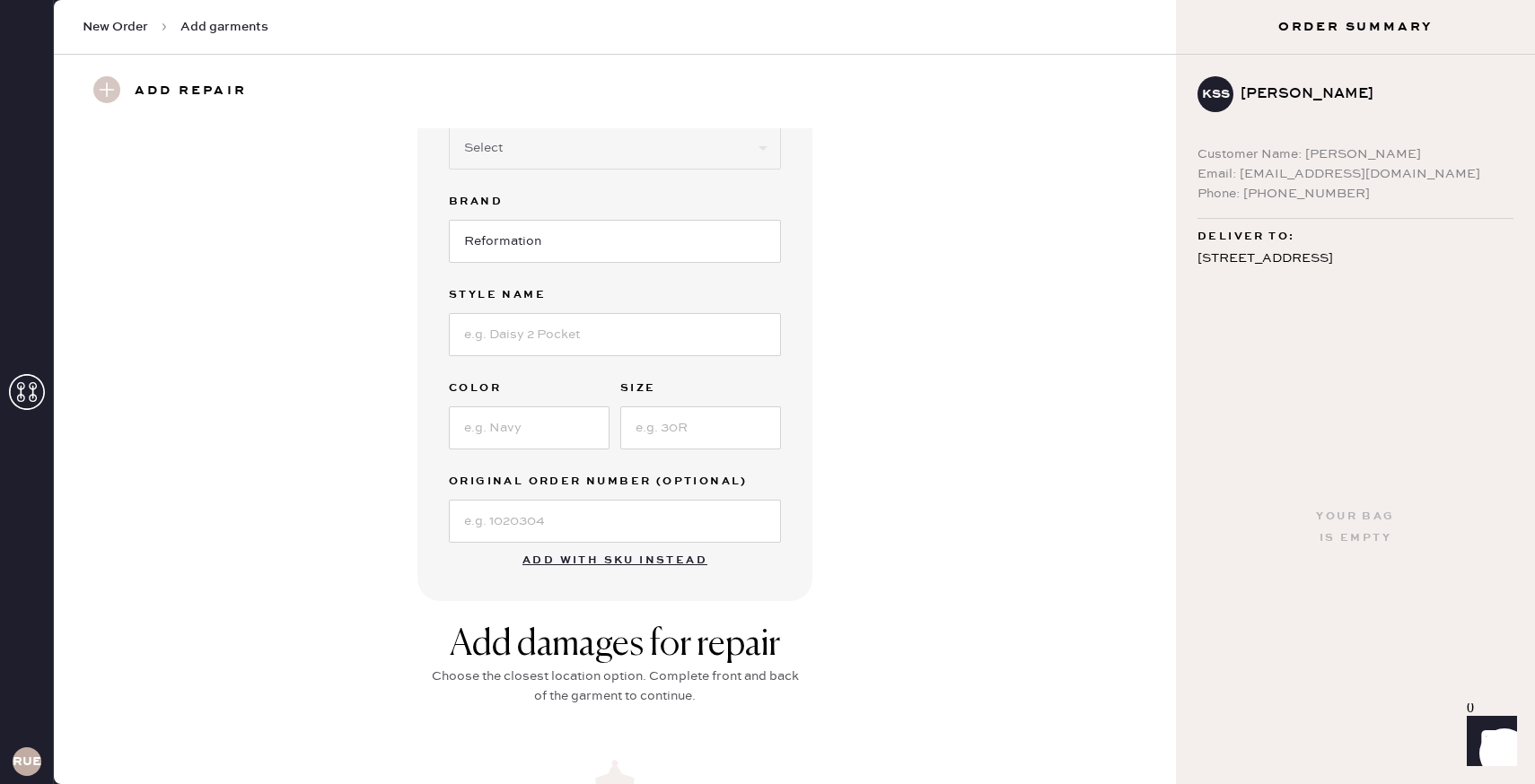
scroll to position [0, 0]
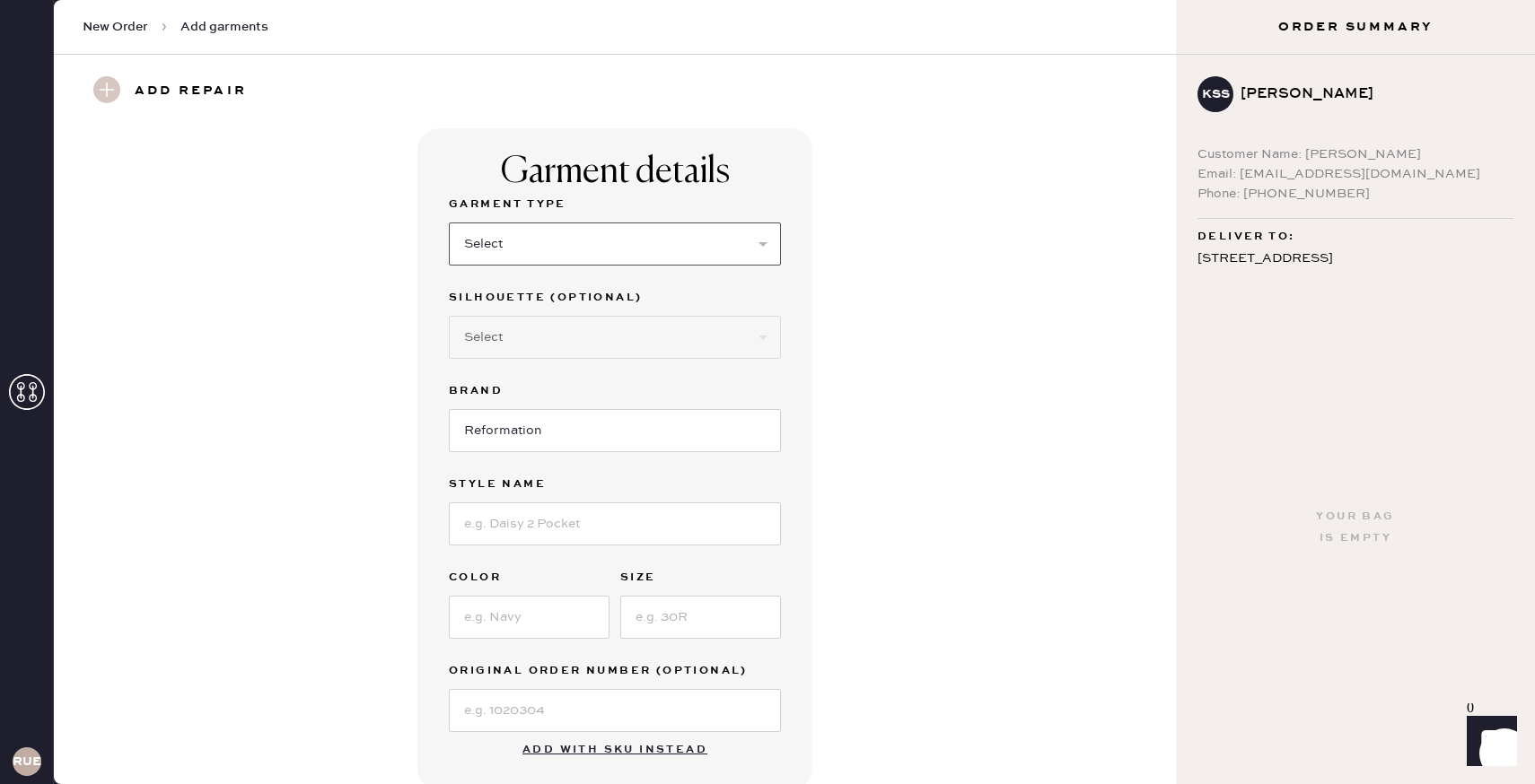
click at [585, 253] on select "Select Basic Skirt Jeans Leggings Pants Shorts Basic Sleeved Dress Basic Sleeve…" at bounding box center [615, 243] width 332 height 43
click at [536, 256] on select "Select Basic Skirt Jeans Leggings Pants Shorts Basic Sleeved Dress Basic Sleeve…" at bounding box center [615, 243] width 332 height 43
select select "14"
click at [535, 531] on input at bounding box center [615, 523] width 332 height 43
type input "[PERSON_NAME]"
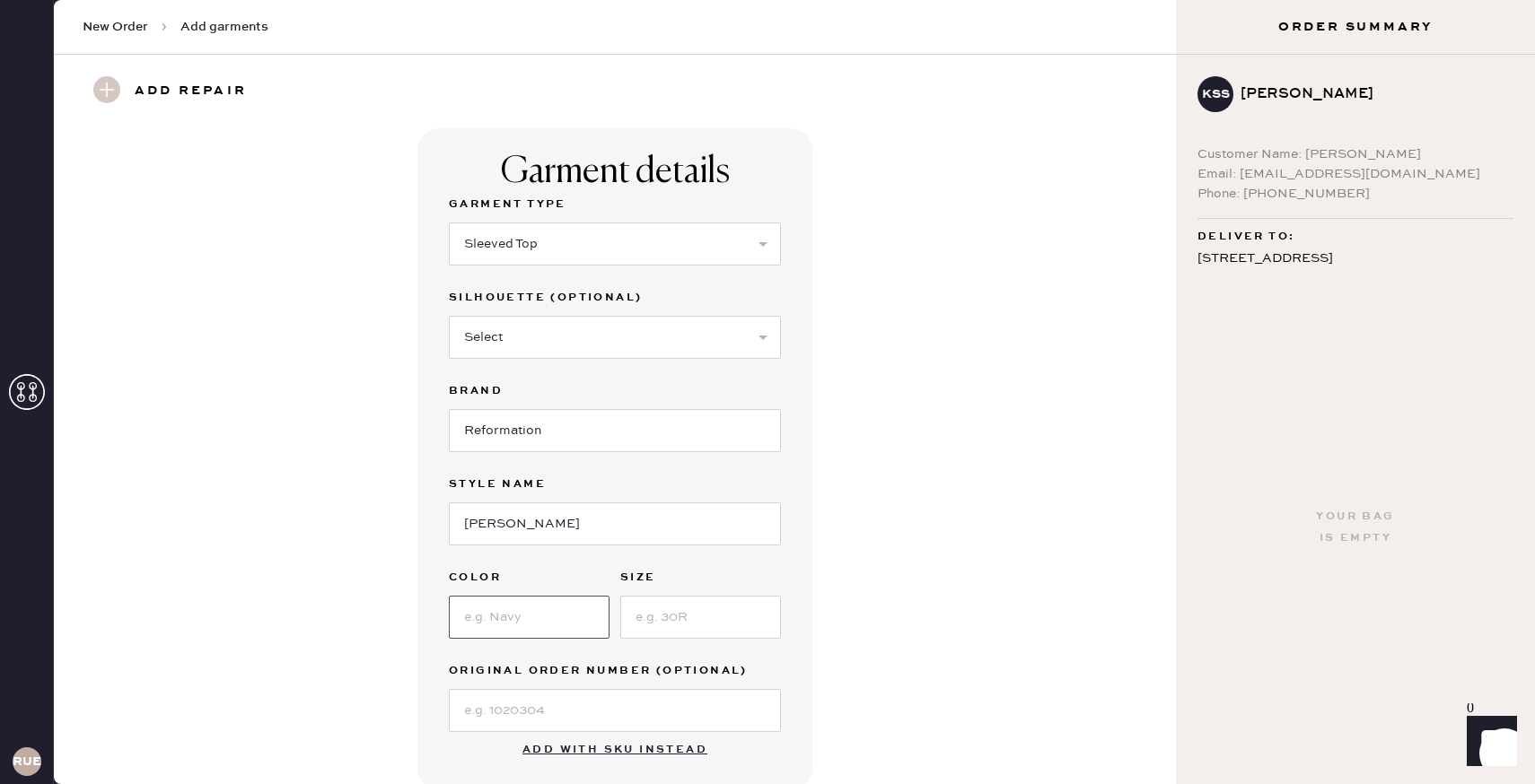
click at [545, 604] on input at bounding box center [529, 616] width 161 height 43
type input "Black"
click at [688, 611] on input at bounding box center [700, 616] width 161 height 43
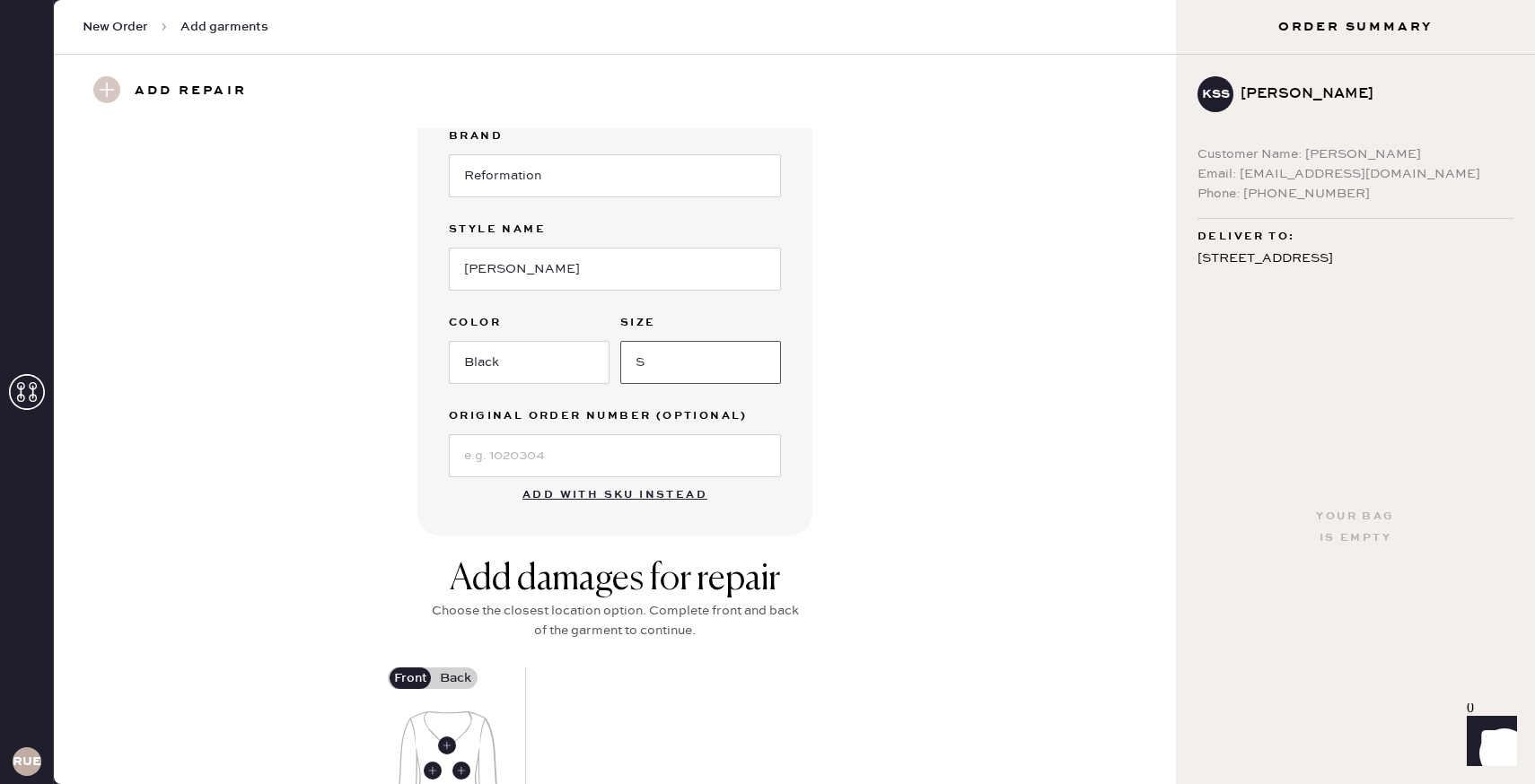
type input "S"
click at [756, 522] on div "Garment details Garment Type Select Basic Skirt Jeans Leggings Pants Shorts Bas…" at bounding box center [615, 204] width 395 height 662
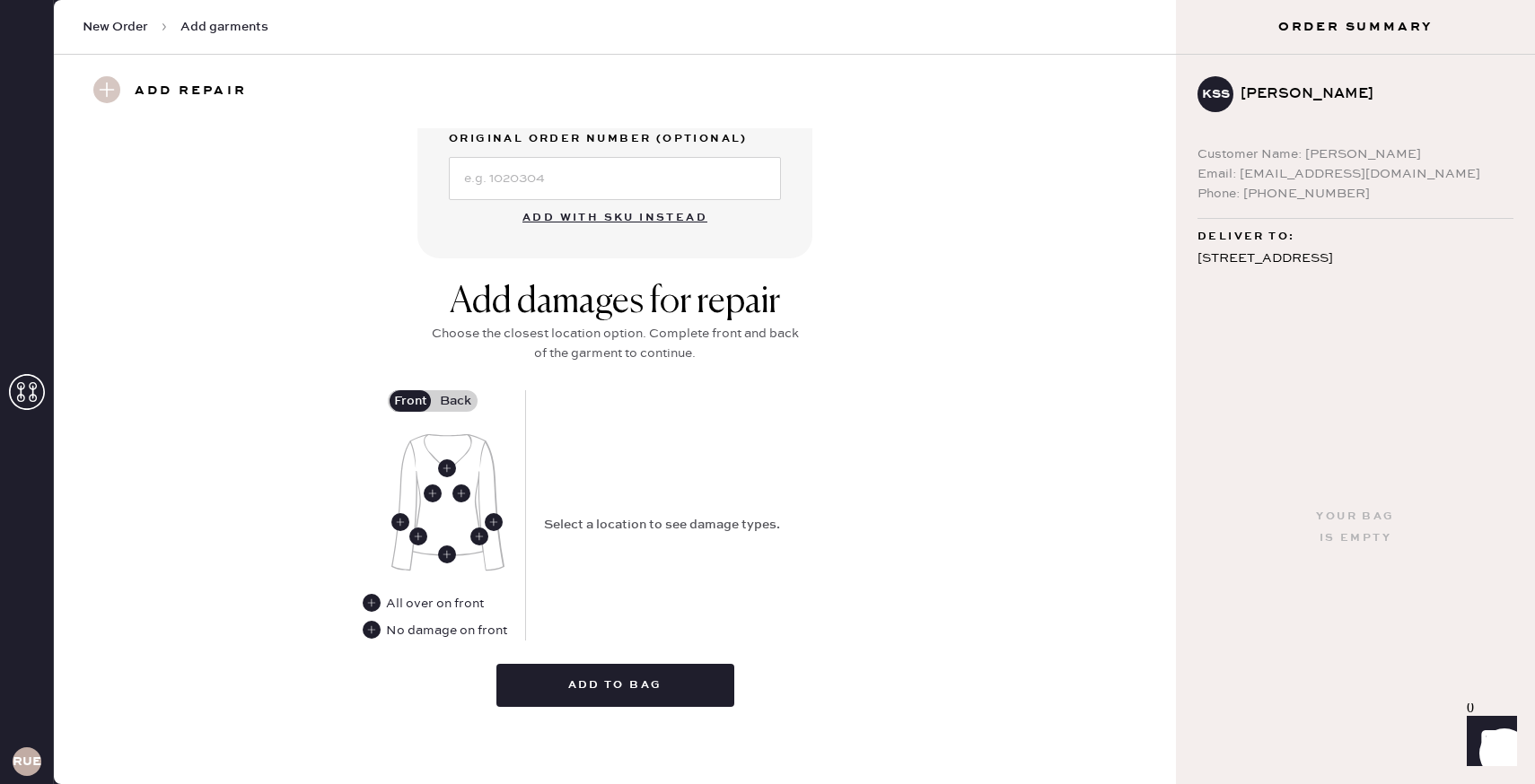
scroll to position [533, 0]
click at [371, 597] on use at bounding box center [372, 603] width 18 height 18
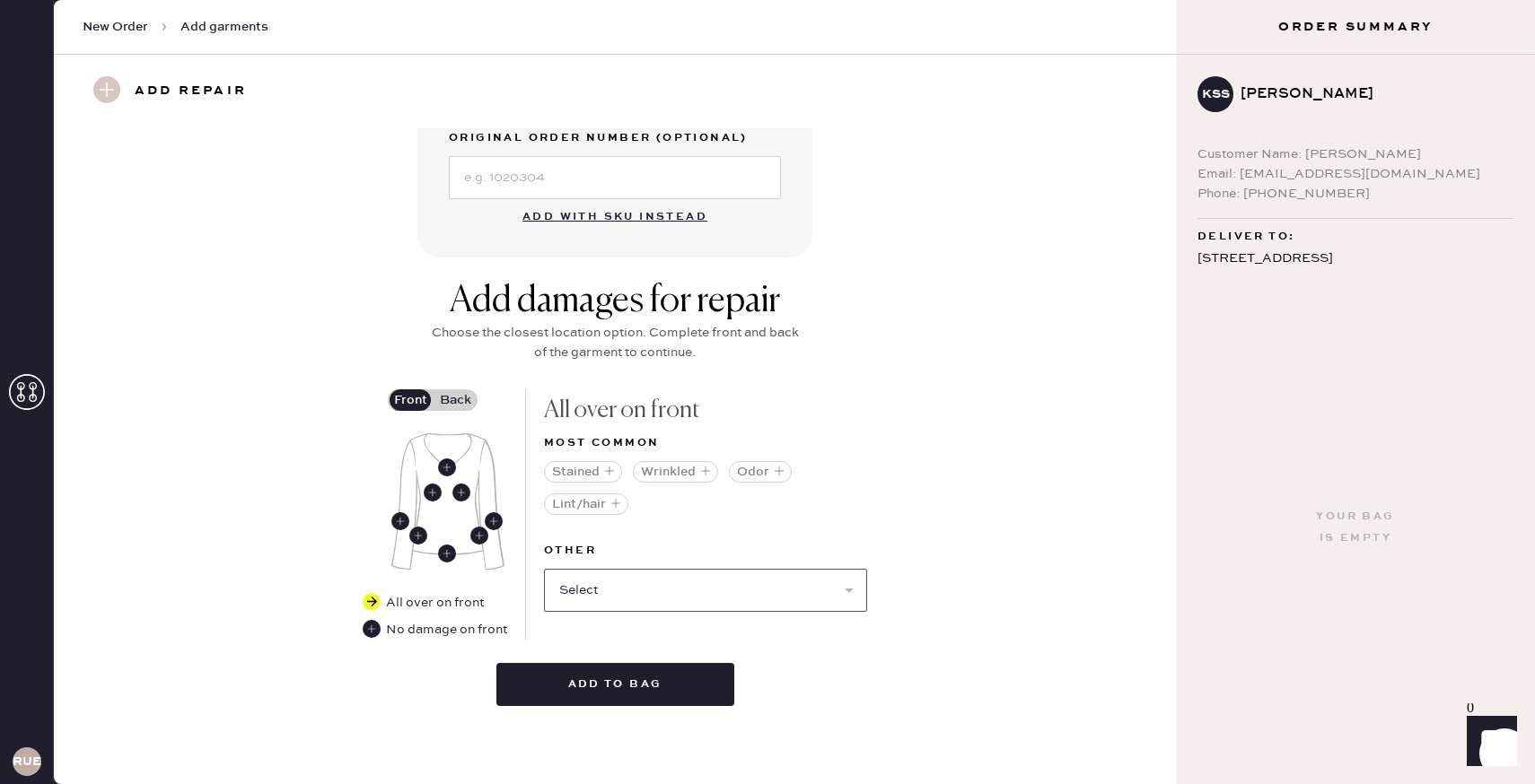
click at [683, 577] on select "Select Broken / Ripped Hem Broken Beads Broken Belt Loop Broken Button Broken C…" at bounding box center [705, 590] width 323 height 43
select select "1529"
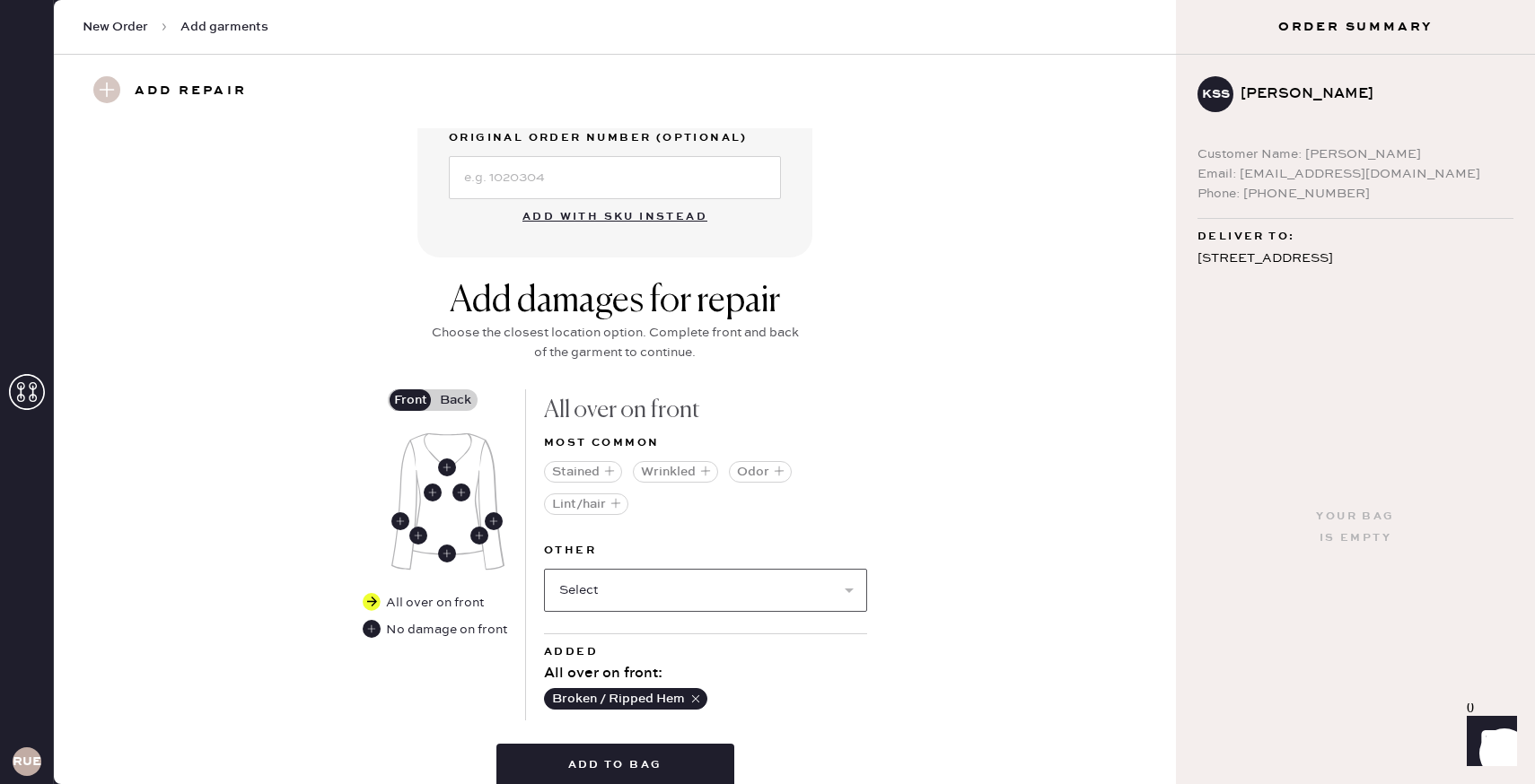
click at [675, 573] on select "Select Broken Beads Broken Belt Loop Broken Button Broken Cup Broken Elastic Br…" at bounding box center [705, 590] width 323 height 43
select select "1929"
click at [686, 575] on select "Select Broken Beads Broken Belt Loop Broken Button Broken Cup Broken Elastic Br…" at bounding box center [705, 590] width 323 height 43
select select "1522"
select select
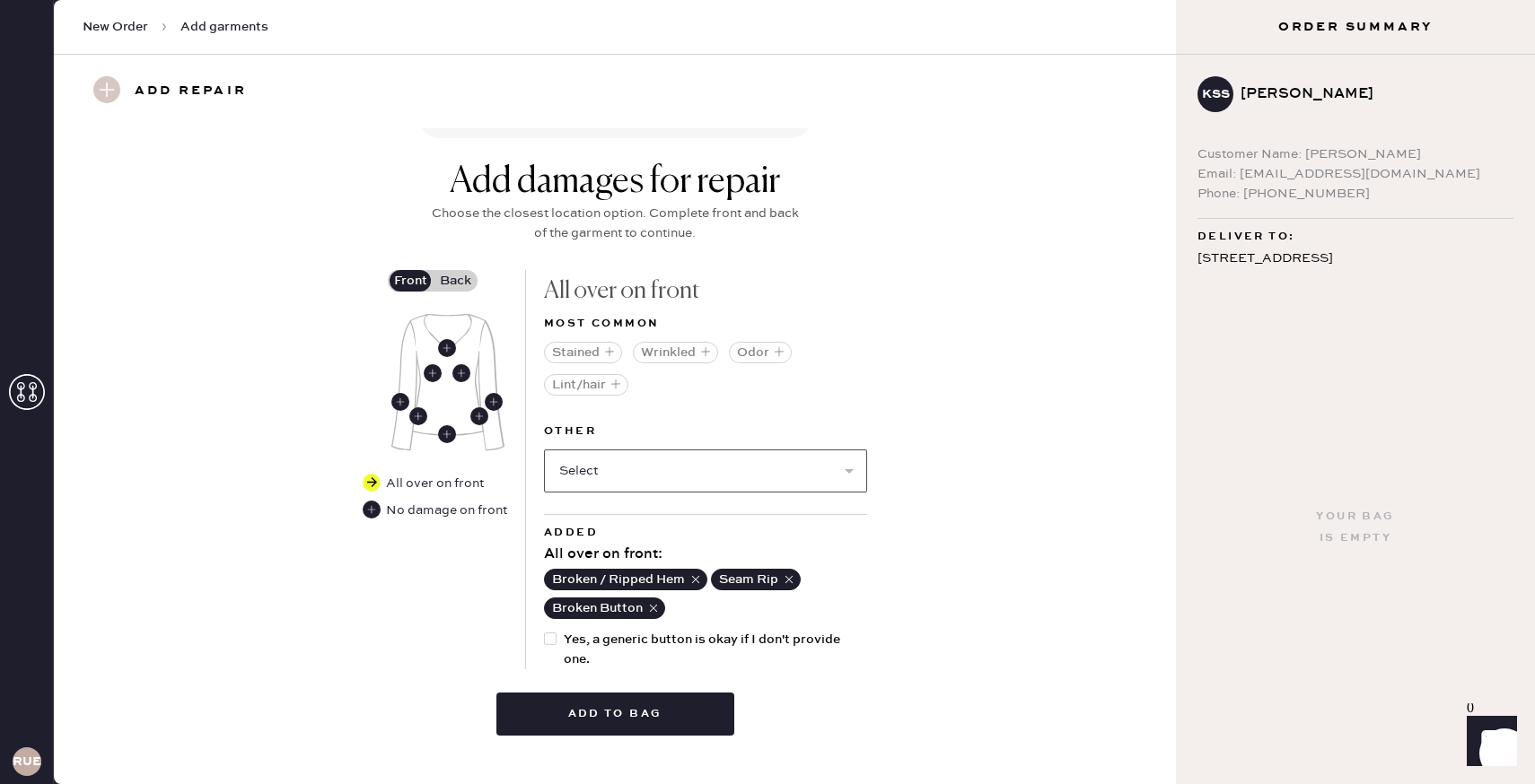
scroll to position [653, 0]
click at [455, 278] on label "Back" at bounding box center [454, 280] width 45 height 22
click at [455, 280] on input "Back" at bounding box center [455, 280] width 0 height 0
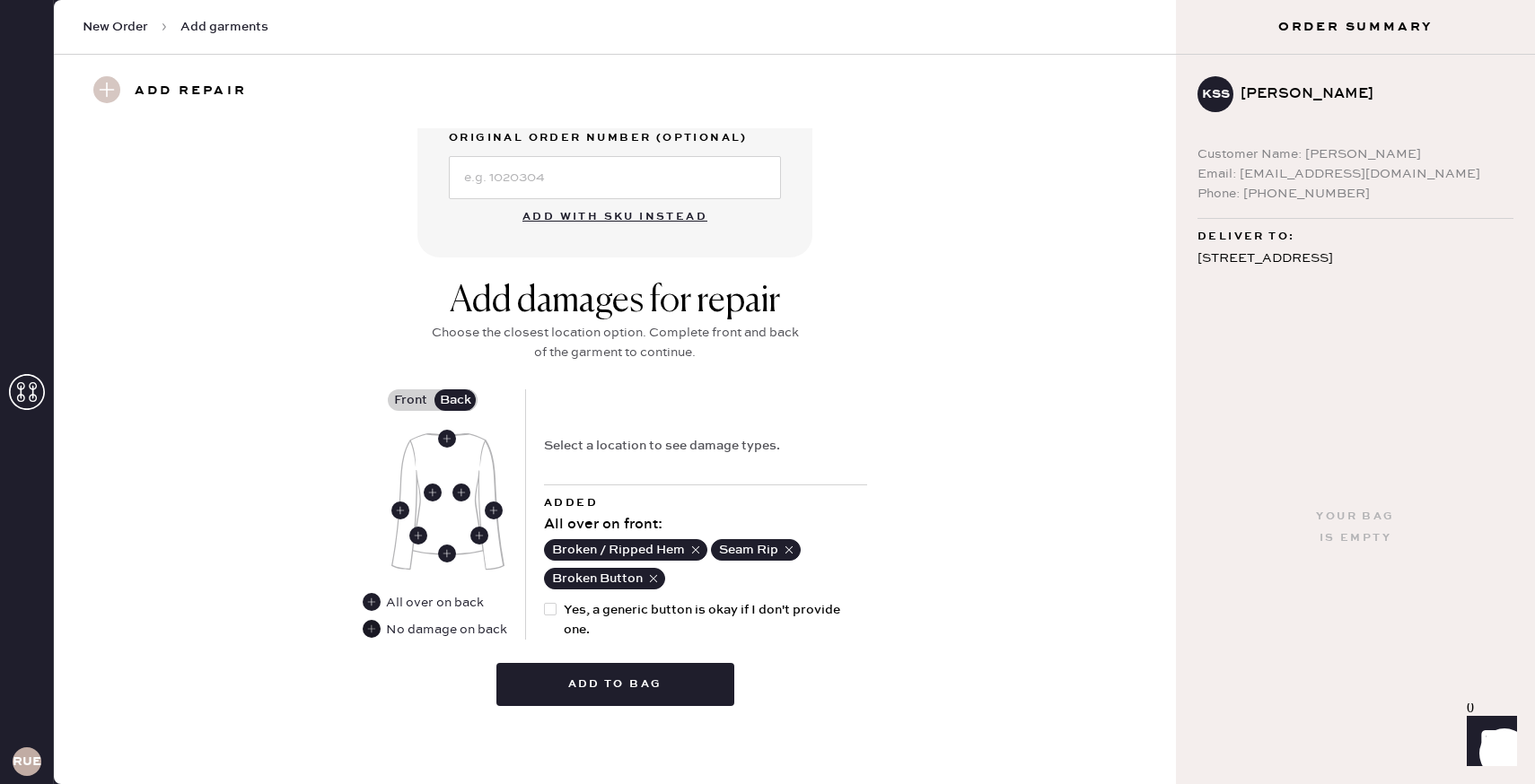
click at [368, 632] on use at bounding box center [372, 629] width 18 height 18
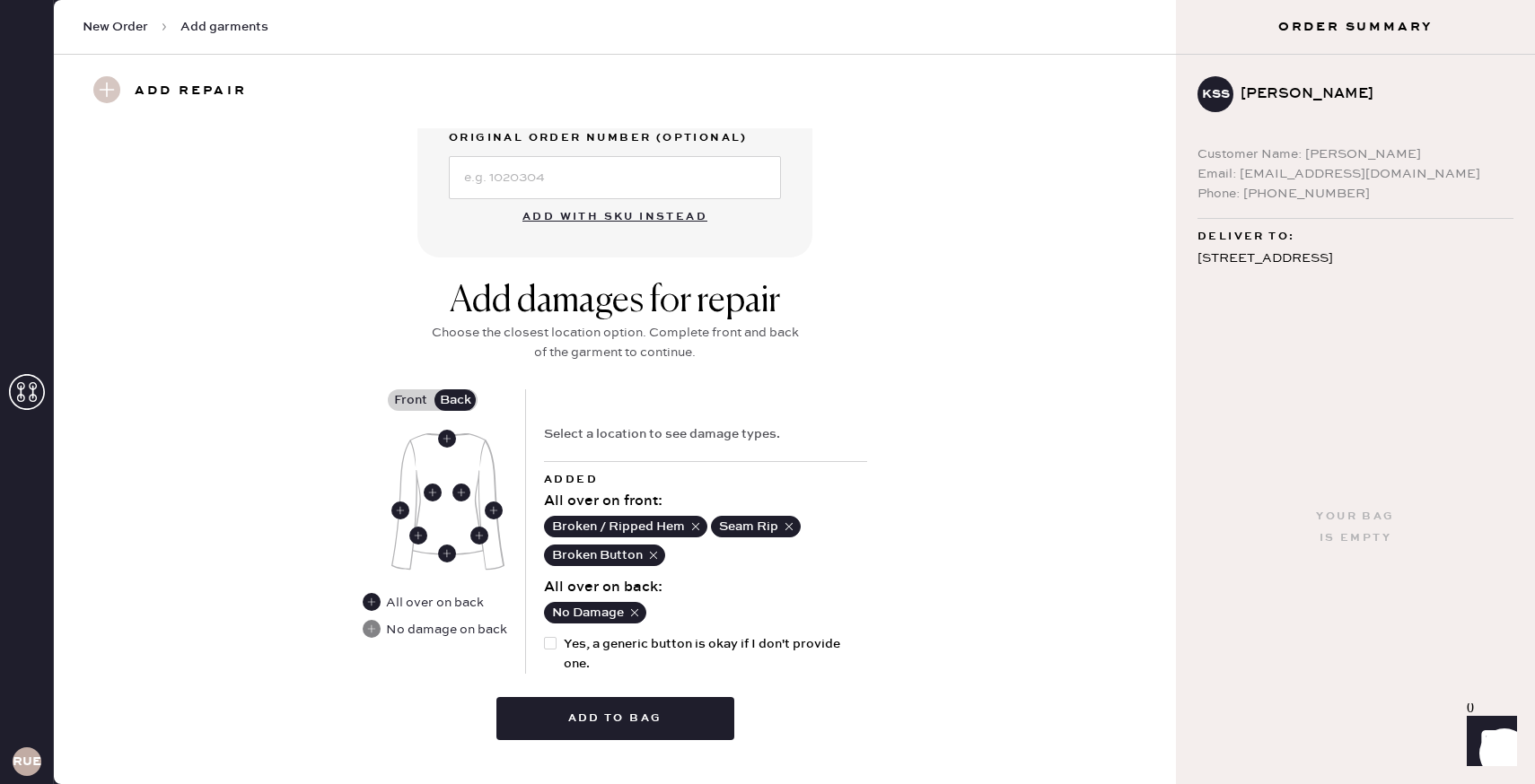
click at [550, 640] on div at bounding box center [550, 644] width 13 height 13
click at [545, 635] on input "Yes, a generic button is okay if I don't provide one." at bounding box center [544, 634] width 1 height 1
checkbox input "true"
click at [565, 708] on button "Add to bag" at bounding box center [615, 718] width 238 height 43
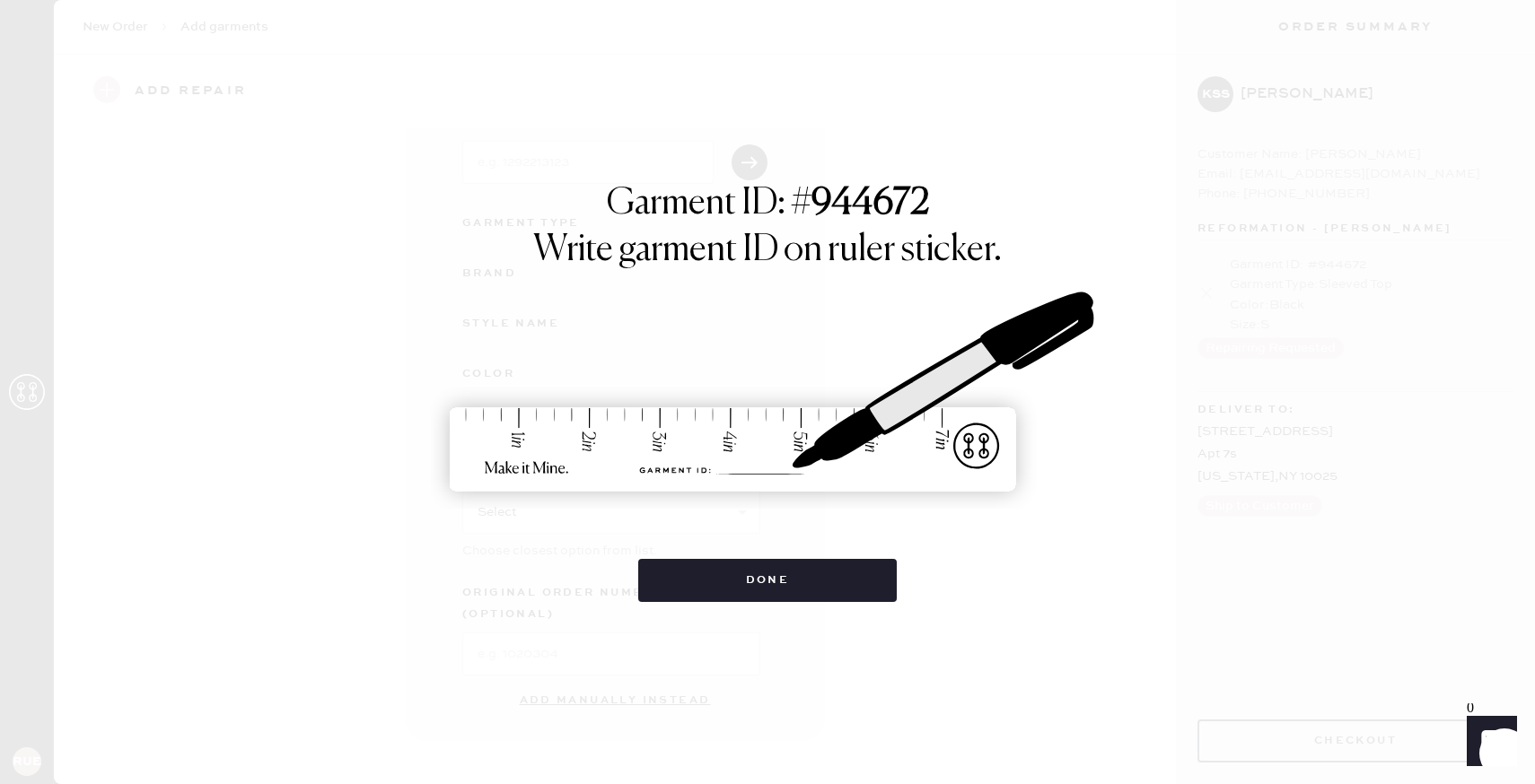
scroll to position [0, 0]
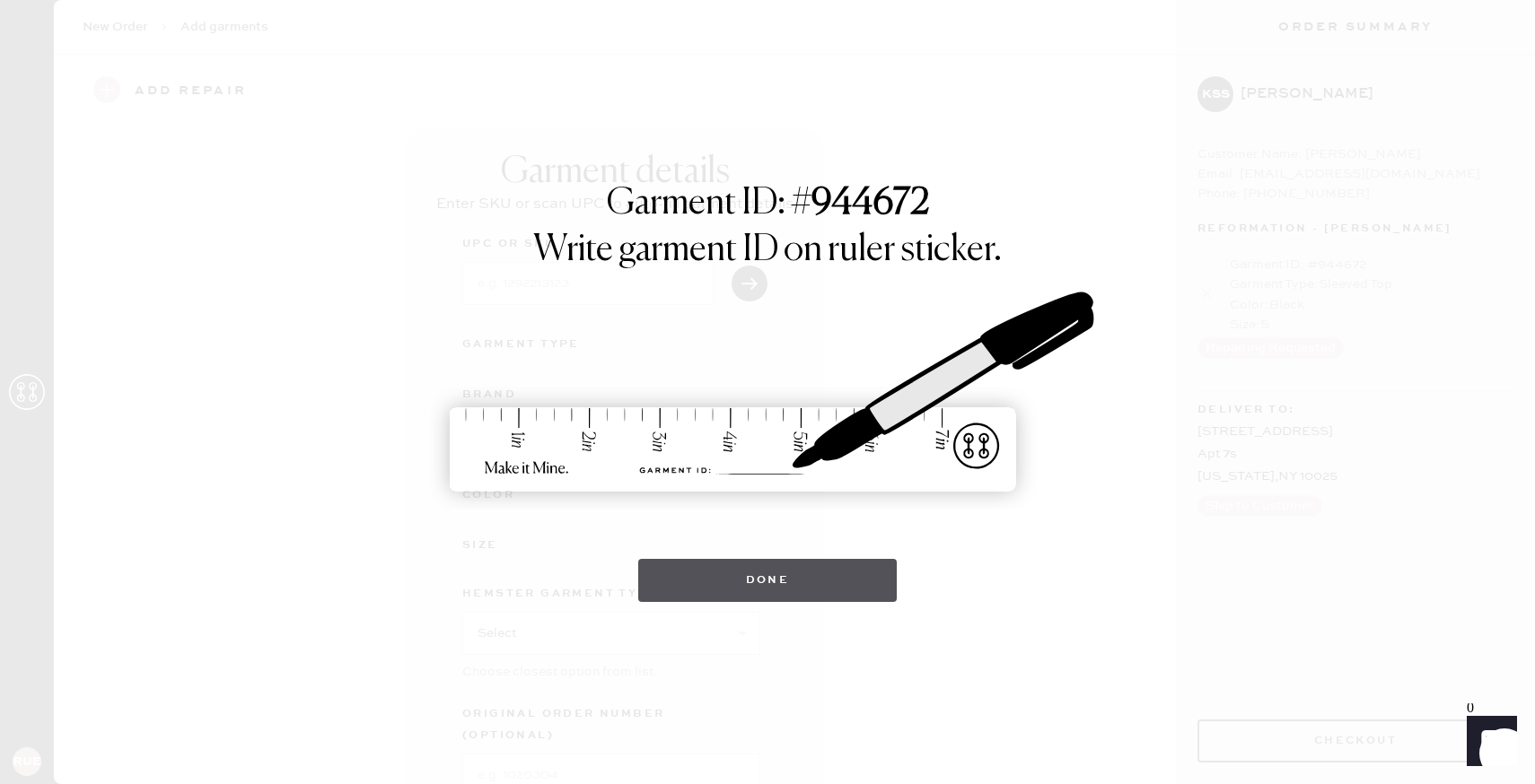
click at [744, 595] on button "Done" at bounding box center [768, 580] width 259 height 43
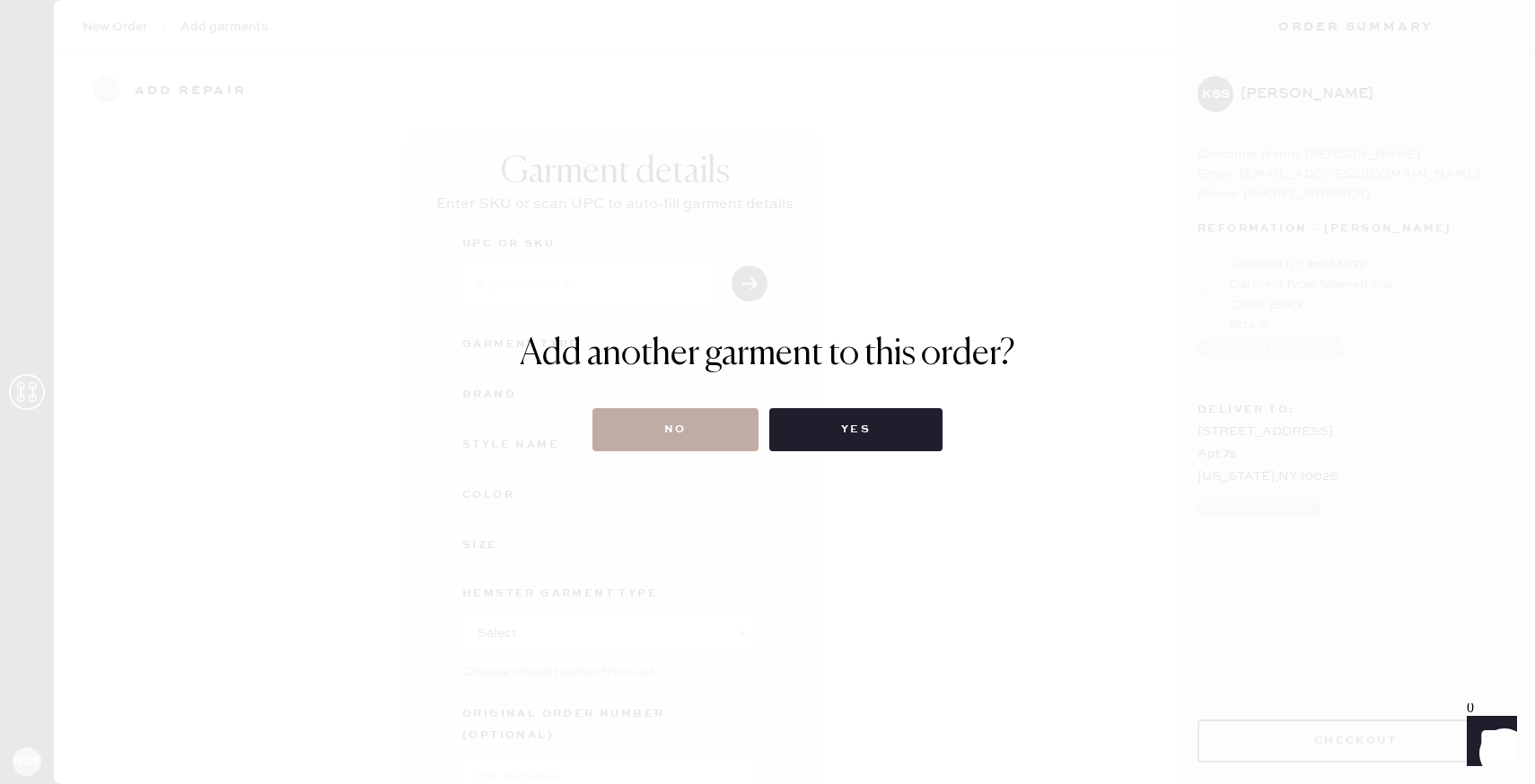
click at [727, 426] on button "No" at bounding box center [676, 429] width 166 height 43
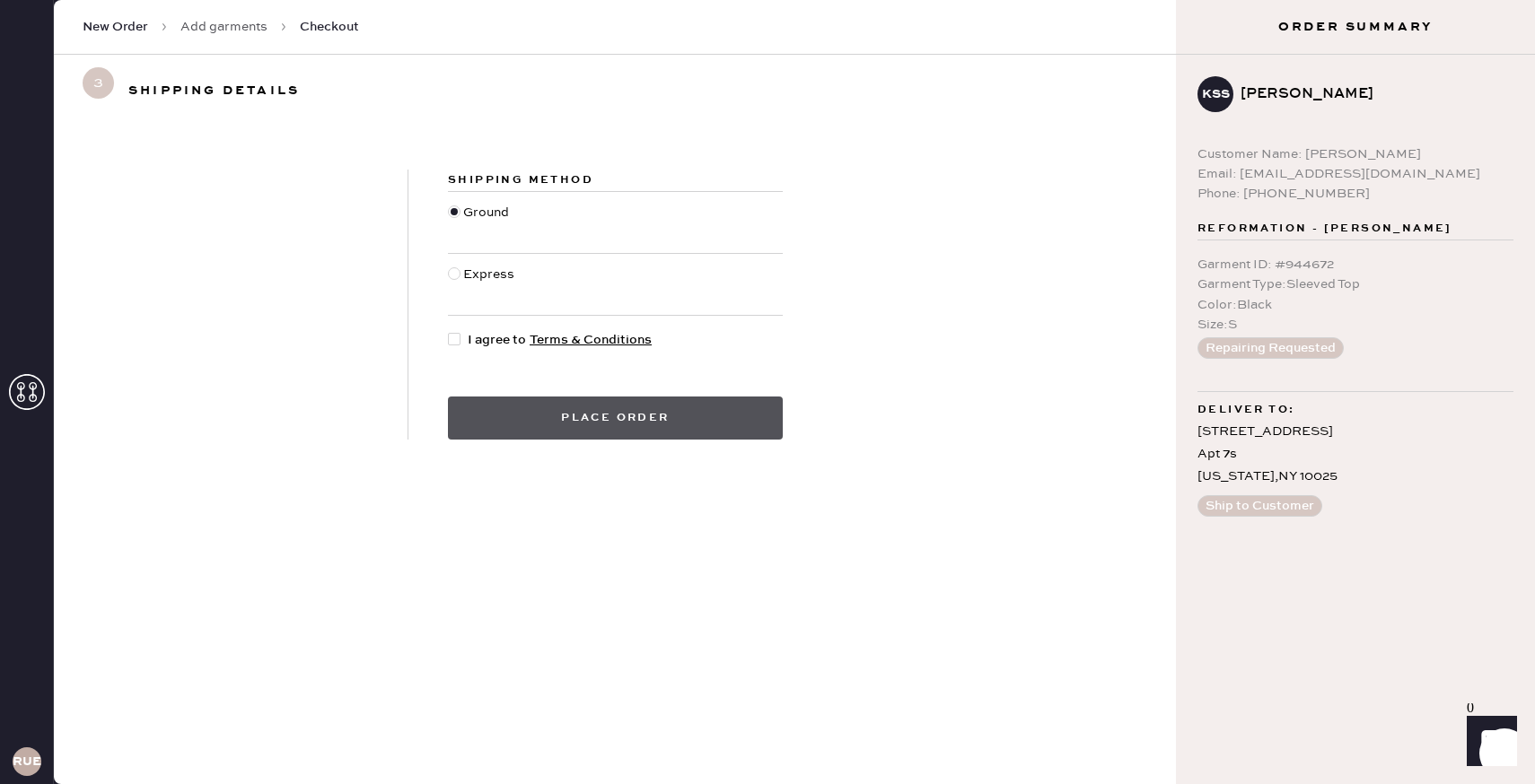
click at [583, 427] on button "Place order" at bounding box center [615, 418] width 335 height 43
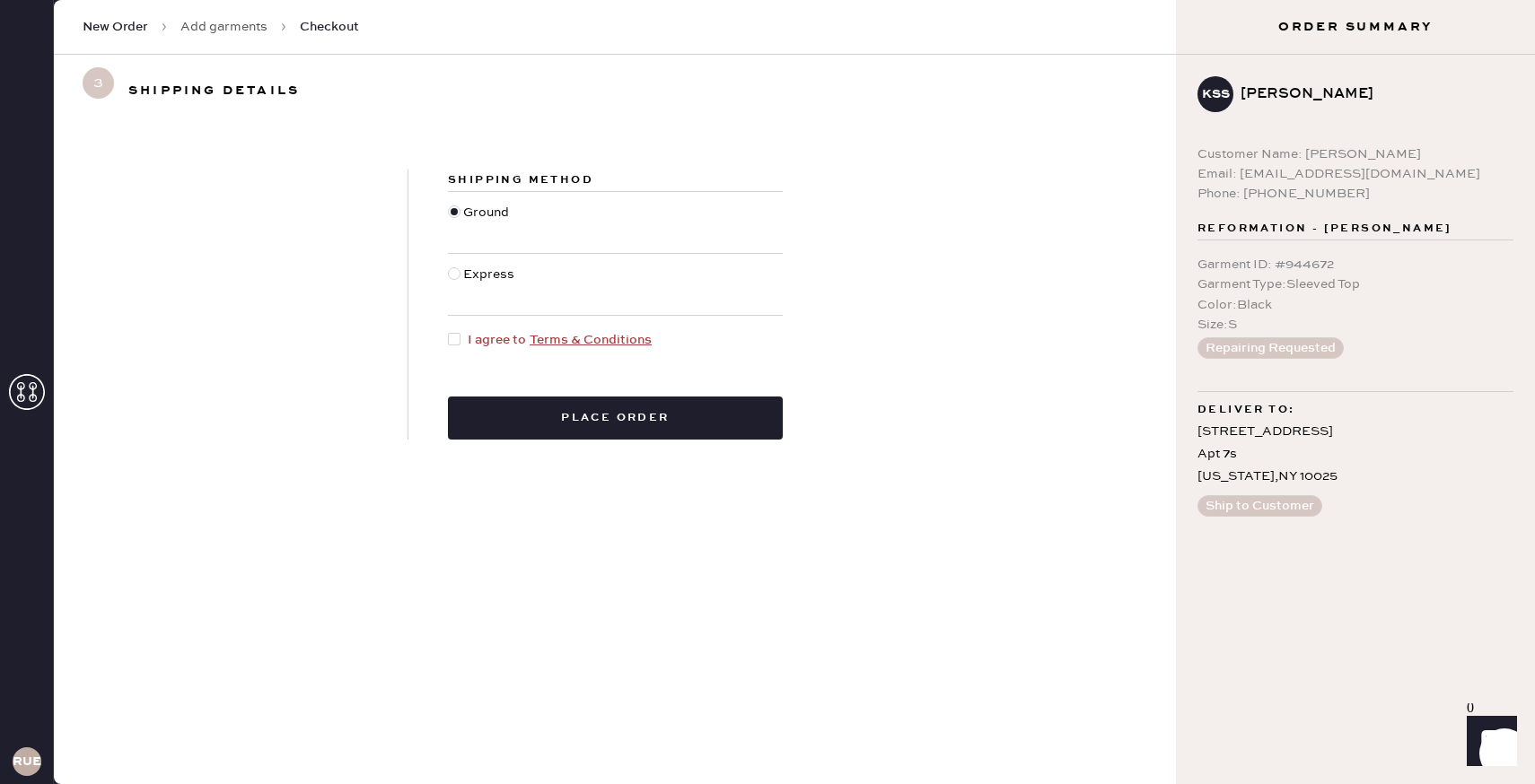
click at [453, 339] on div at bounding box center [454, 339] width 13 height 13
click at [449, 331] on input "I agree to Terms & Conditions" at bounding box center [448, 330] width 1 height 1
checkbox input "true"
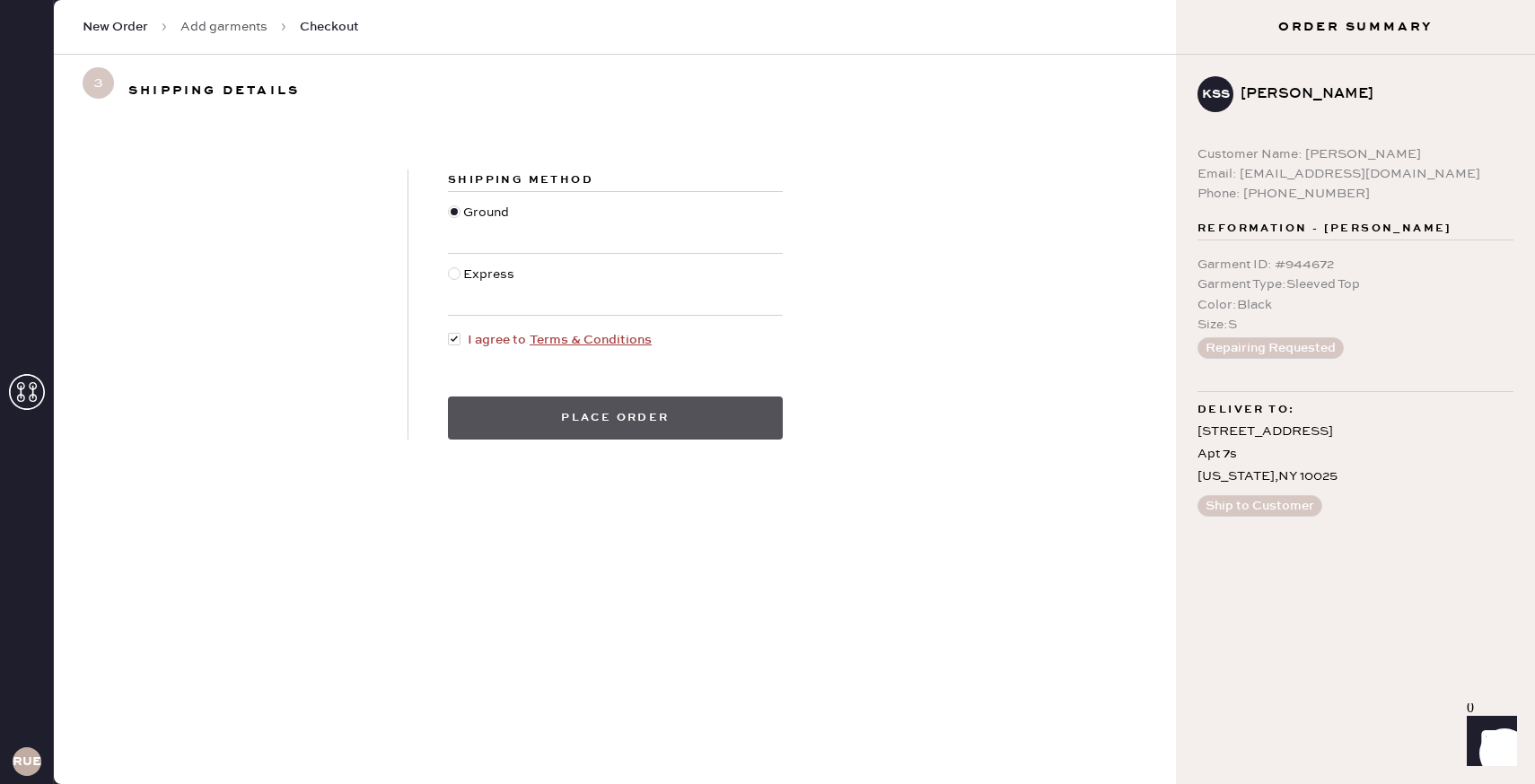
click at [549, 415] on button "Place order" at bounding box center [615, 418] width 335 height 43
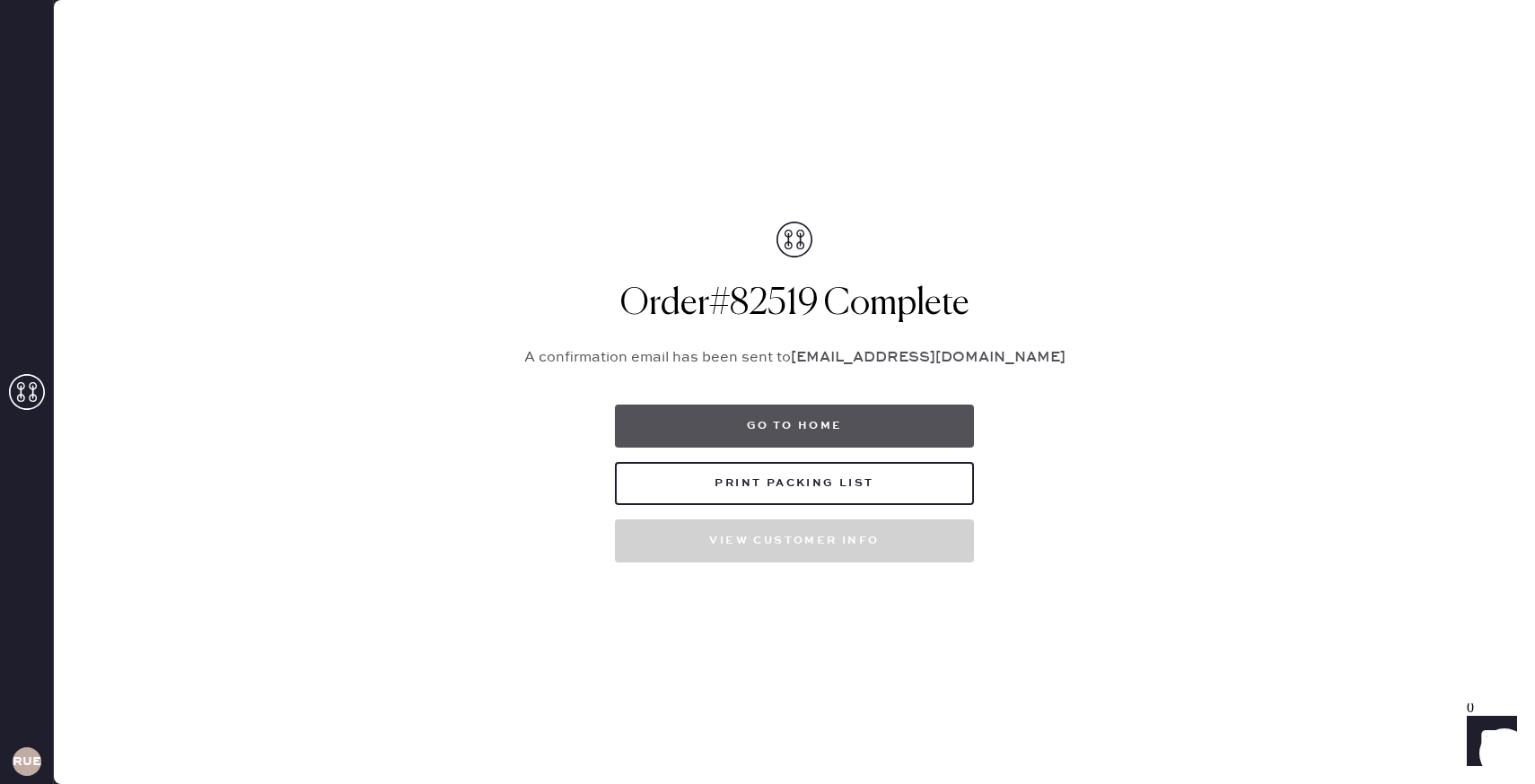
click at [885, 416] on button "Go to home" at bounding box center [794, 426] width 359 height 43
